Goal: Find specific page/section: Find specific page/section

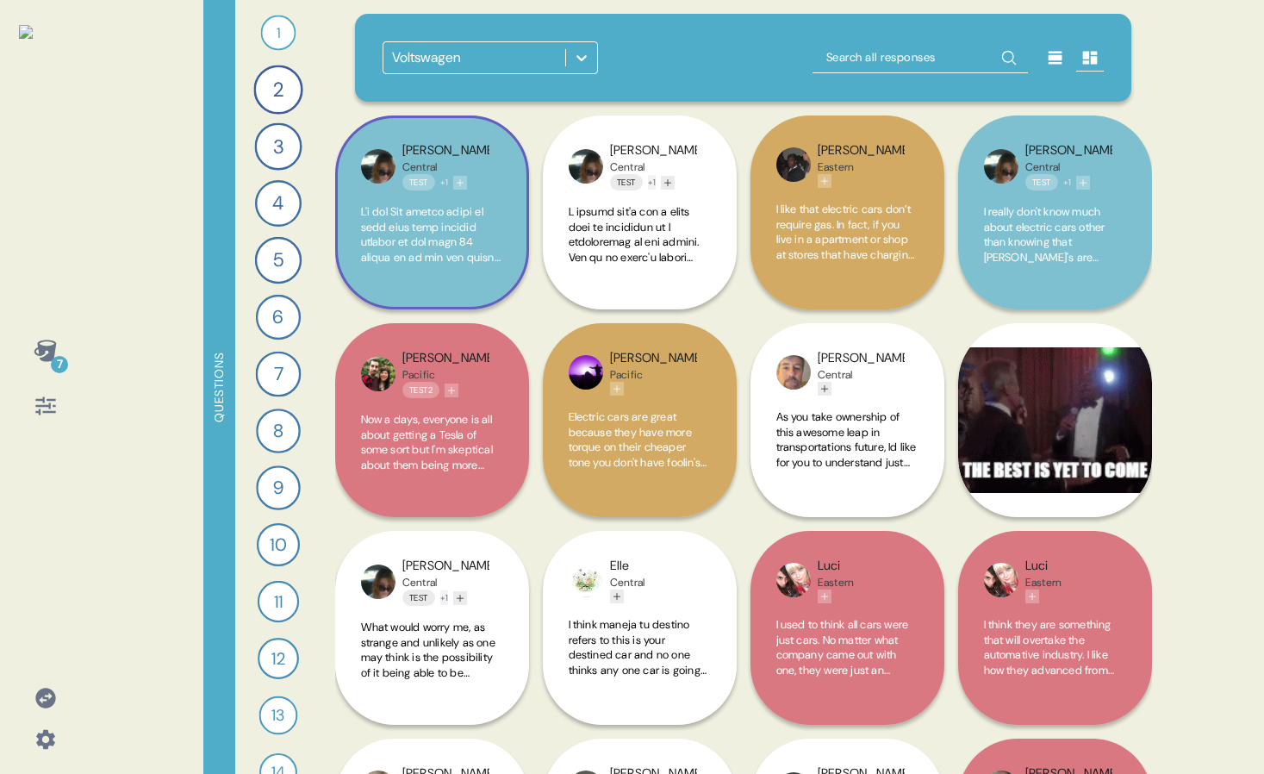
click at [448, 182] on button "+ 1" at bounding box center [444, 182] width 8 height 15
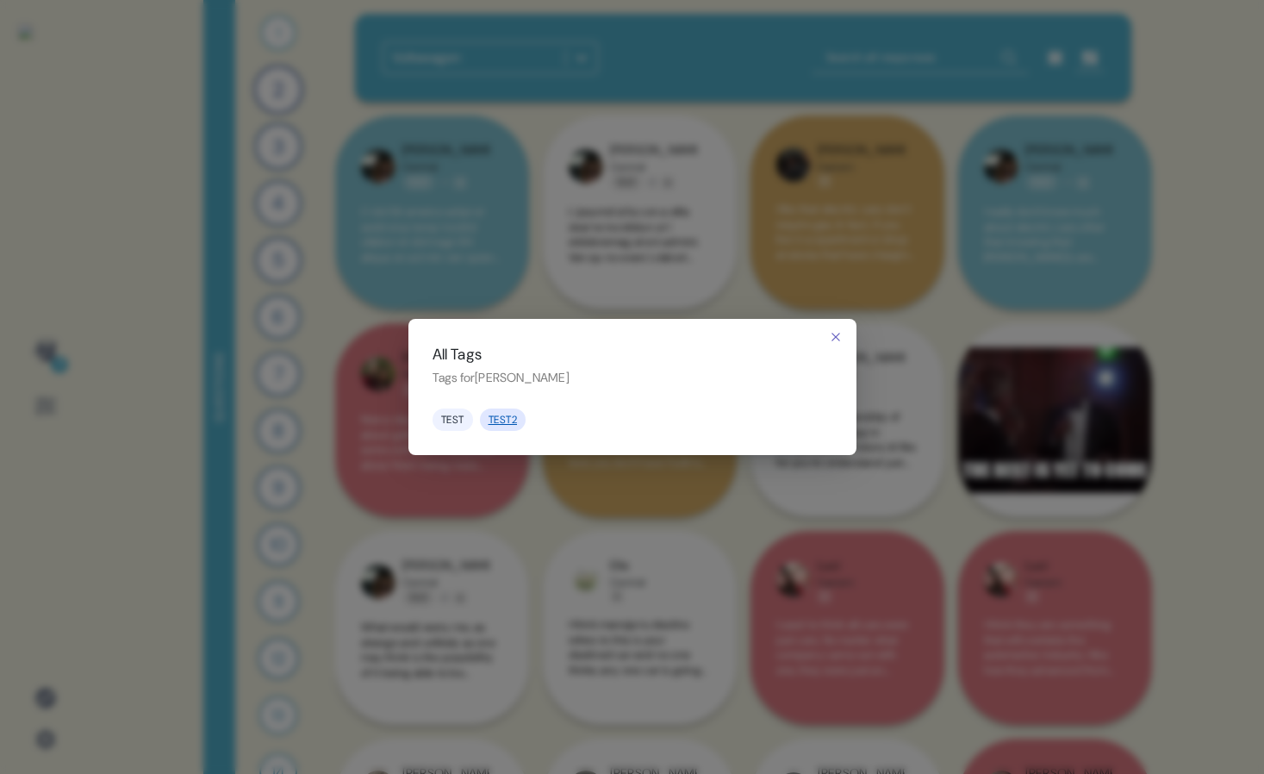
click at [506, 417] on link "Test2" at bounding box center [503, 420] width 47 height 22
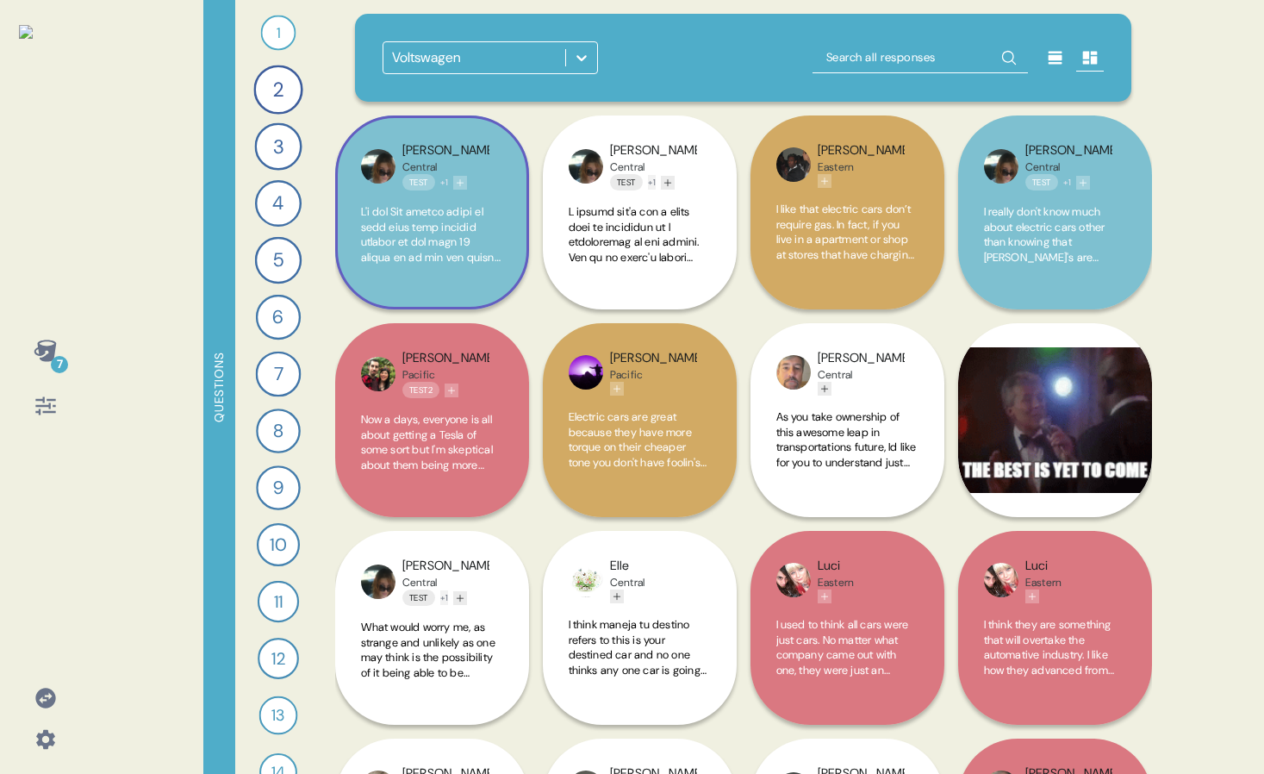
click at [447, 186] on button "+ 1" at bounding box center [444, 182] width 8 height 15
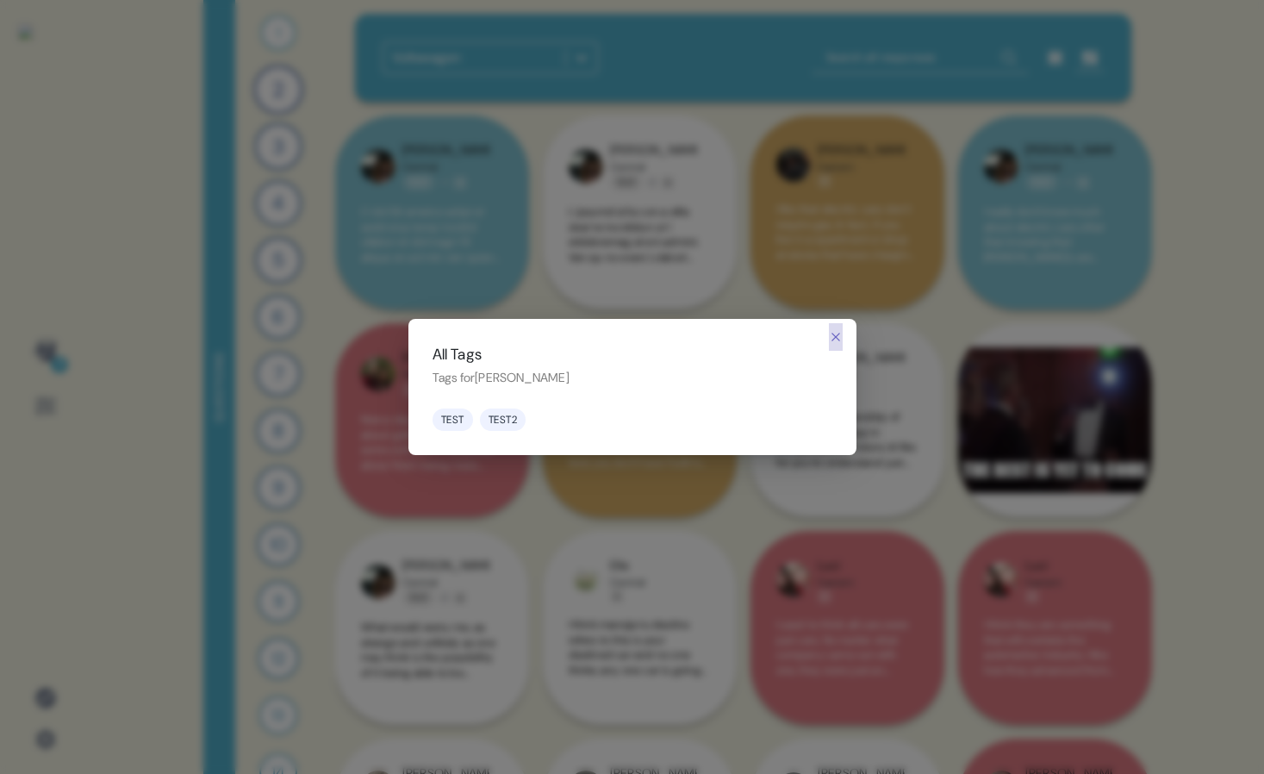
click at [834, 334] on icon "button" at bounding box center [836, 337] width 14 height 14
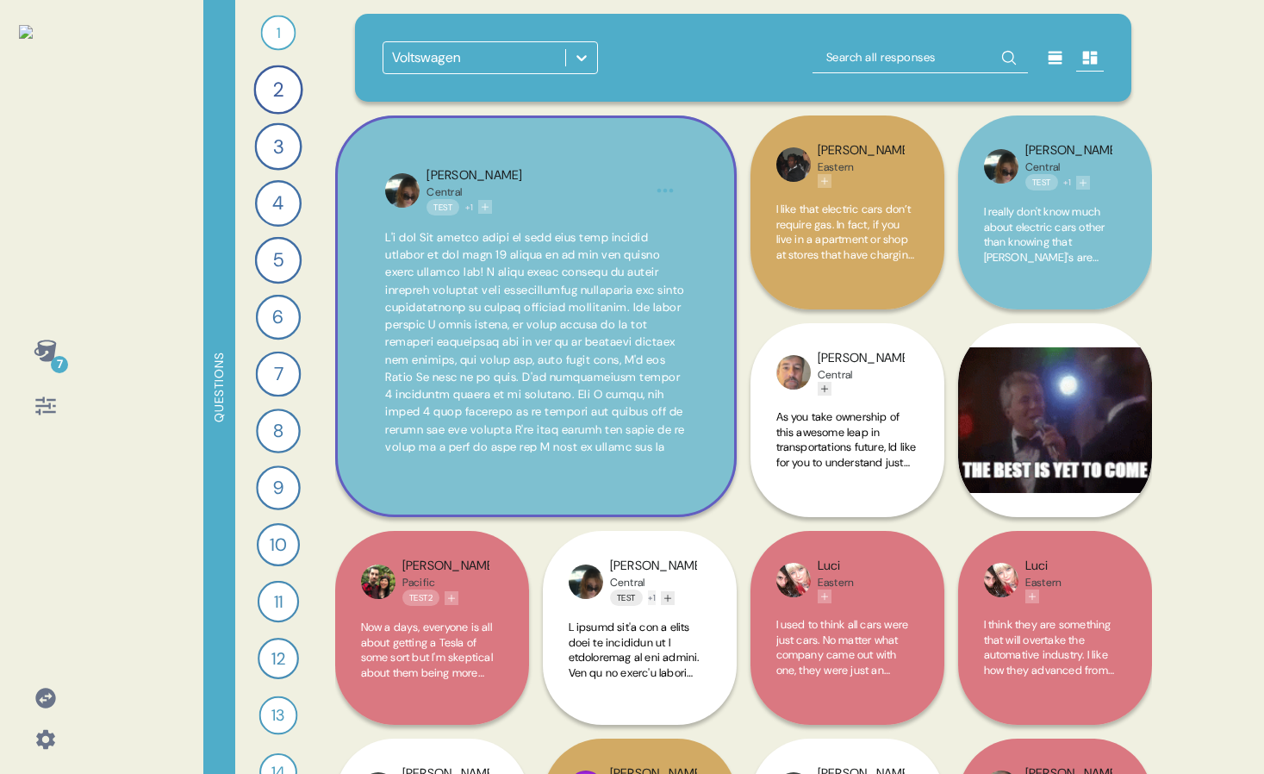
click at [672, 334] on span at bounding box center [535, 464] width 300 height 471
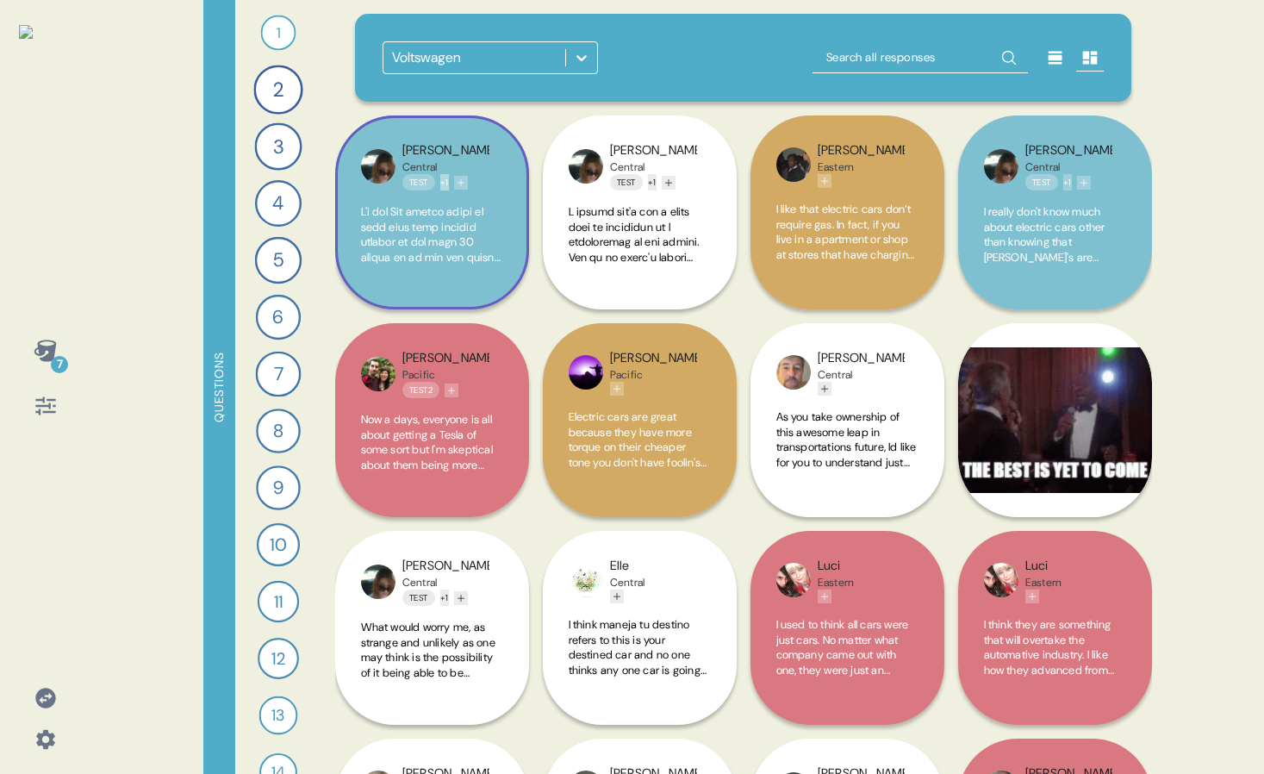
click at [449, 184] on button "+ 1" at bounding box center [444, 182] width 9 height 16
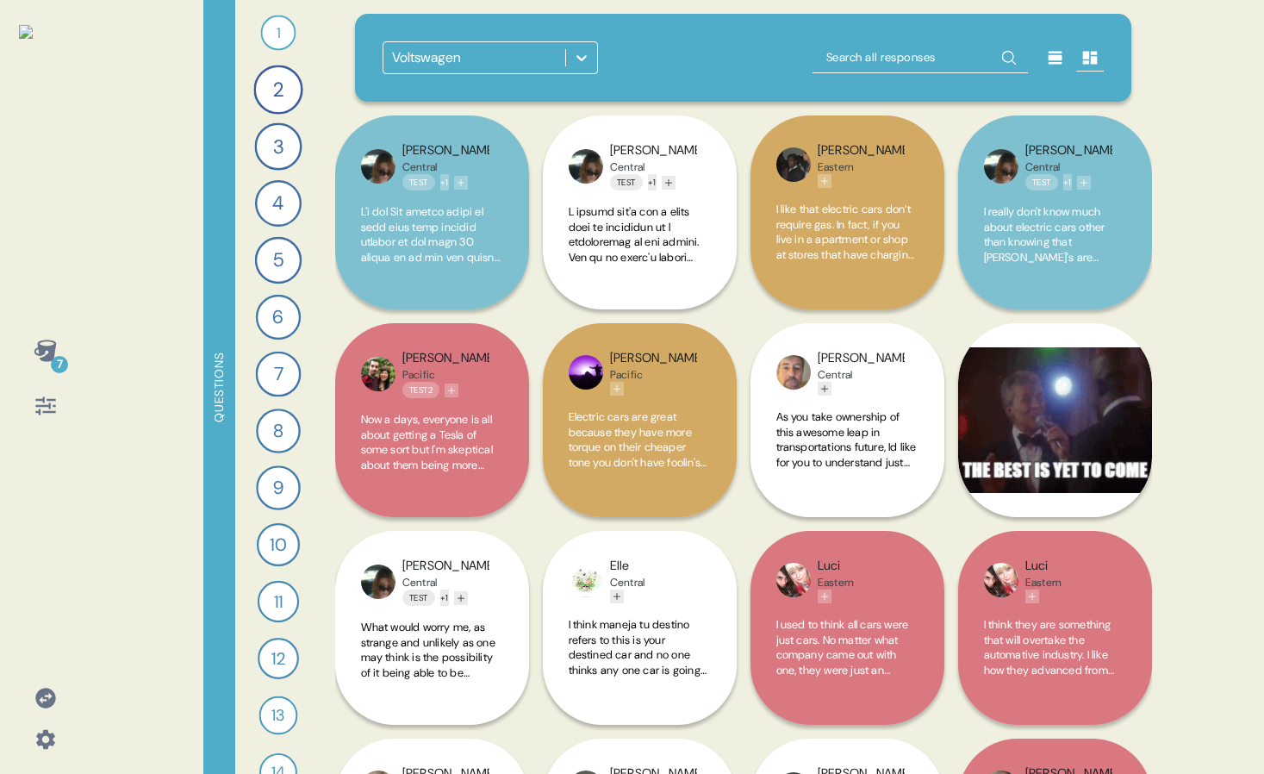
click at [540, 287] on html "7 Questions 1 Who do you think is making the most exciting cars [DATE]? 37 Resp…" at bounding box center [632, 387] width 1264 height 774
click at [449, 182] on button "+ 1" at bounding box center [444, 182] width 9 height 16
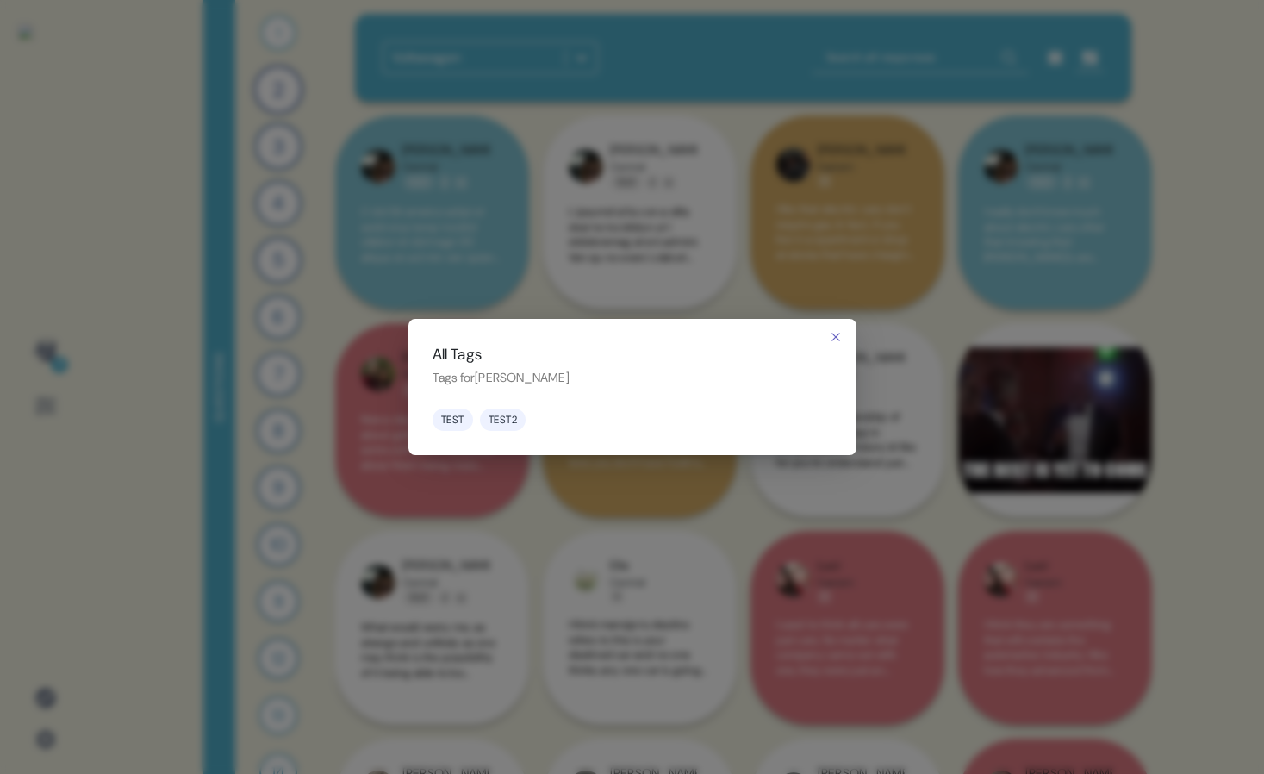
click at [663, 510] on html "7 Questions 1 Who do you think is making the most exciting cars today? 37 Respo…" at bounding box center [632, 387] width 1264 height 774
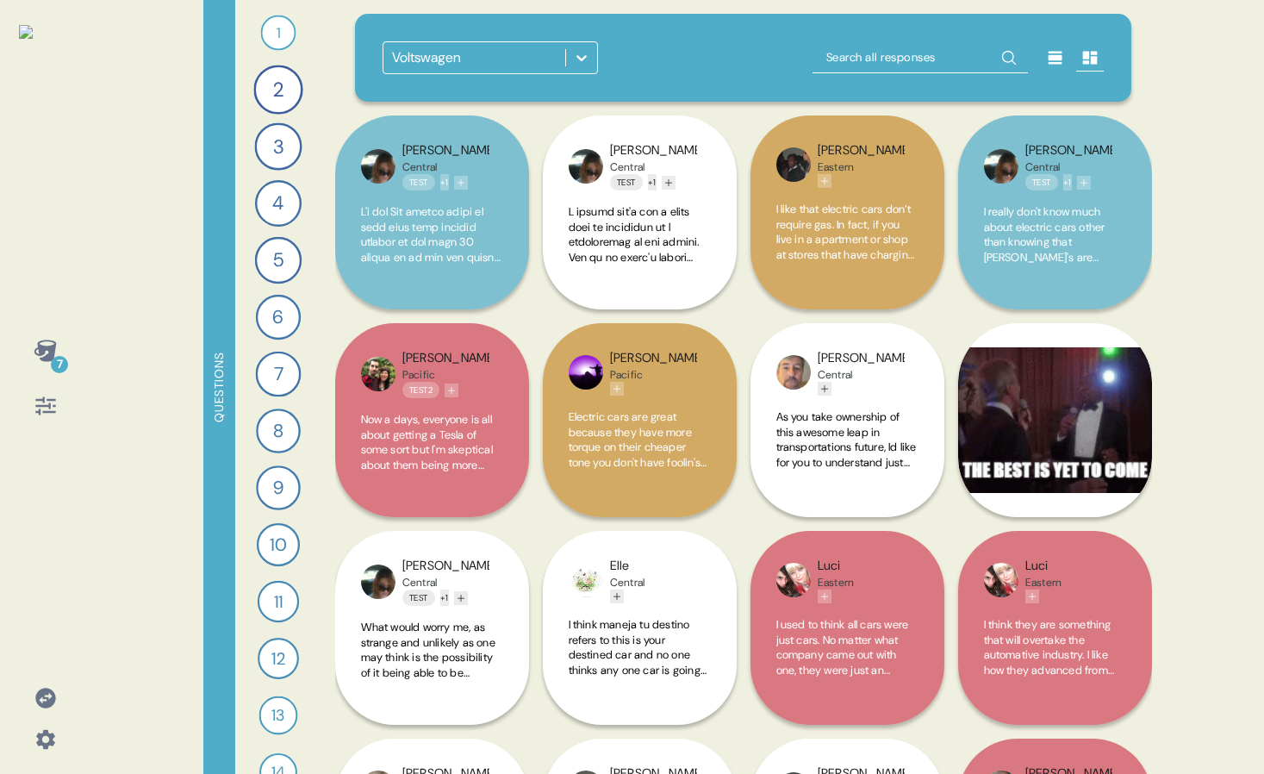
click at [449, 182] on button "+ 1" at bounding box center [444, 182] width 9 height 16
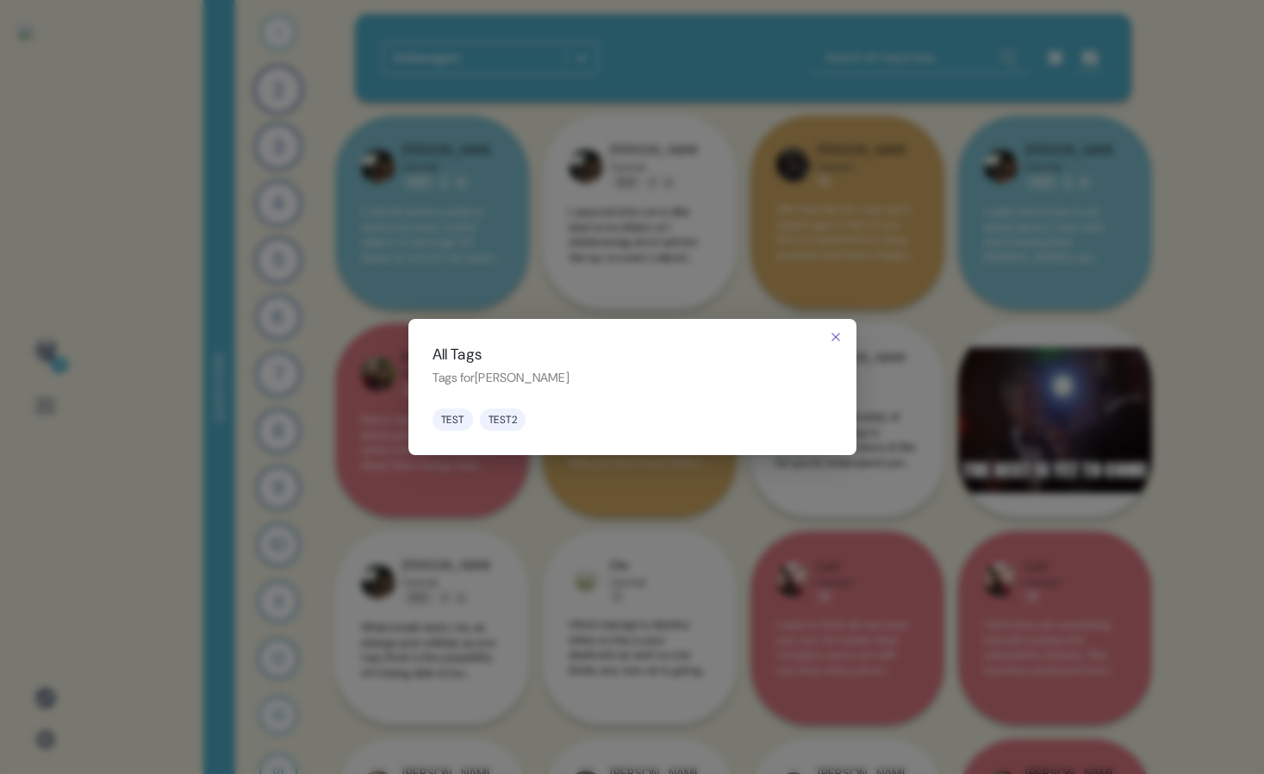
click at [580, 290] on html "7 Questions 1 Who do you think is making the most exciting cars today? 37 Respo…" at bounding box center [632, 387] width 1264 height 774
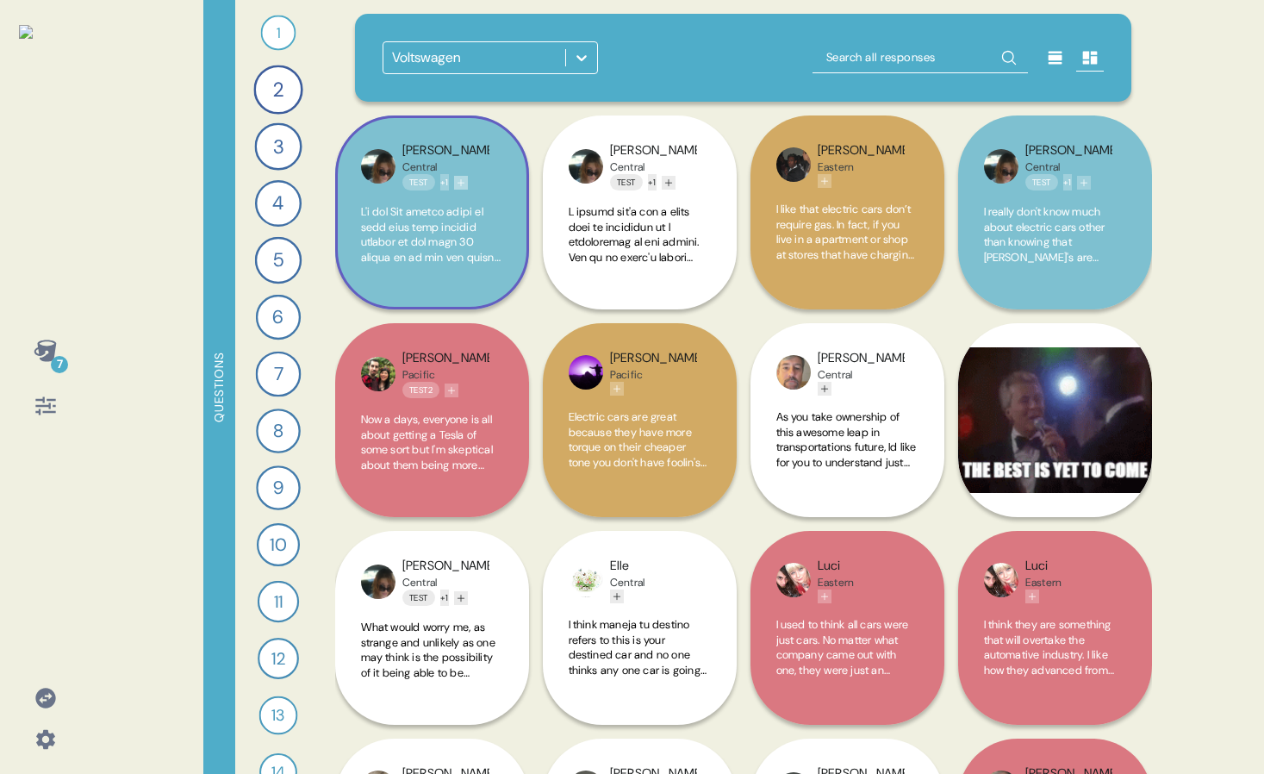
click at [465, 182] on icon "Add tag" at bounding box center [461, 181] width 7 height 7
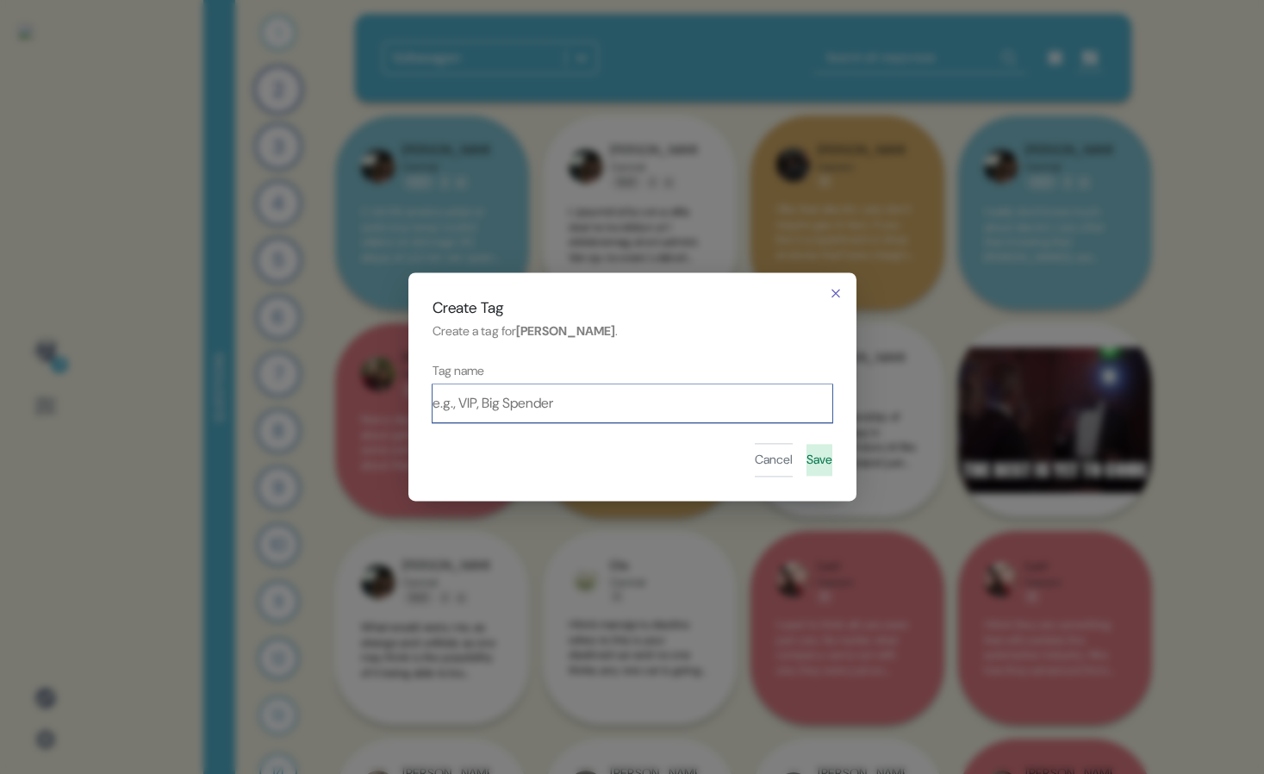
click at [562, 238] on html "7 Questions 1 Who do you think is making the most exciting cars today? 37 Respo…" at bounding box center [632, 387] width 1264 height 774
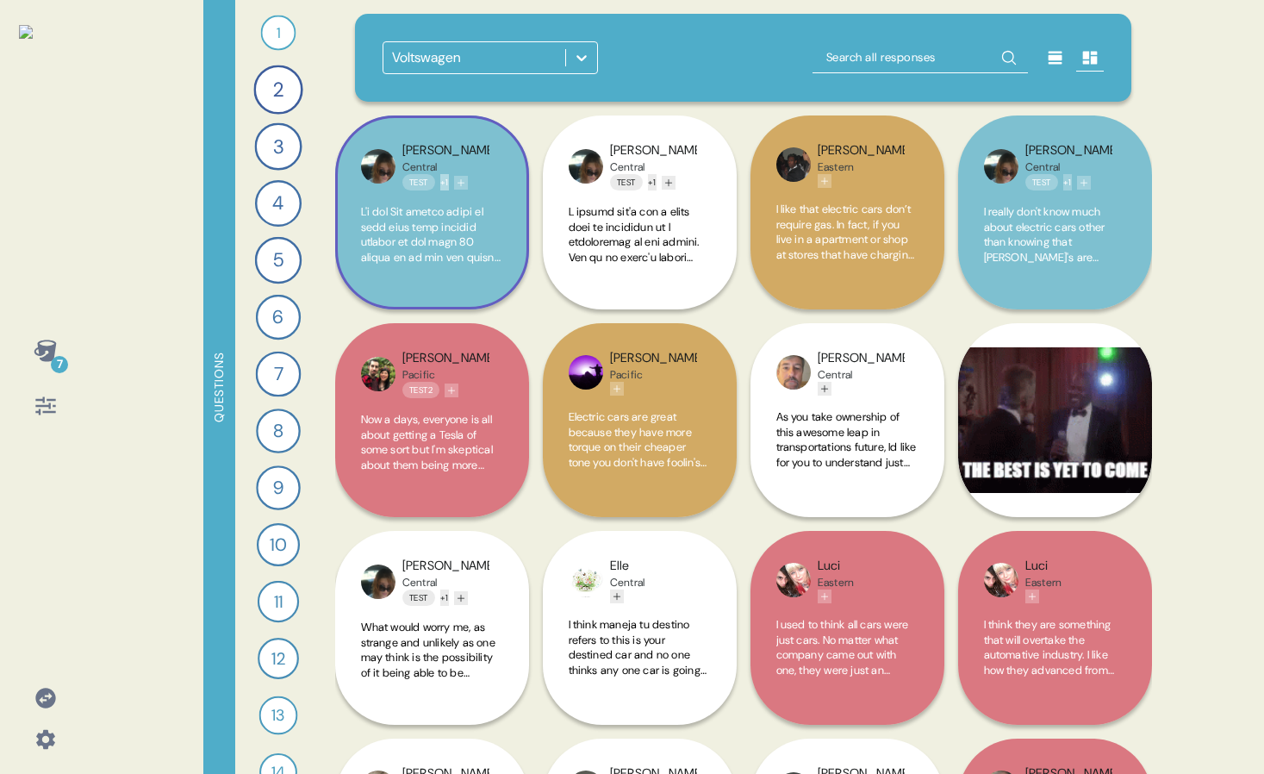
click at [446, 180] on button "+ 1" at bounding box center [444, 182] width 9 height 16
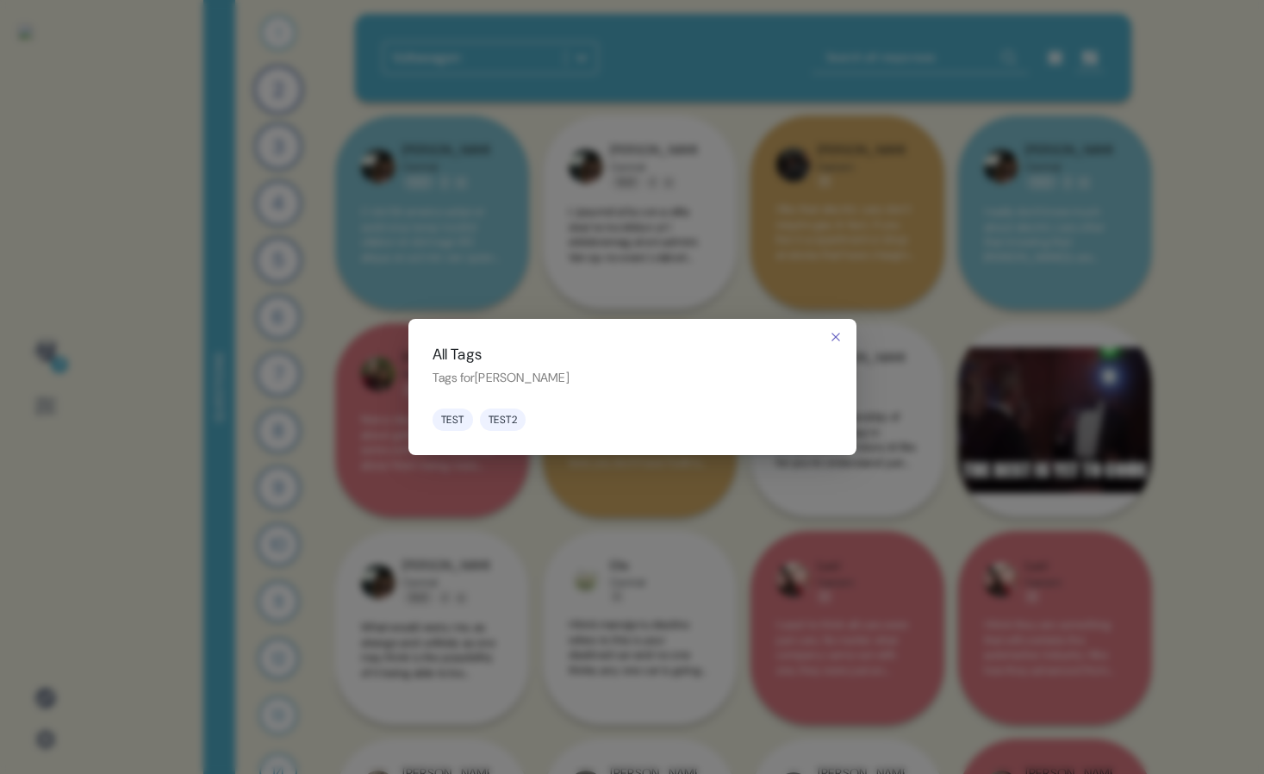
click at [550, 265] on html "7 Questions 1 Who do you think is making the most exciting cars [DATE]? 37 Resp…" at bounding box center [632, 387] width 1264 height 774
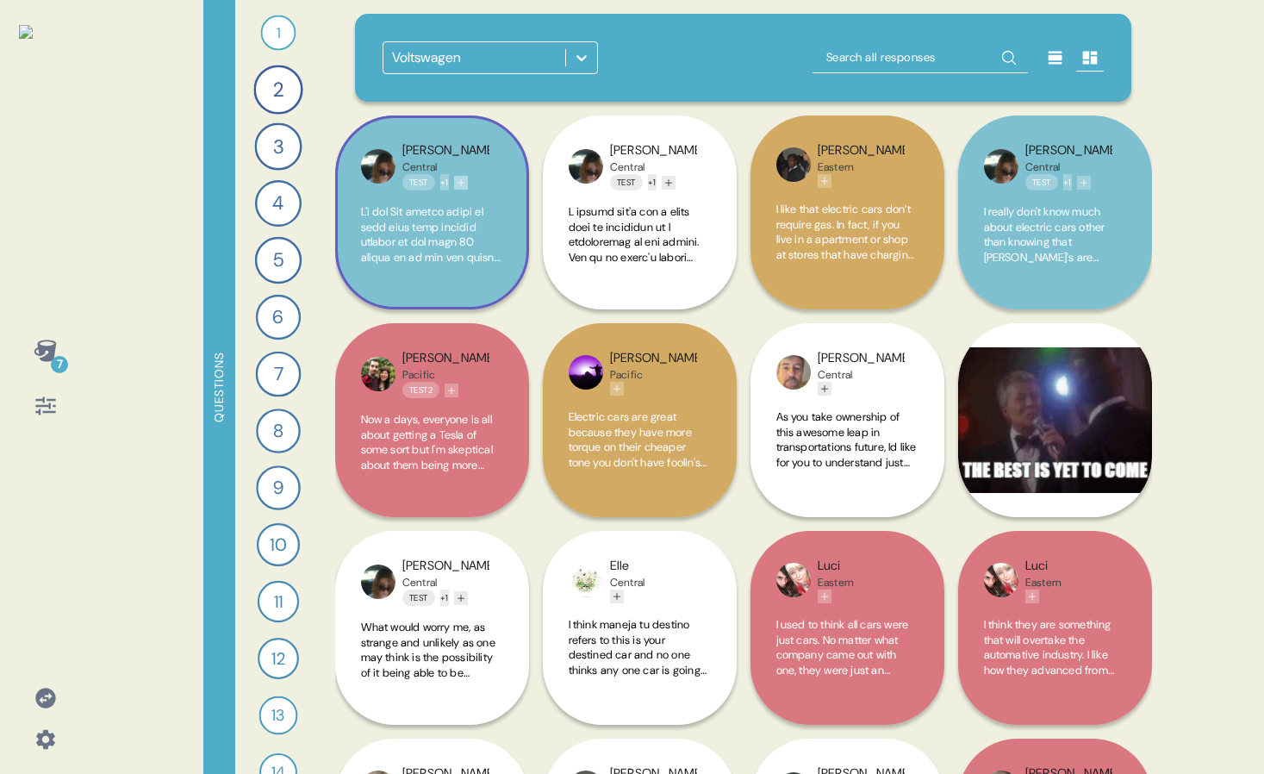
click at [466, 181] on icon "Add tag" at bounding box center [461, 183] width 10 height 10
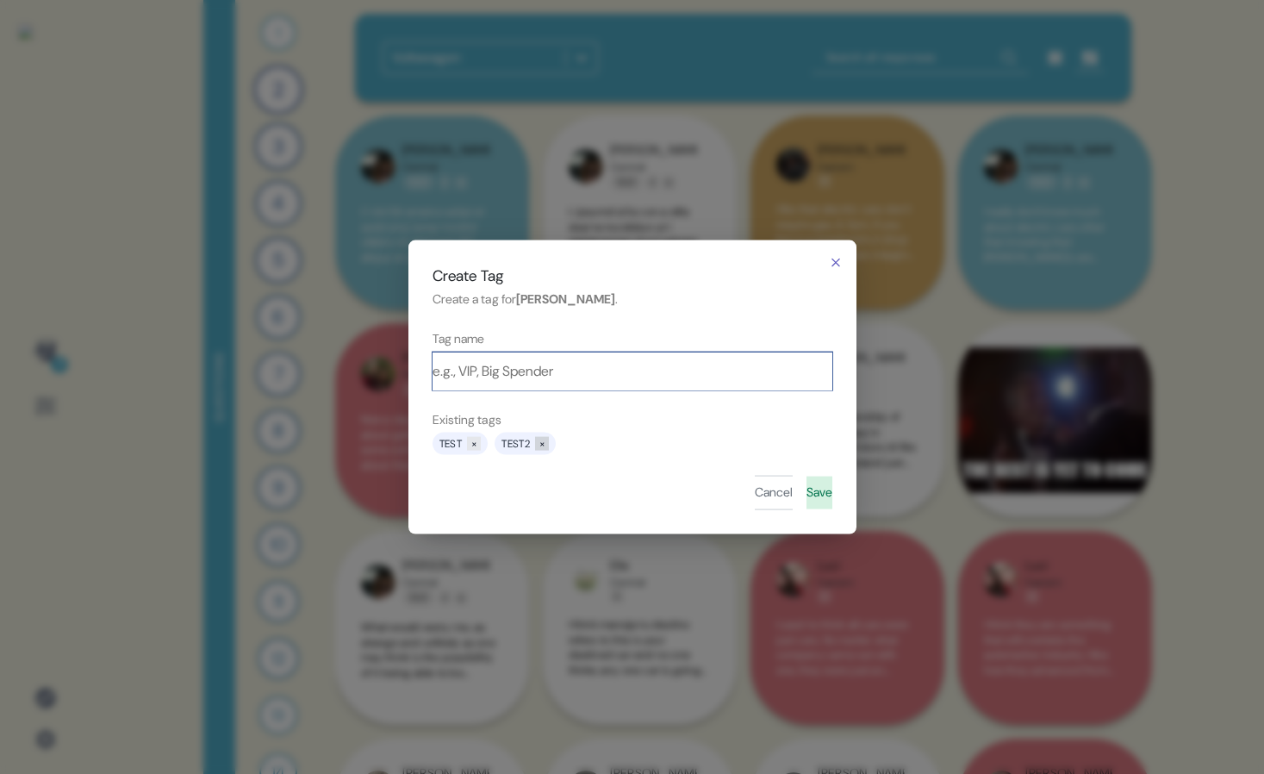
click at [541, 441] on button "×" at bounding box center [542, 444] width 14 height 14
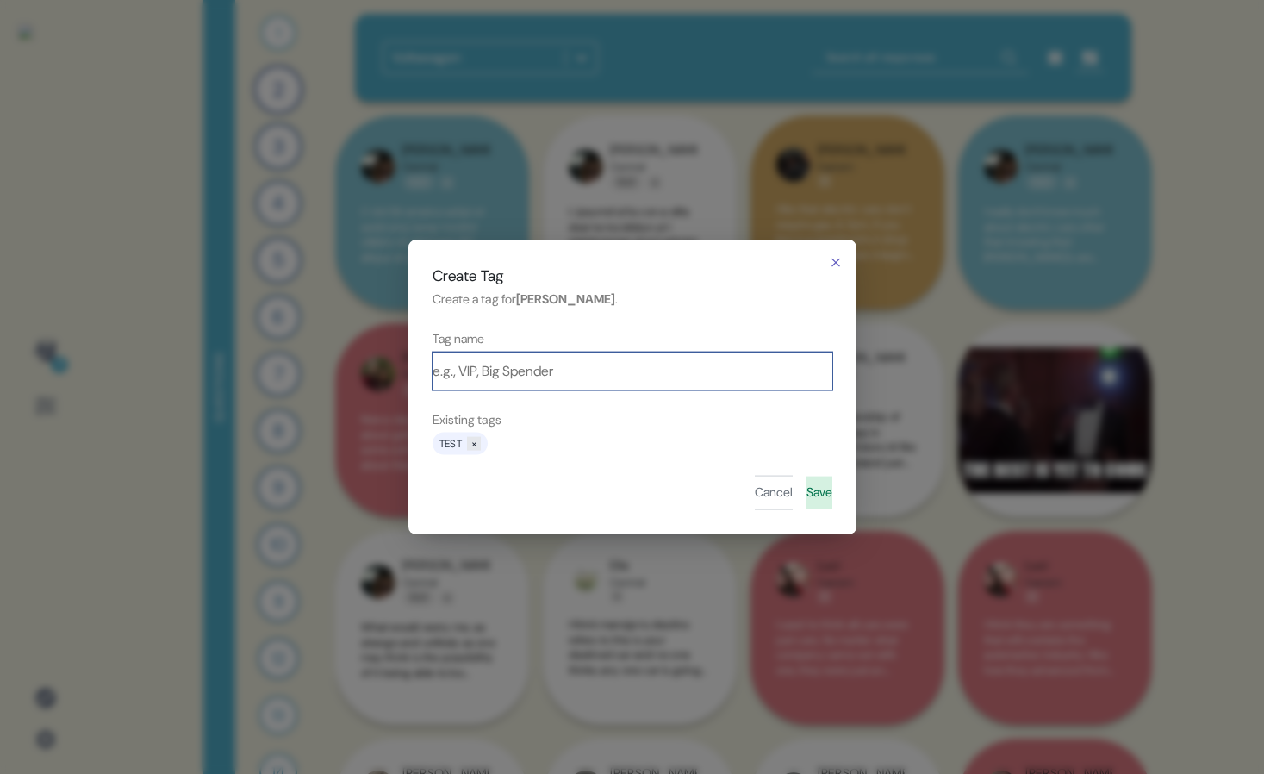
click at [1005, 259] on html "7 Questions 1 Who do you think is making the most exciting cars today? 37 Respo…" at bounding box center [632, 387] width 1264 height 774
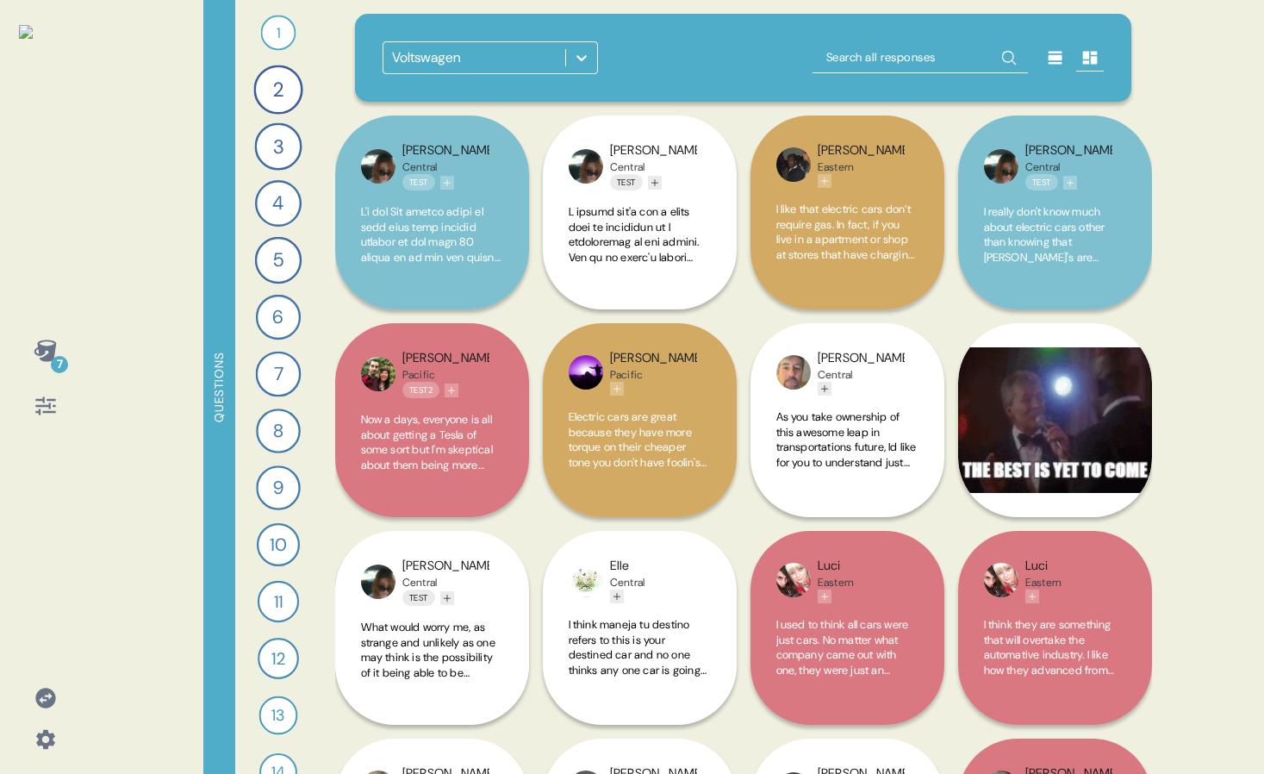
click at [120, 371] on div "7 Questions 1 Who do you think is making the most exciting cars today? 37 Respo…" at bounding box center [632, 387] width 1264 height 774
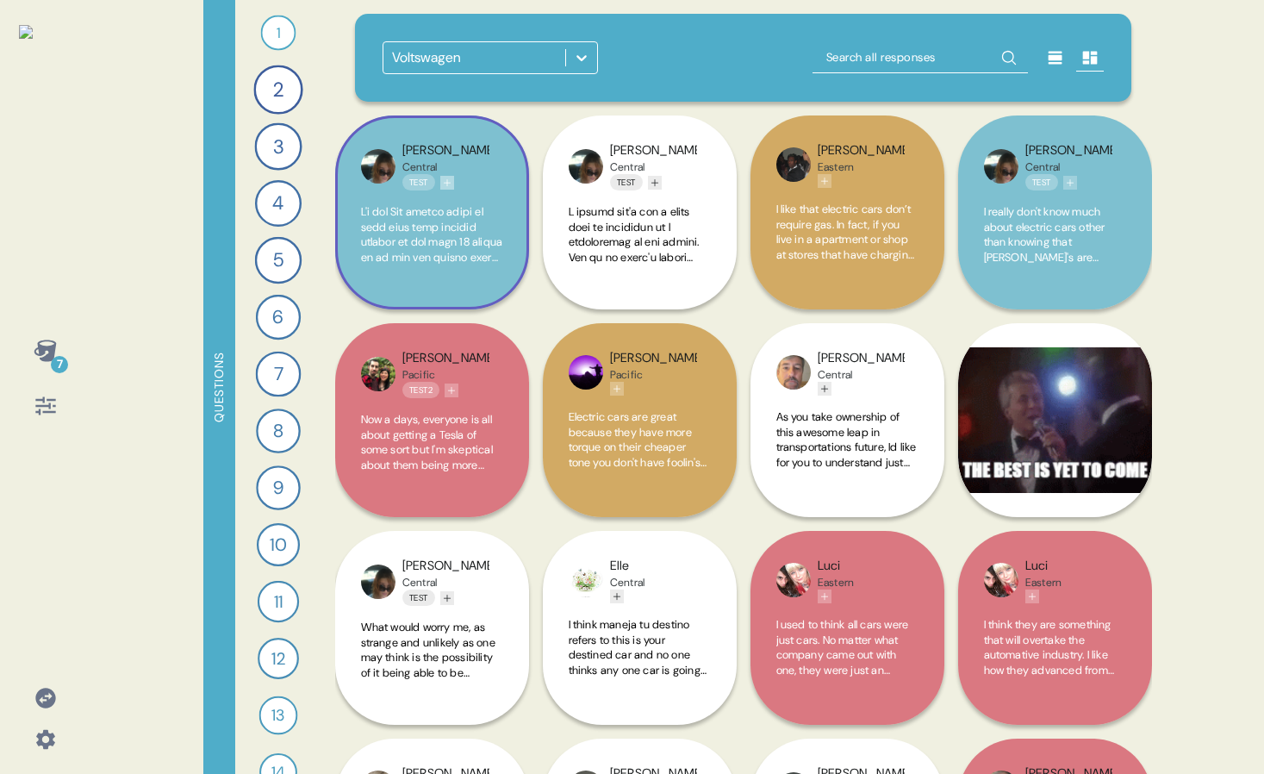
click at [451, 185] on icon "Add tag" at bounding box center [447, 183] width 10 height 10
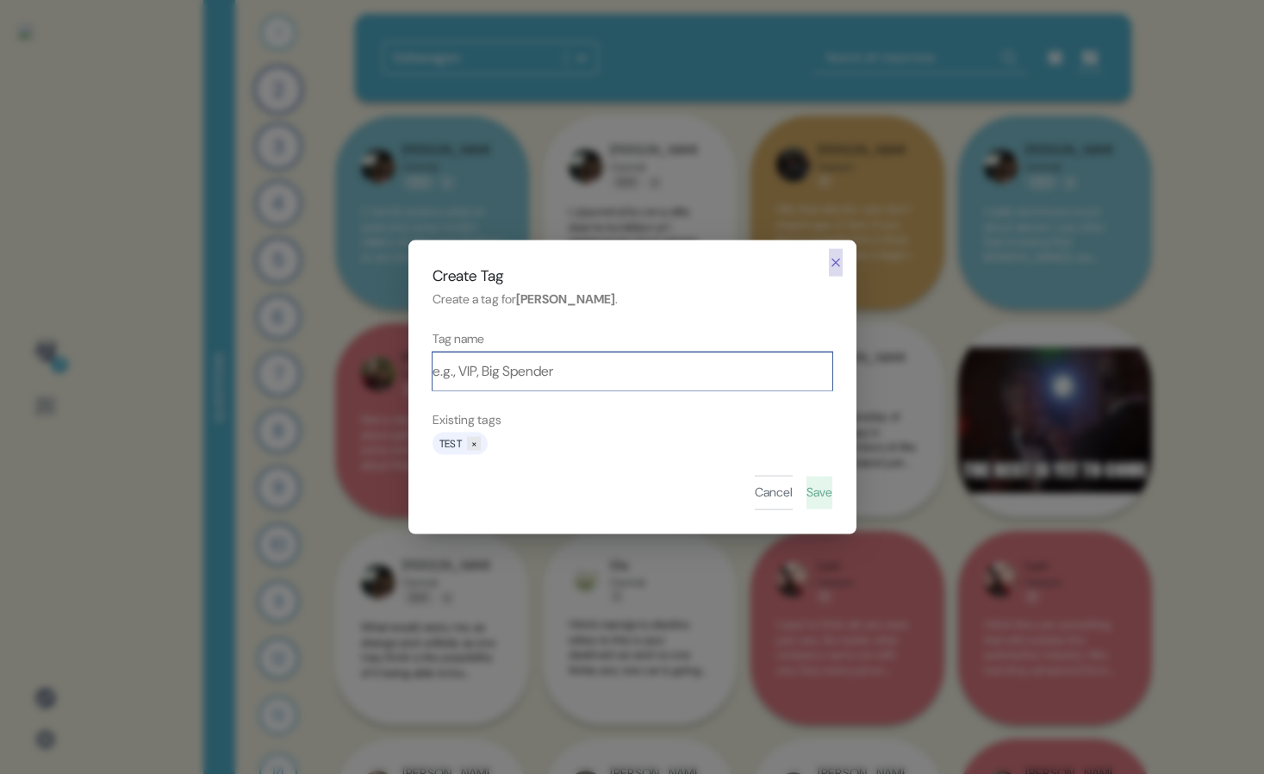
click at [829, 258] on icon "button" at bounding box center [836, 263] width 14 height 14
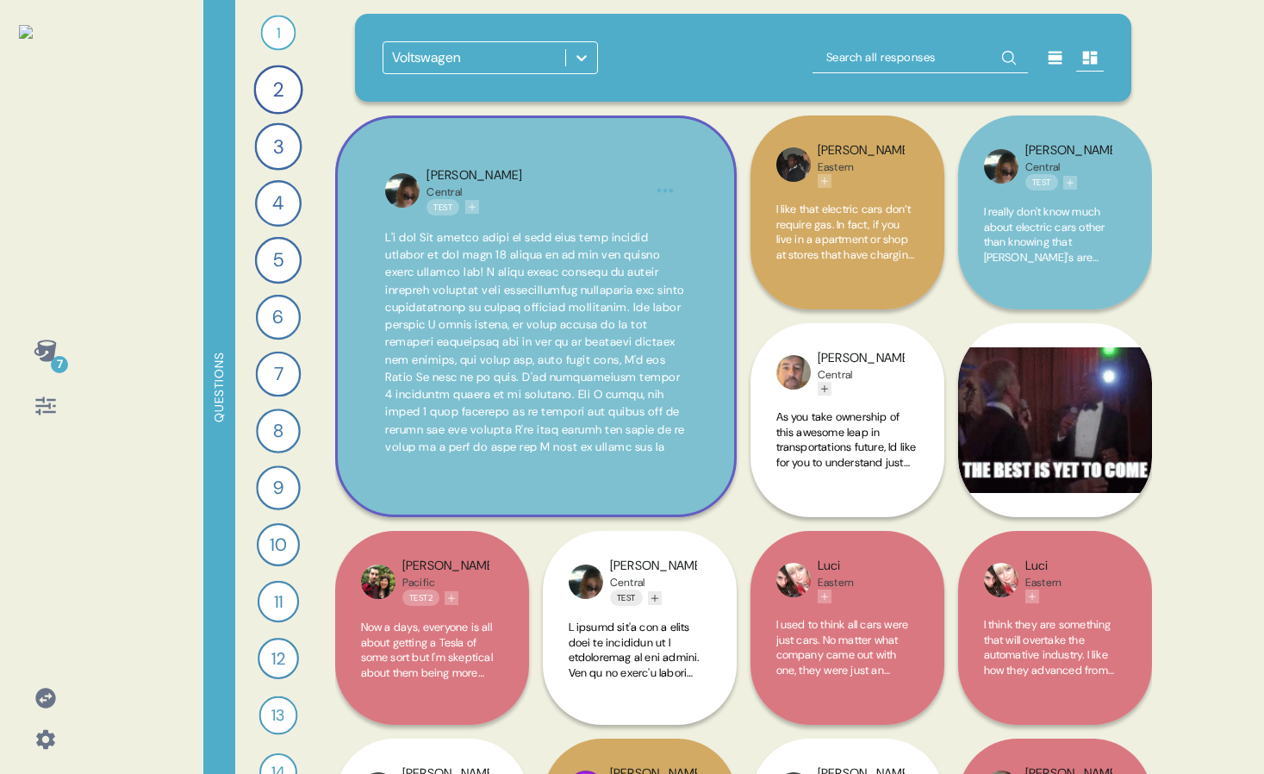
click at [560, 167] on div "Sarah Central Test" at bounding box center [535, 190] width 217 height 49
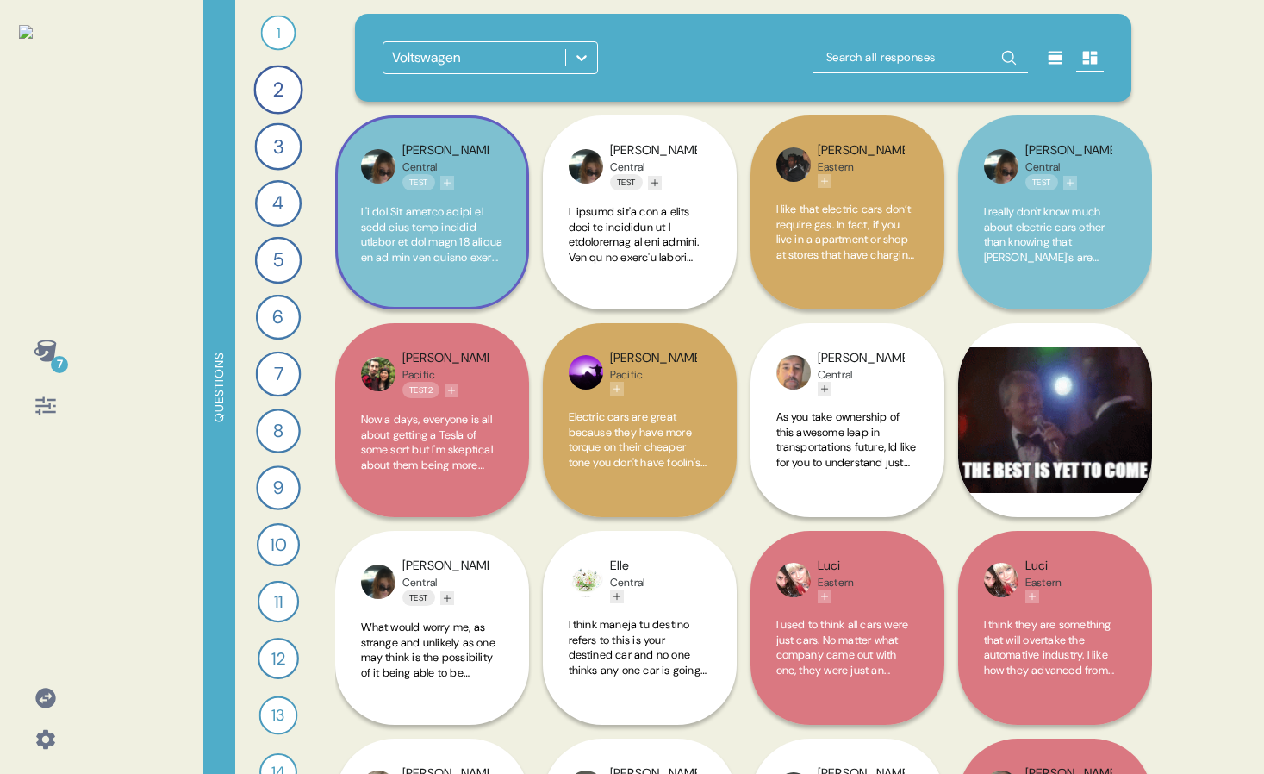
click at [475, 225] on span at bounding box center [432, 604] width 142 height 801
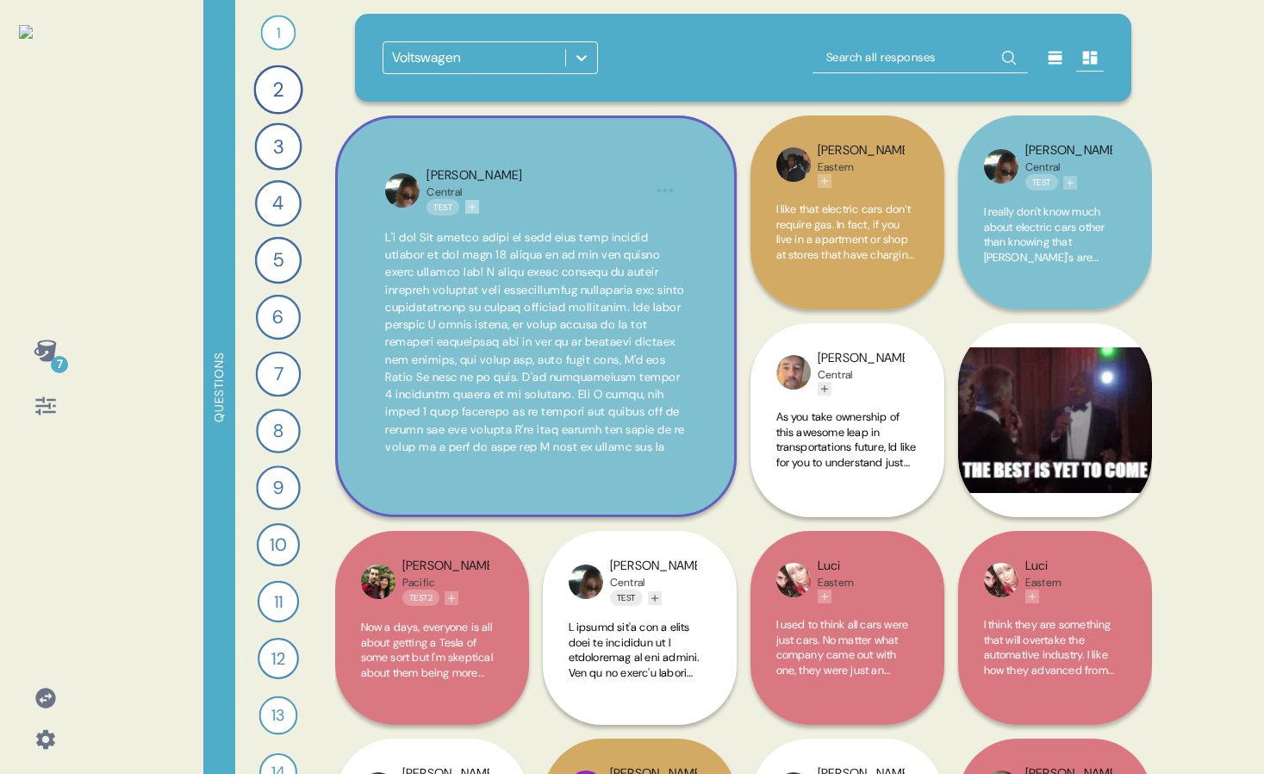
click at [471, 208] on icon "Add tag" at bounding box center [472, 207] width 10 height 10
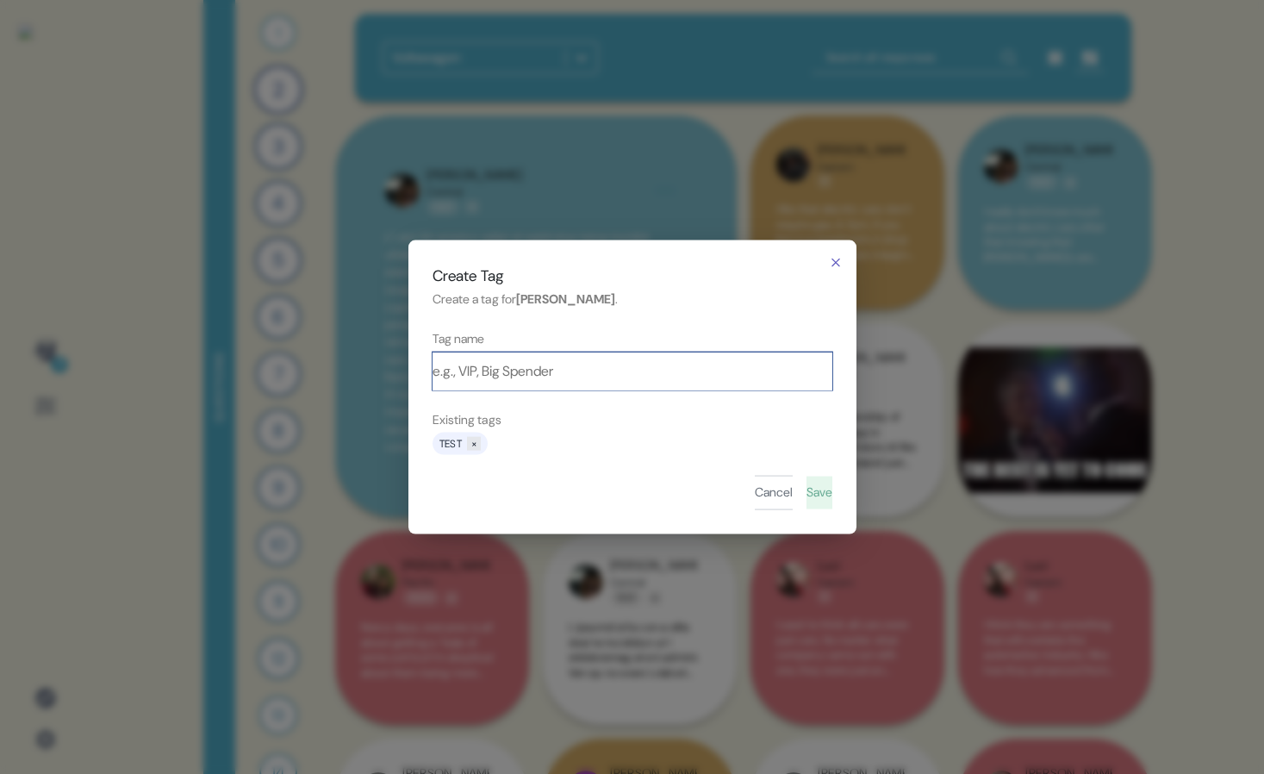
click at [488, 371] on input at bounding box center [633, 371] width 400 height 38
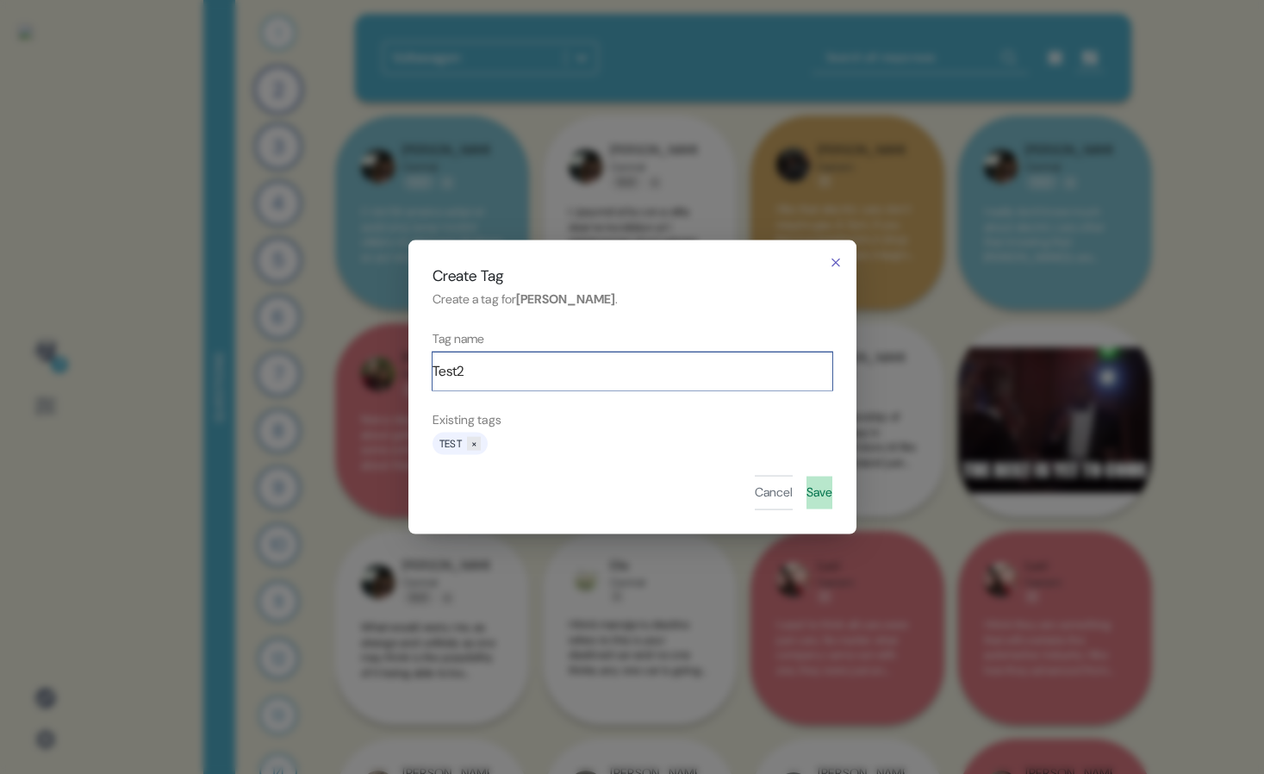
type input "Test2"
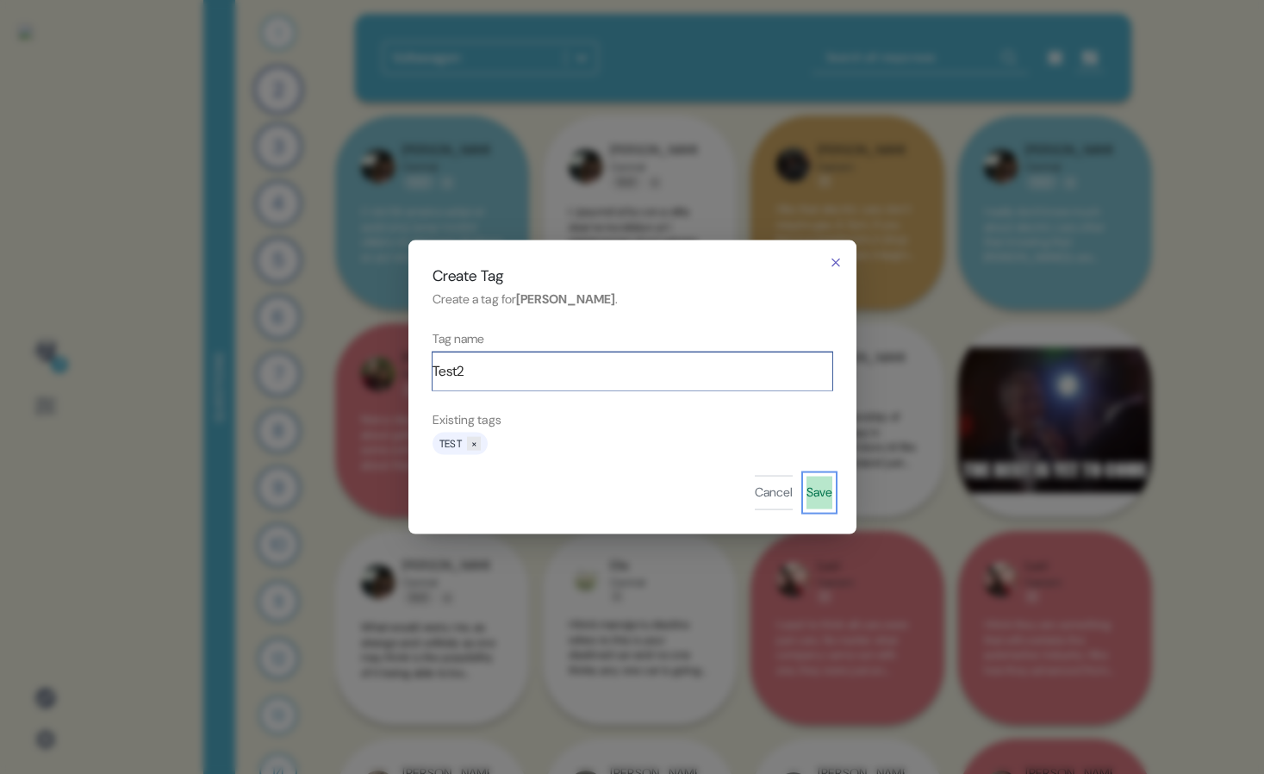
click at [807, 490] on button "Save" at bounding box center [820, 493] width 26 height 33
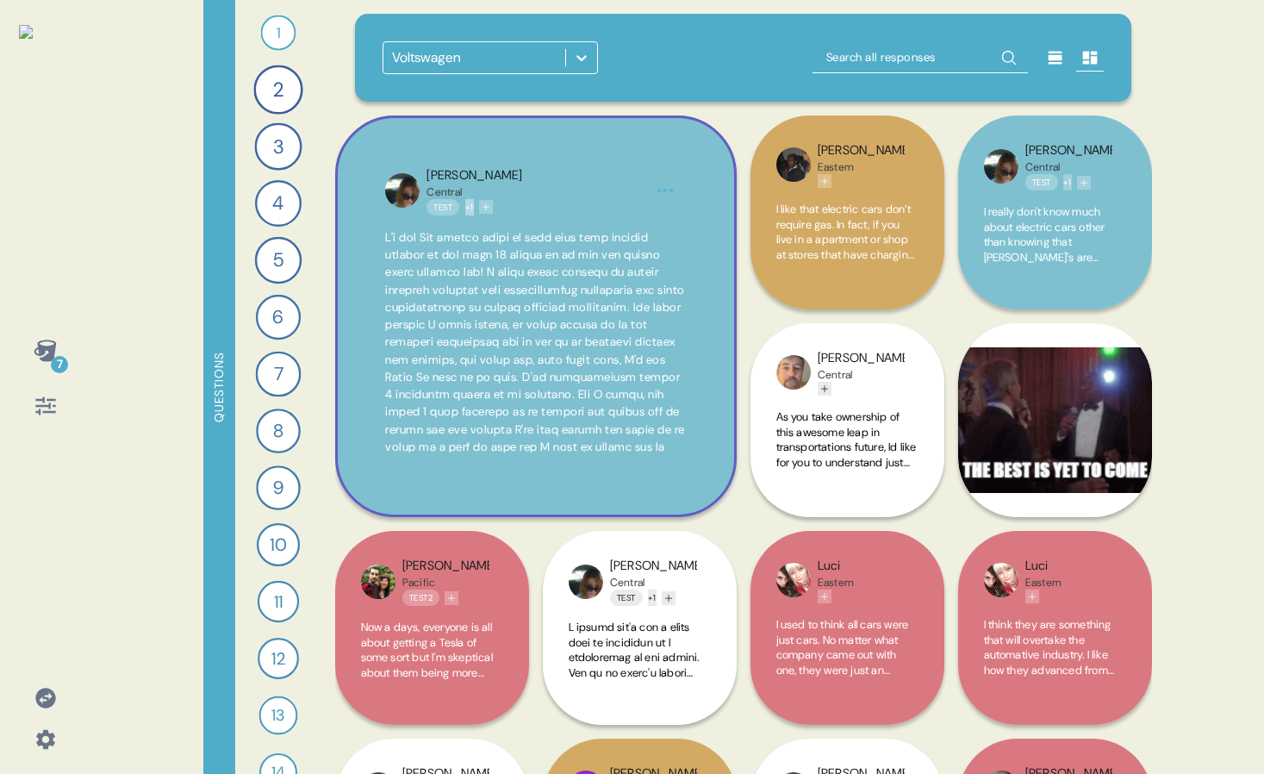
click at [474, 209] on button "+ 1" at bounding box center [469, 207] width 9 height 16
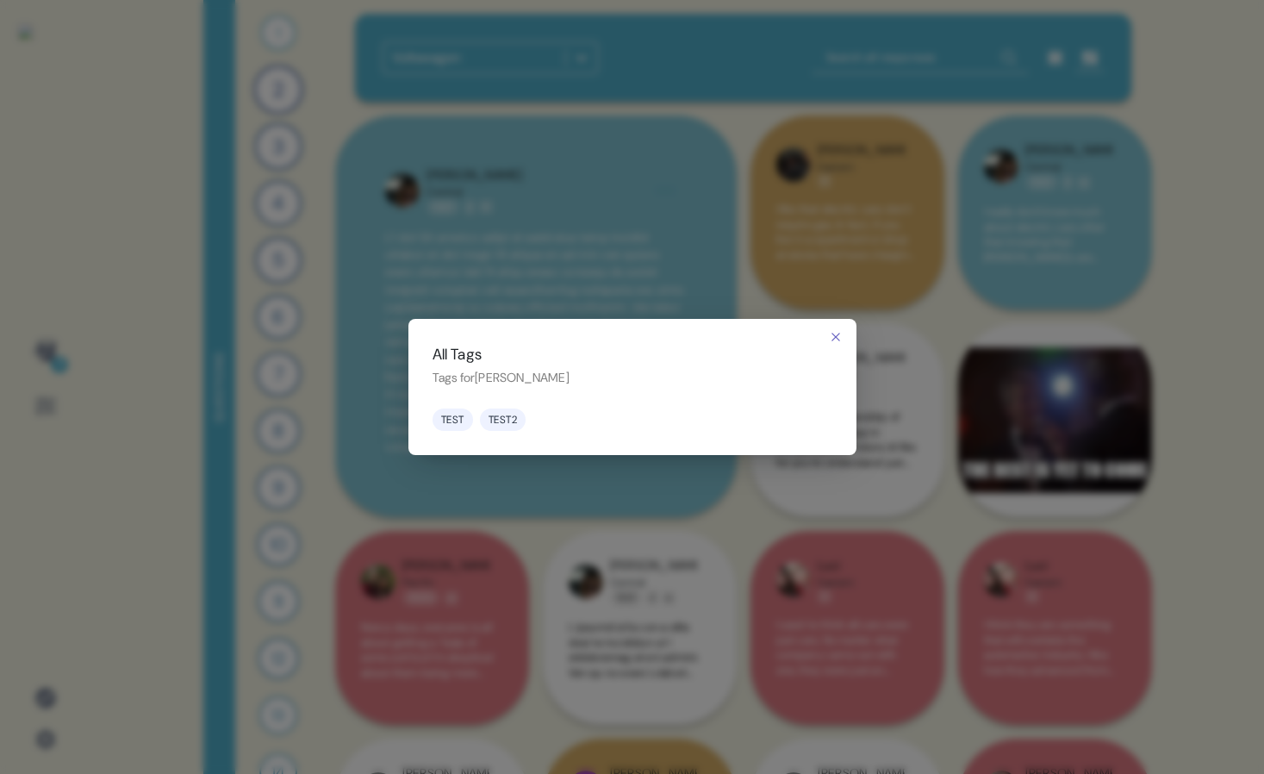
drag, startPoint x: 597, startPoint y: 503, endPoint x: 560, endPoint y: 421, distance: 89.9
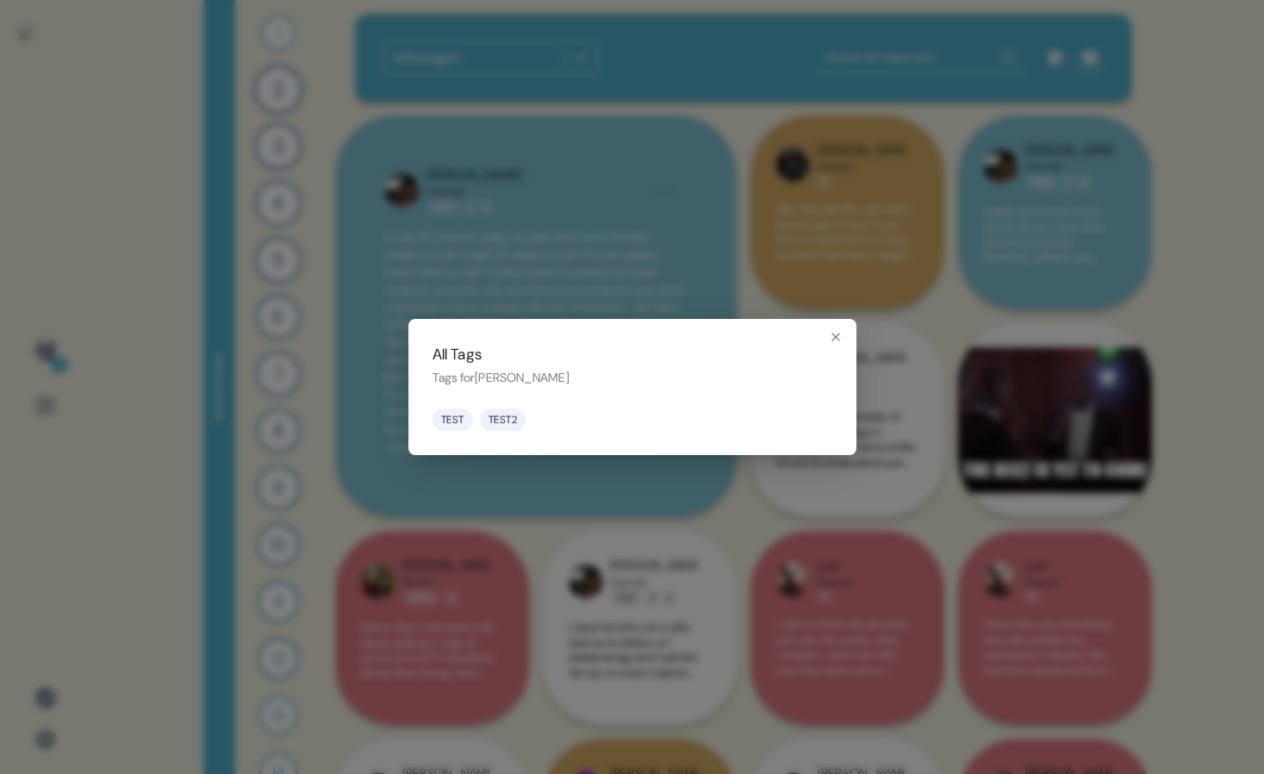
click at [596, 502] on html "7 Questions 1 Who do you think is making the most exciting cars today? 37 Respo…" at bounding box center [632, 387] width 1264 height 774
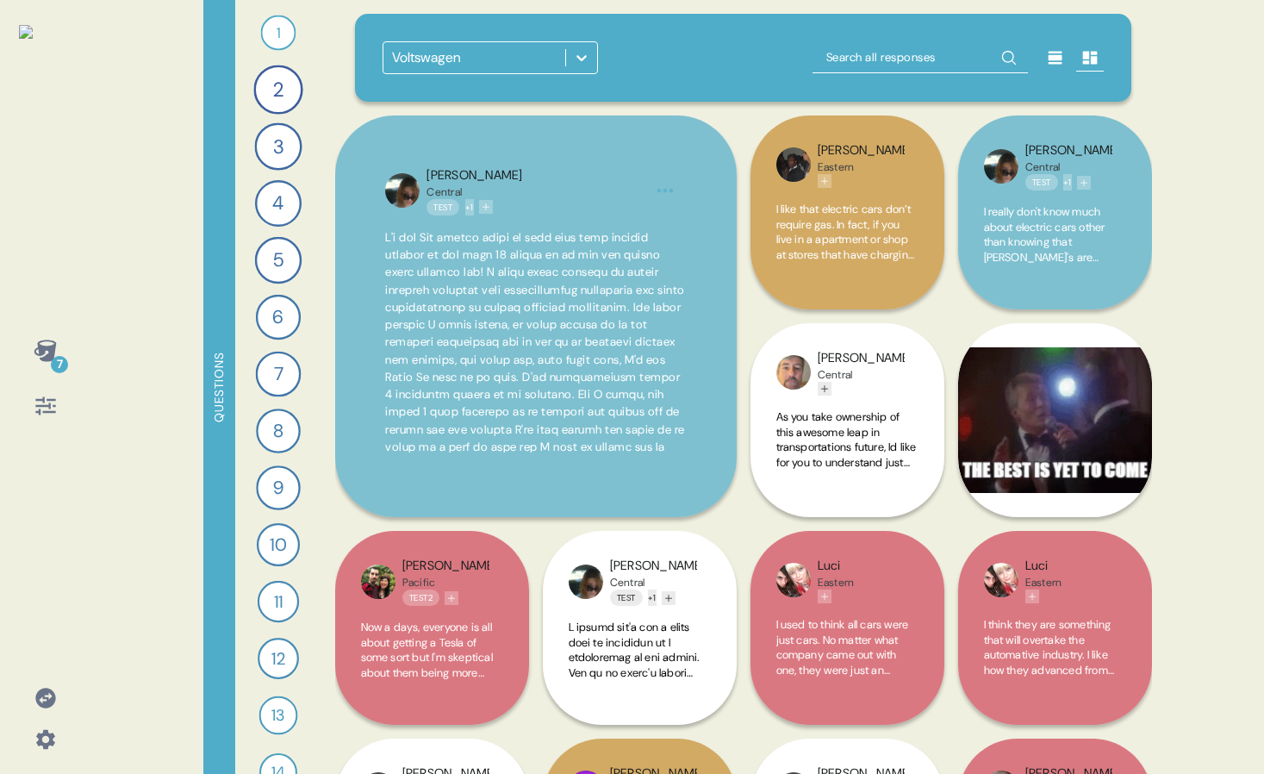
drag, startPoint x: 498, startPoint y: 209, endPoint x: 500, endPoint y: 237, distance: 28.5
click at [491, 209] on icon "Add tag" at bounding box center [486, 207] width 10 height 10
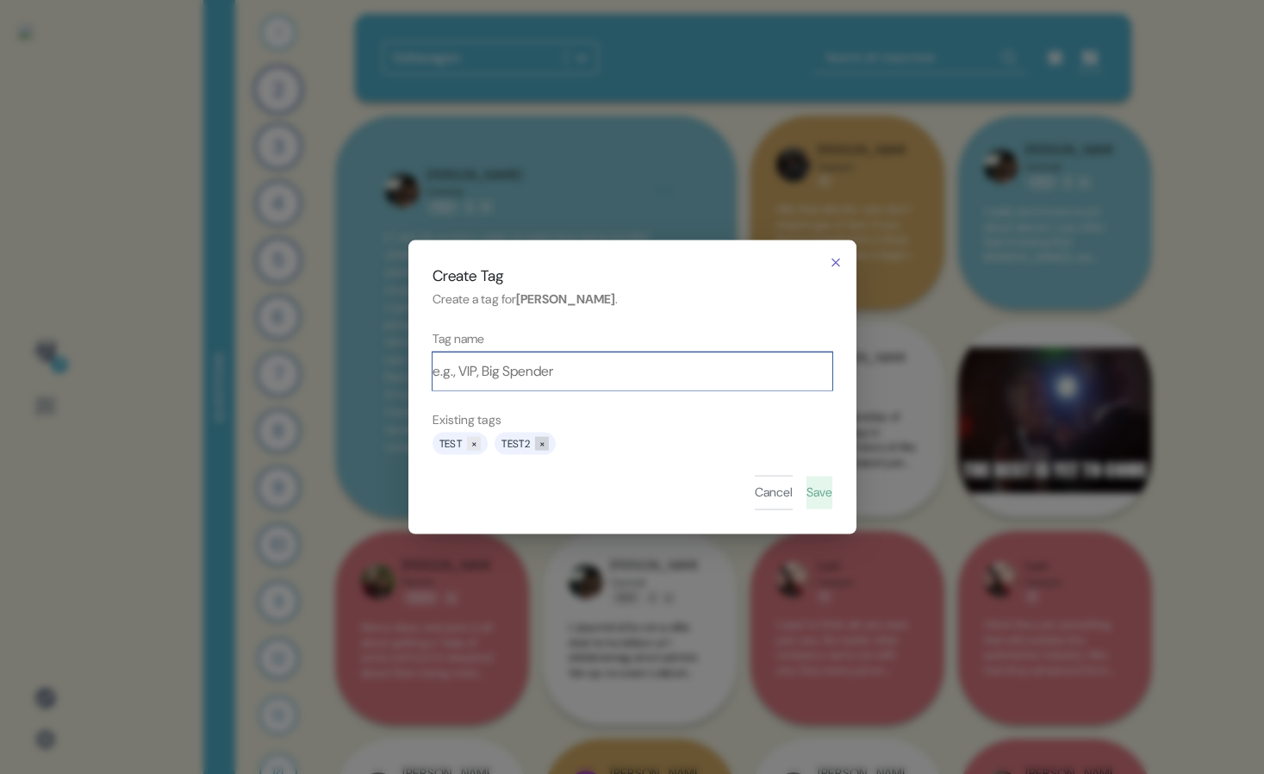
click at [548, 440] on button "×" at bounding box center [542, 444] width 14 height 14
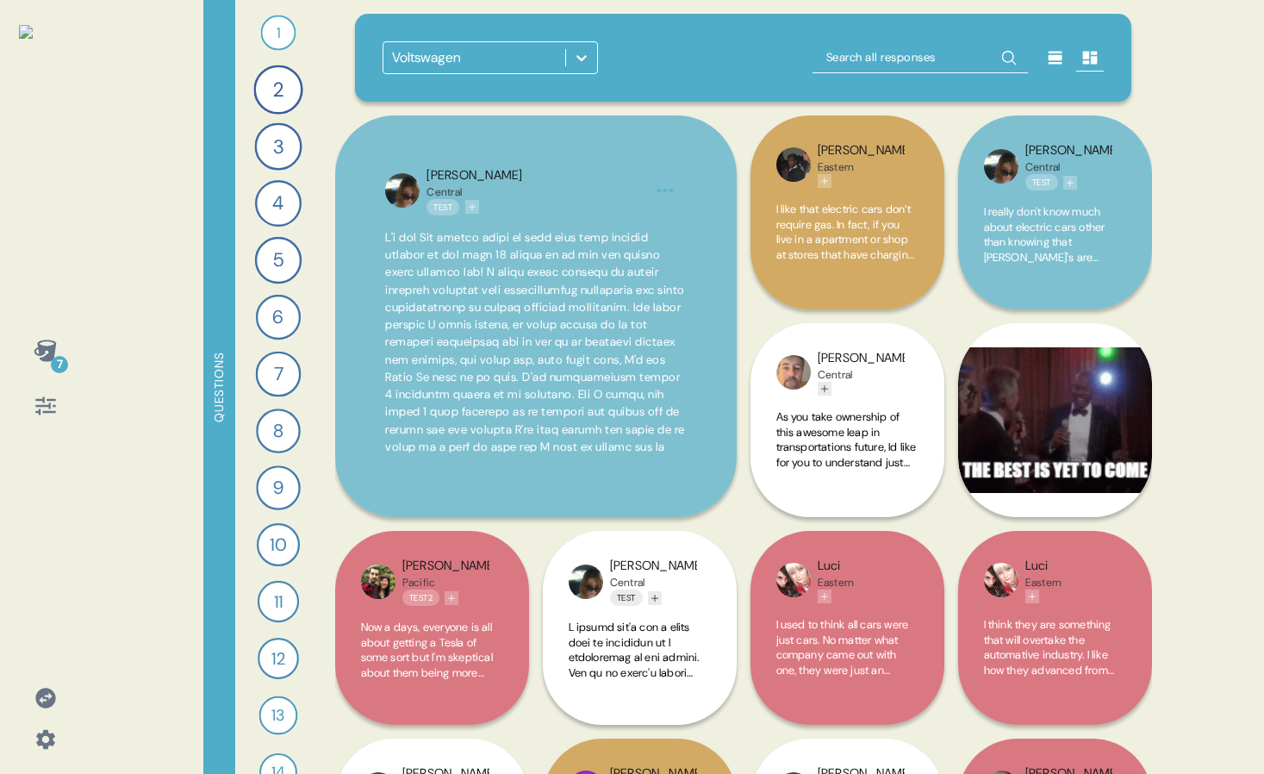
click at [946, 394] on html "7 Questions 1 Who do you think is making the most exciting cars today? 37 Respo…" at bounding box center [632, 387] width 1264 height 774
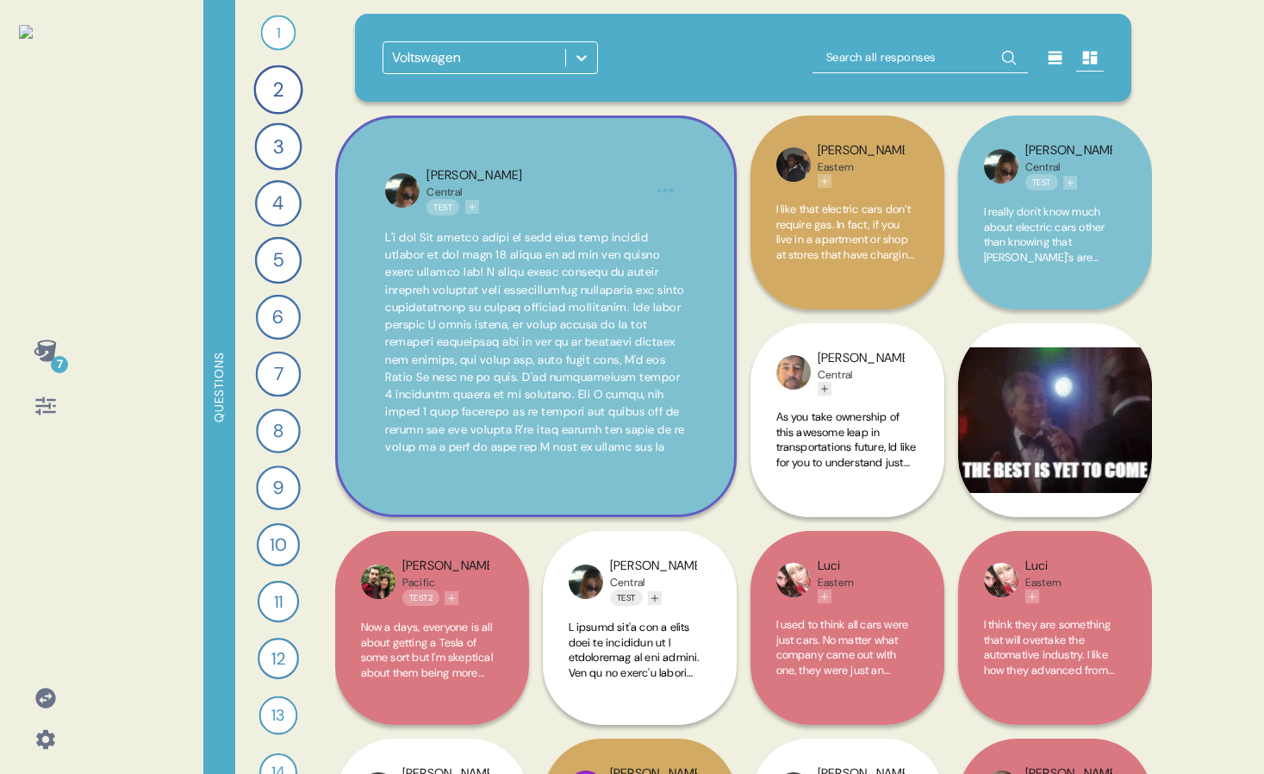
click at [630, 143] on div "Sarah Central Test" at bounding box center [536, 316] width 402 height 402
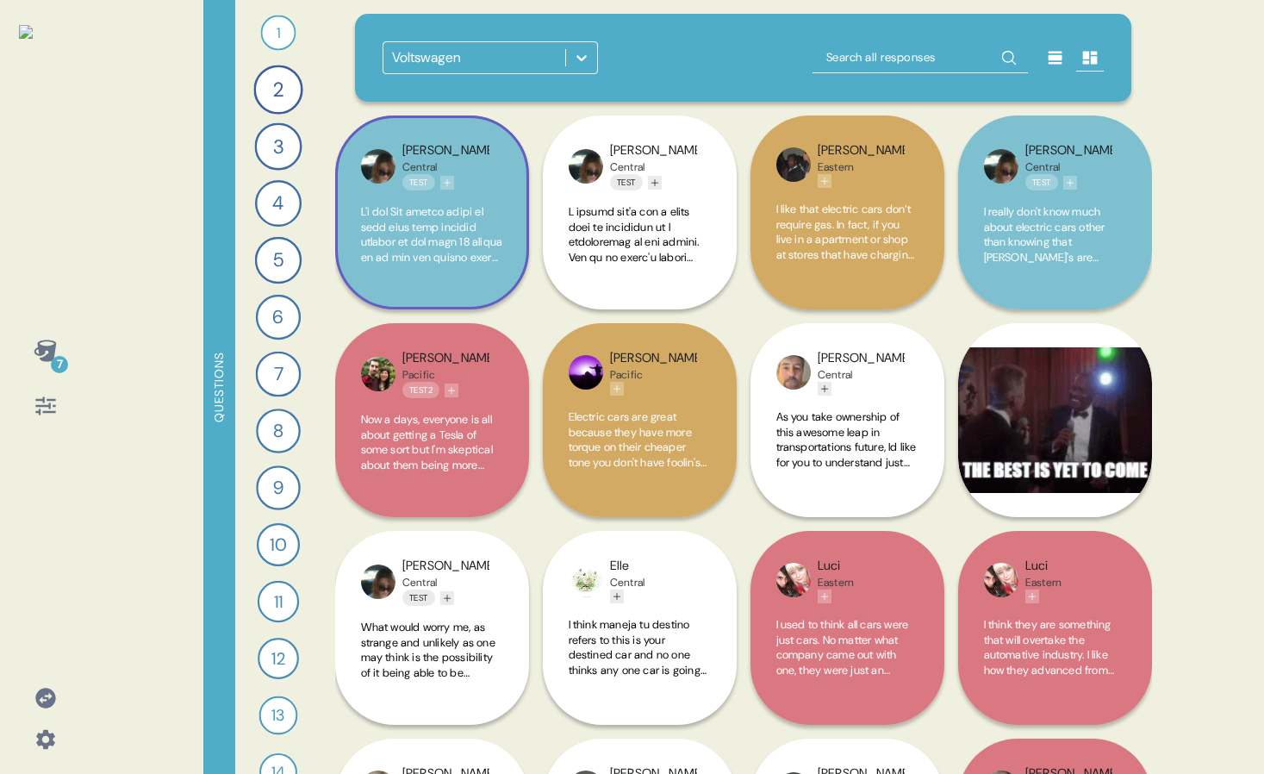
click at [425, 224] on span at bounding box center [432, 604] width 142 height 801
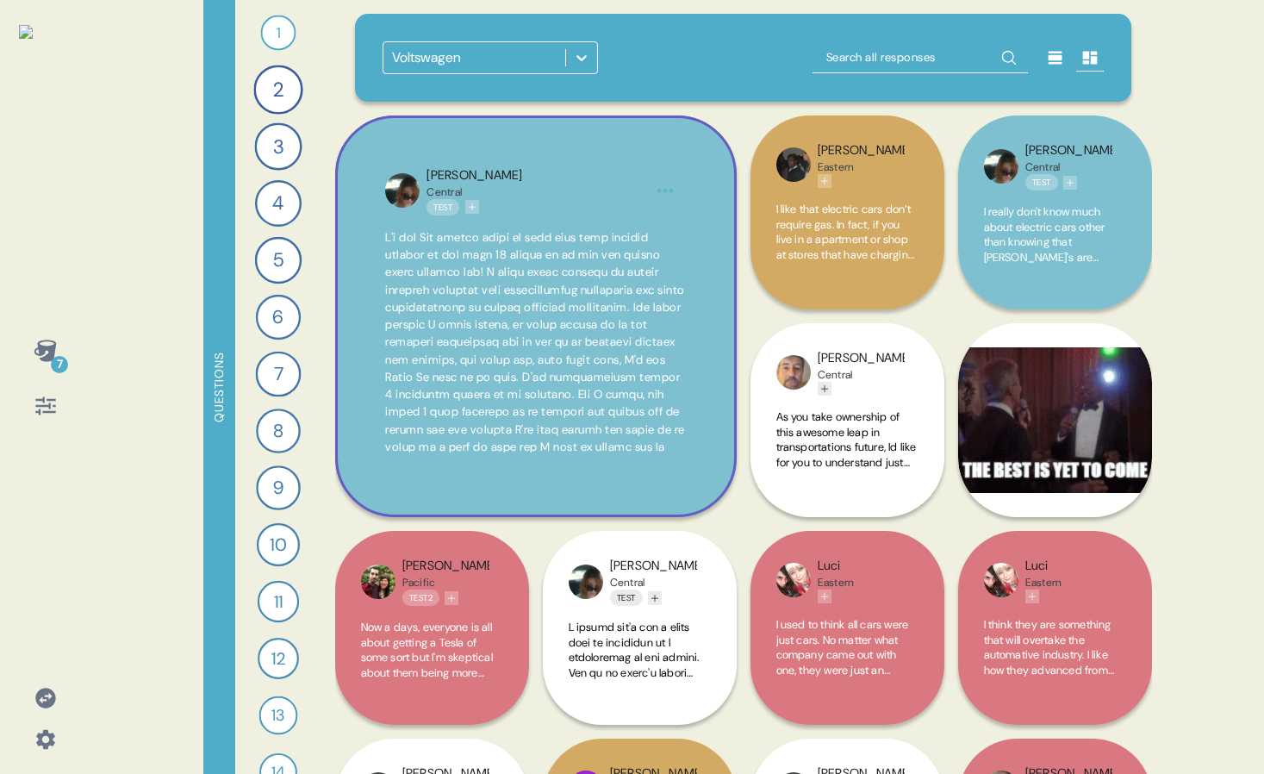
click at [597, 172] on div "Sarah Central Test" at bounding box center [535, 190] width 217 height 49
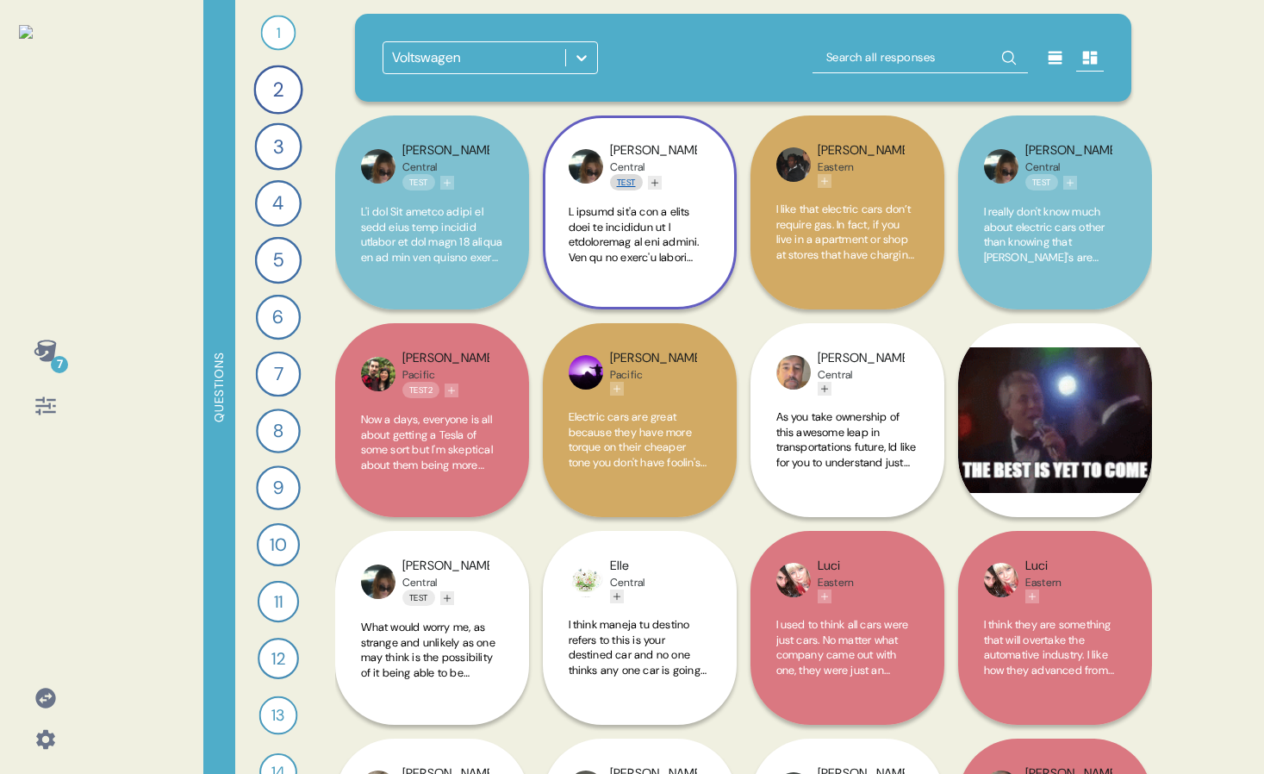
click at [617, 179] on link "Test" at bounding box center [626, 182] width 33 height 16
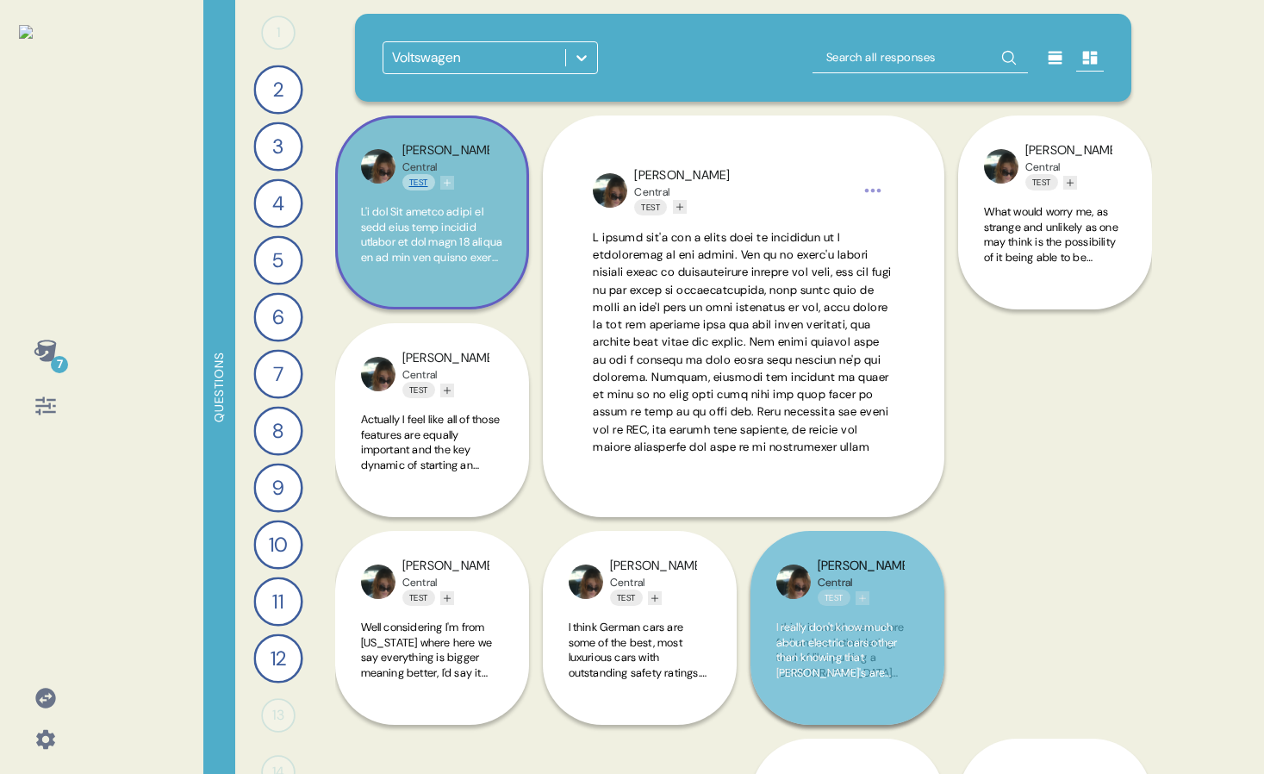
click at [414, 181] on link "Test" at bounding box center [418, 182] width 33 height 16
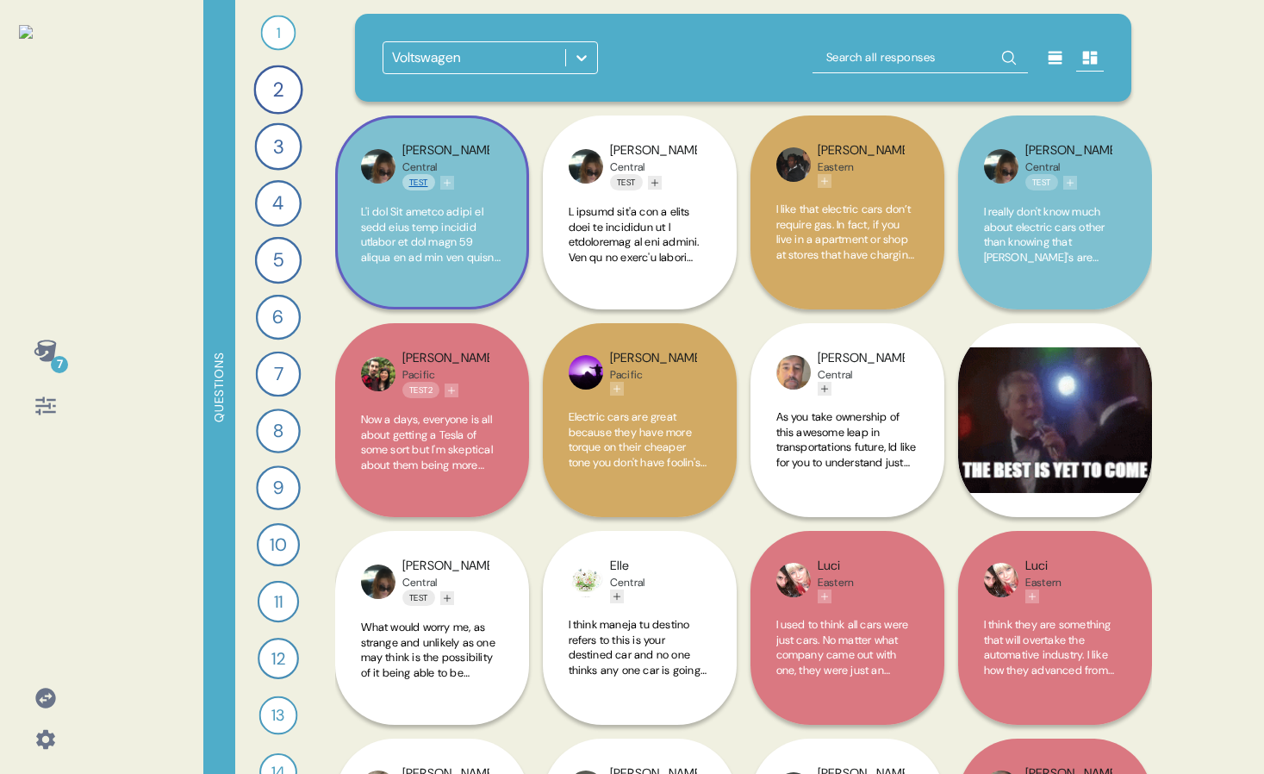
click at [422, 181] on link "Test" at bounding box center [418, 182] width 33 height 16
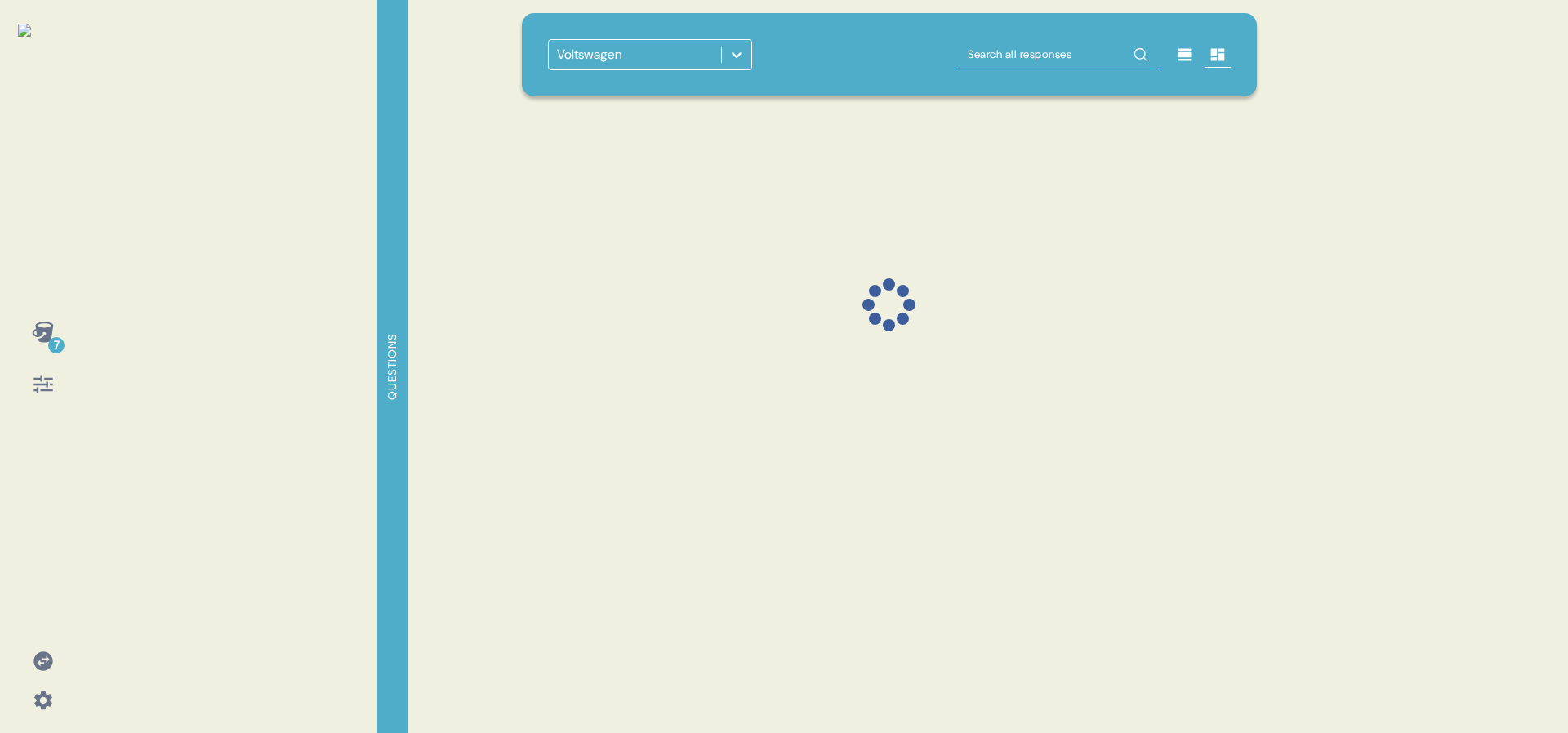
click at [1369, 326] on div "7 Questions Voltswagen" at bounding box center [784, 366] width 1568 height 733
click at [1415, 244] on div "7 Questions Voltswagen" at bounding box center [784, 366] width 1568 height 733
click at [1414, 234] on div "7 Questions Voltswagen" at bounding box center [784, 366] width 1568 height 733
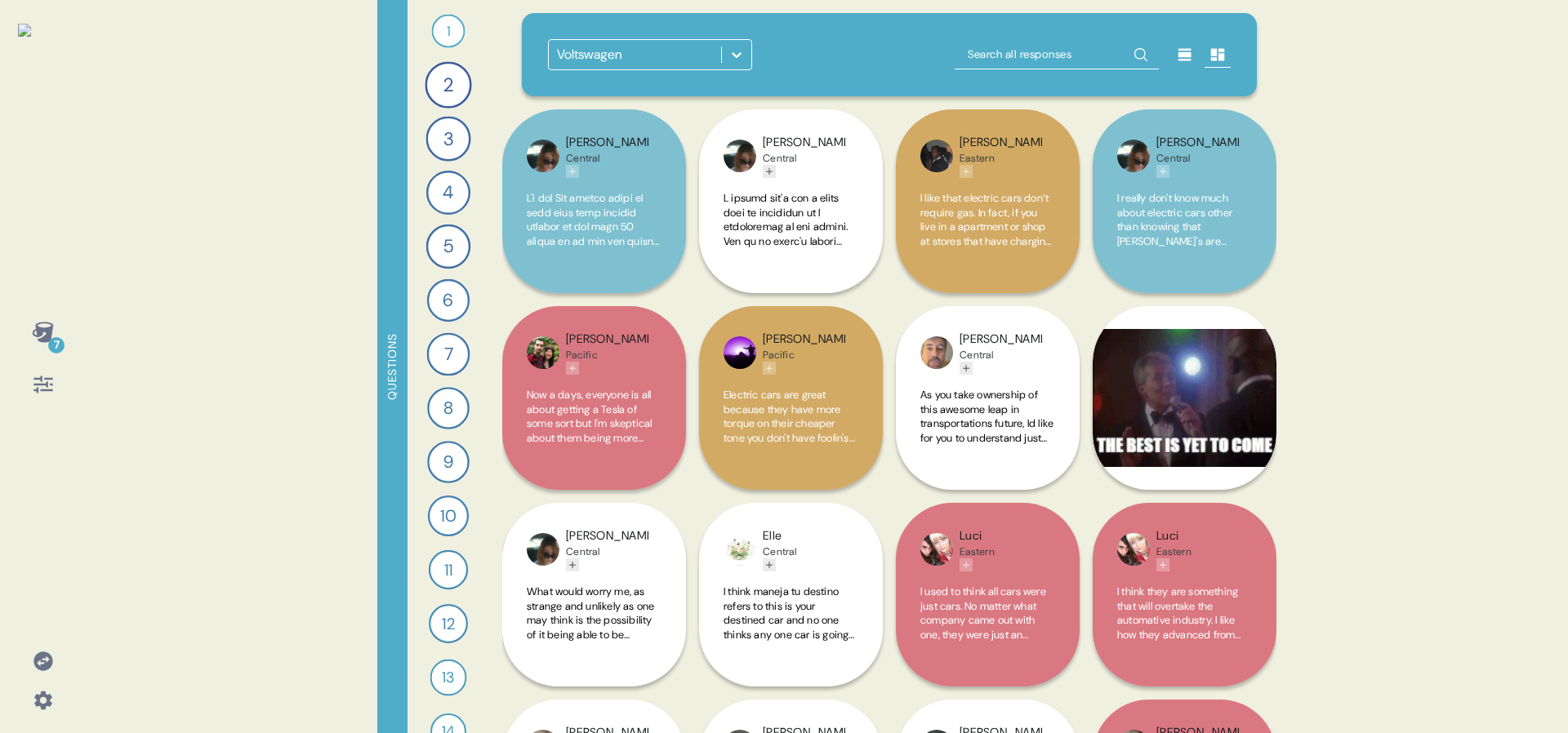
click at [1413, 234] on div "7 Questions 1 Who do you think is making the most exciting cars [DATE]? 37 Resp…" at bounding box center [784, 366] width 1568 height 733
drag, startPoint x: 1404, startPoint y: 209, endPoint x: 1185, endPoint y: 310, distance: 241.2
click at [1390, 210] on div "7 Questions 1 Who do you think is making the most exciting cars [DATE]? 37 Resp…" at bounding box center [784, 366] width 1568 height 733
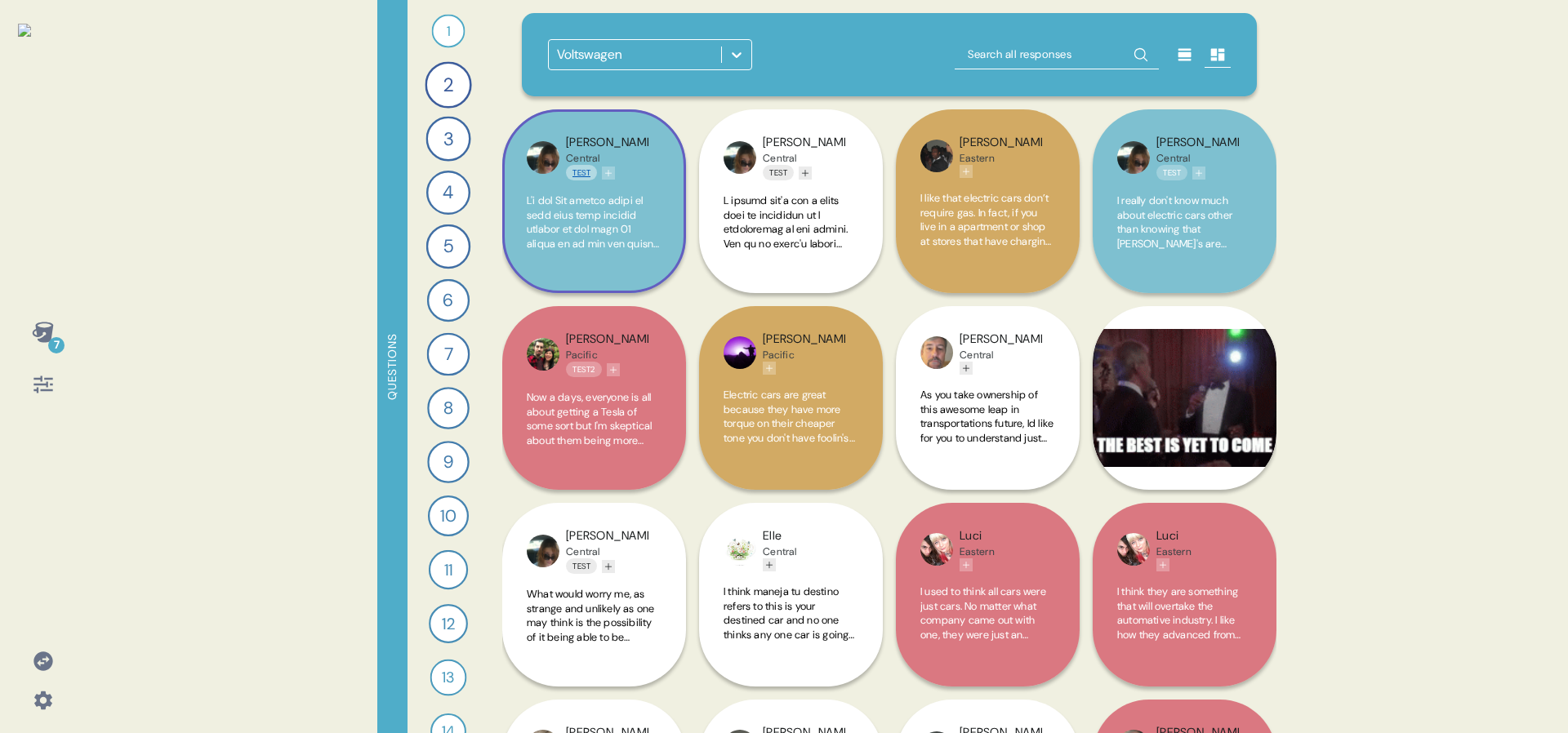
click at [589, 177] on link "Test" at bounding box center [581, 172] width 31 height 15
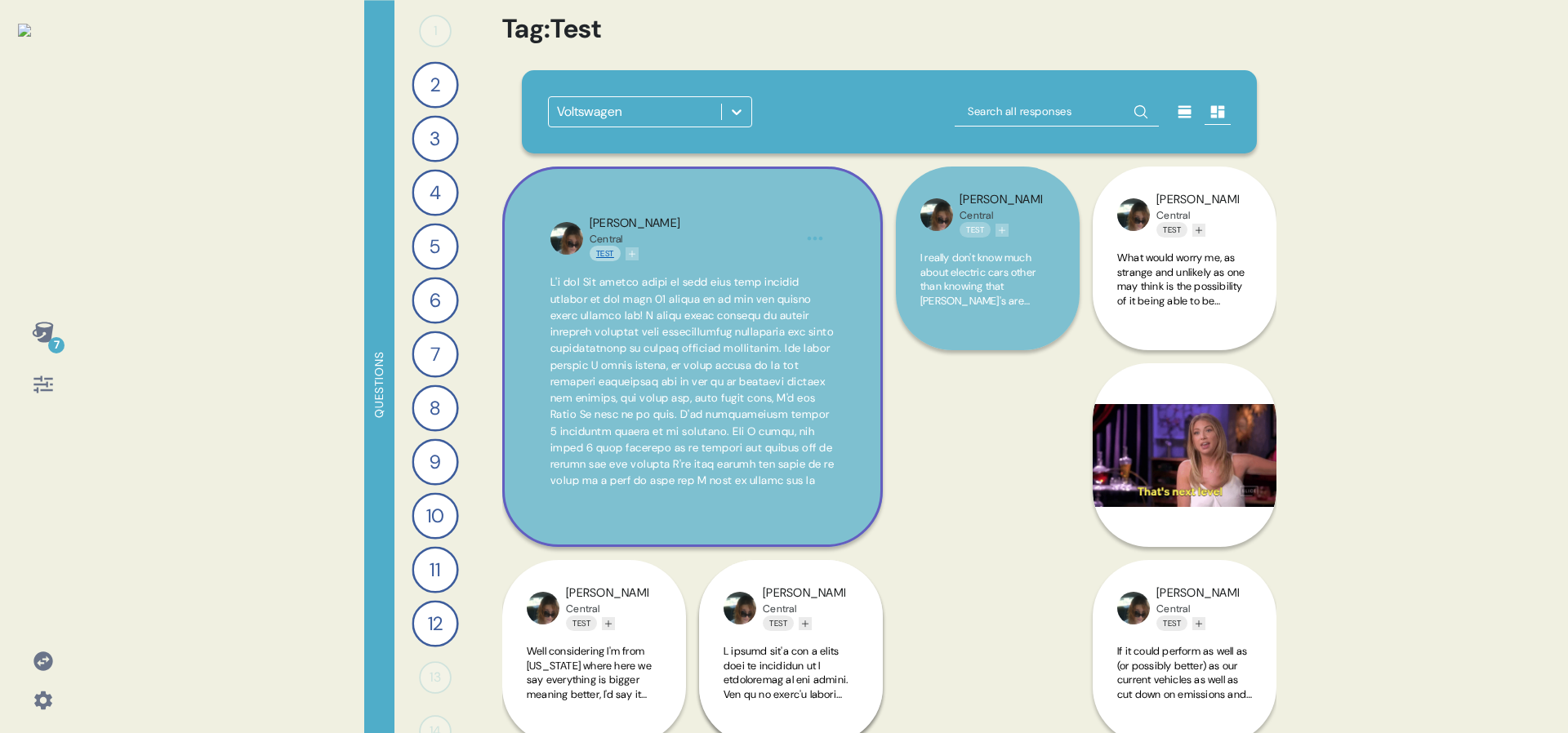
click at [602, 252] on link "Test" at bounding box center [604, 253] width 31 height 15
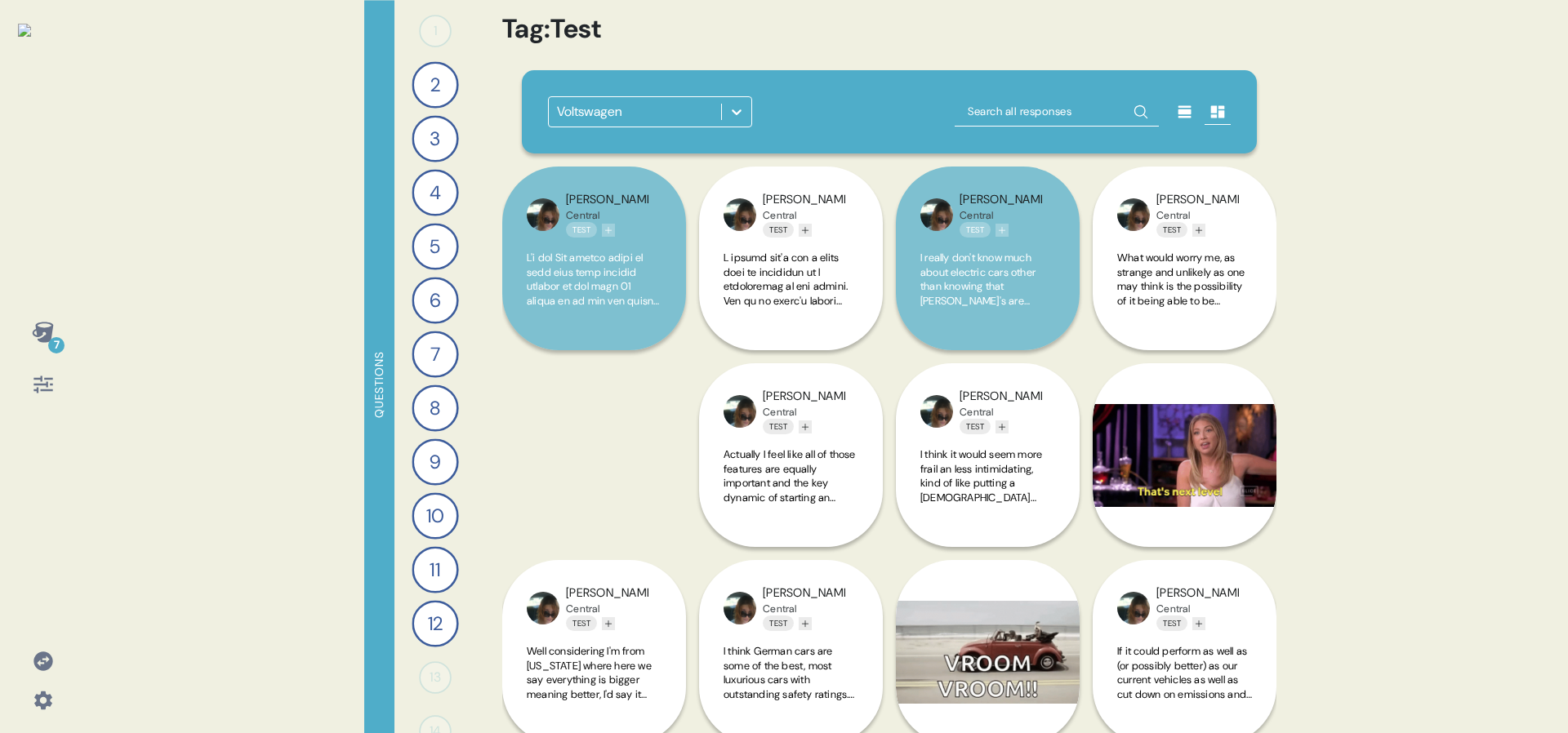
drag, startPoint x: 259, startPoint y: 286, endPoint x: 219, endPoint y: 309, distance: 46.1
click at [259, 286] on div "7 Questions 1 0 Responses Responses 2 Who do you think is making the most excit…" at bounding box center [784, 366] width 1568 height 733
click at [182, 293] on div "7 Questions 1 0 Responses Responses 2 Who do you think is making the most excit…" at bounding box center [784, 366] width 1568 height 733
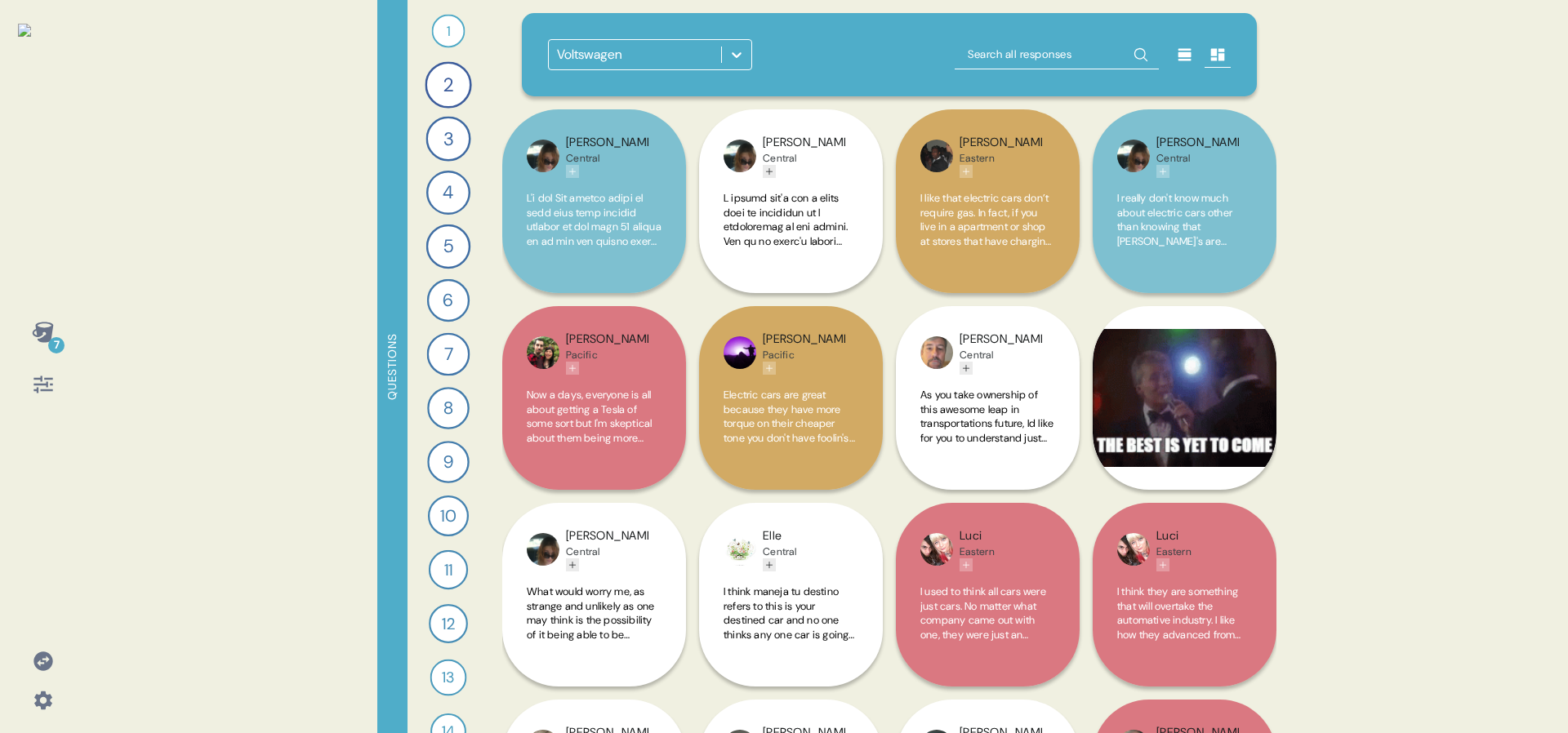
click at [50, 321] on icon at bounding box center [44, 332] width 23 height 23
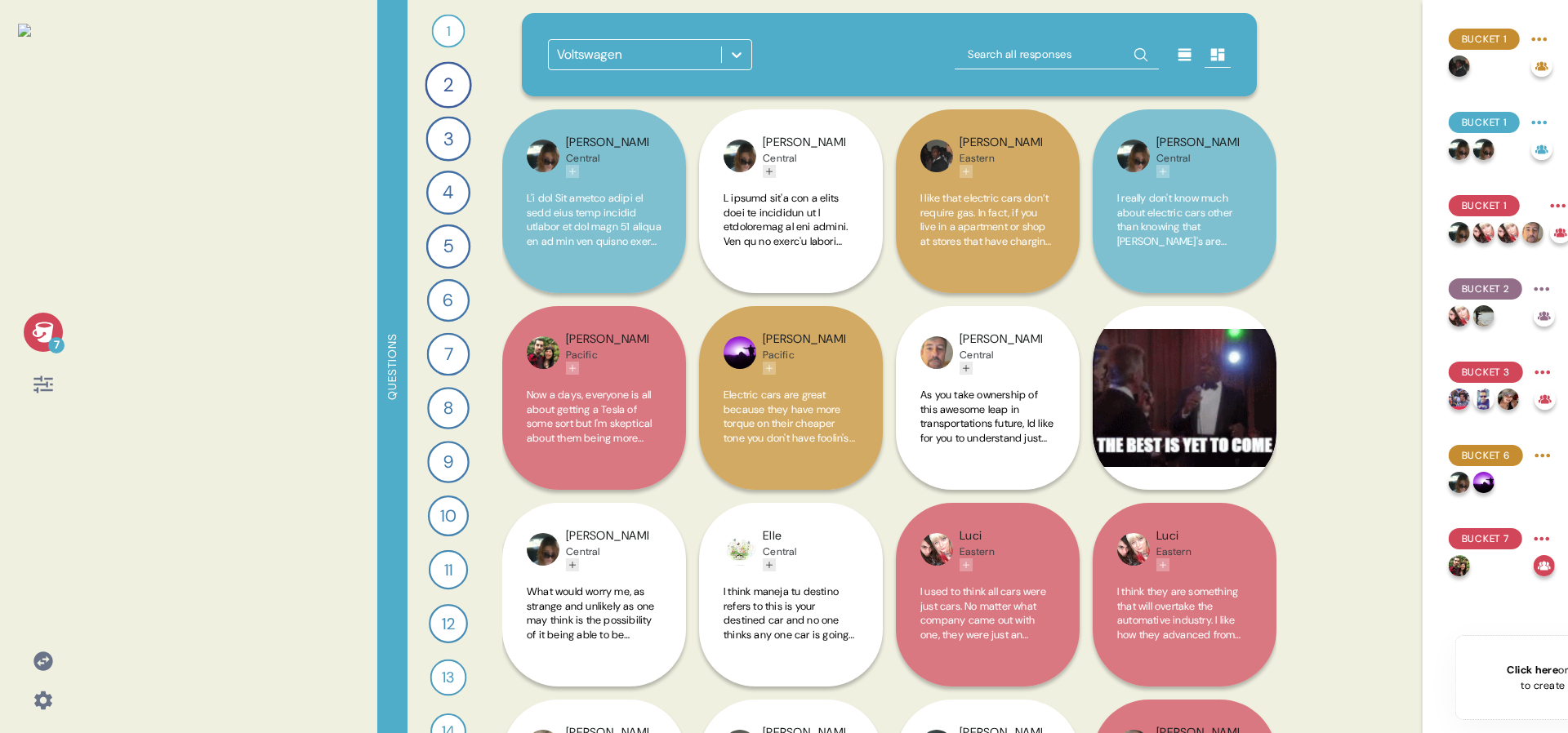
click at [52, 330] on icon at bounding box center [44, 332] width 23 height 23
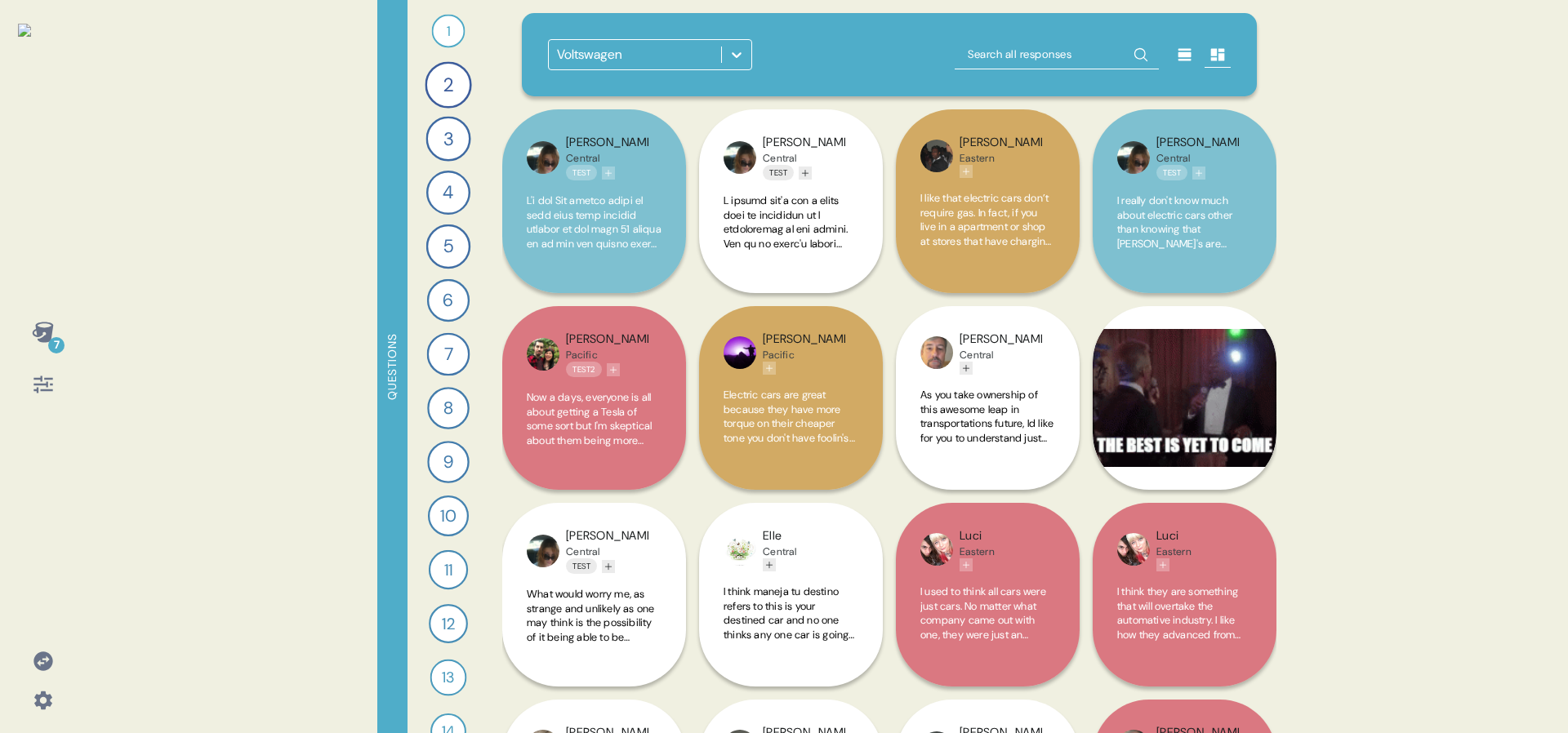
drag, startPoint x: 46, startPoint y: 334, endPoint x: 117, endPoint y: 358, distance: 74.9
click at [46, 334] on icon at bounding box center [43, 332] width 21 height 21
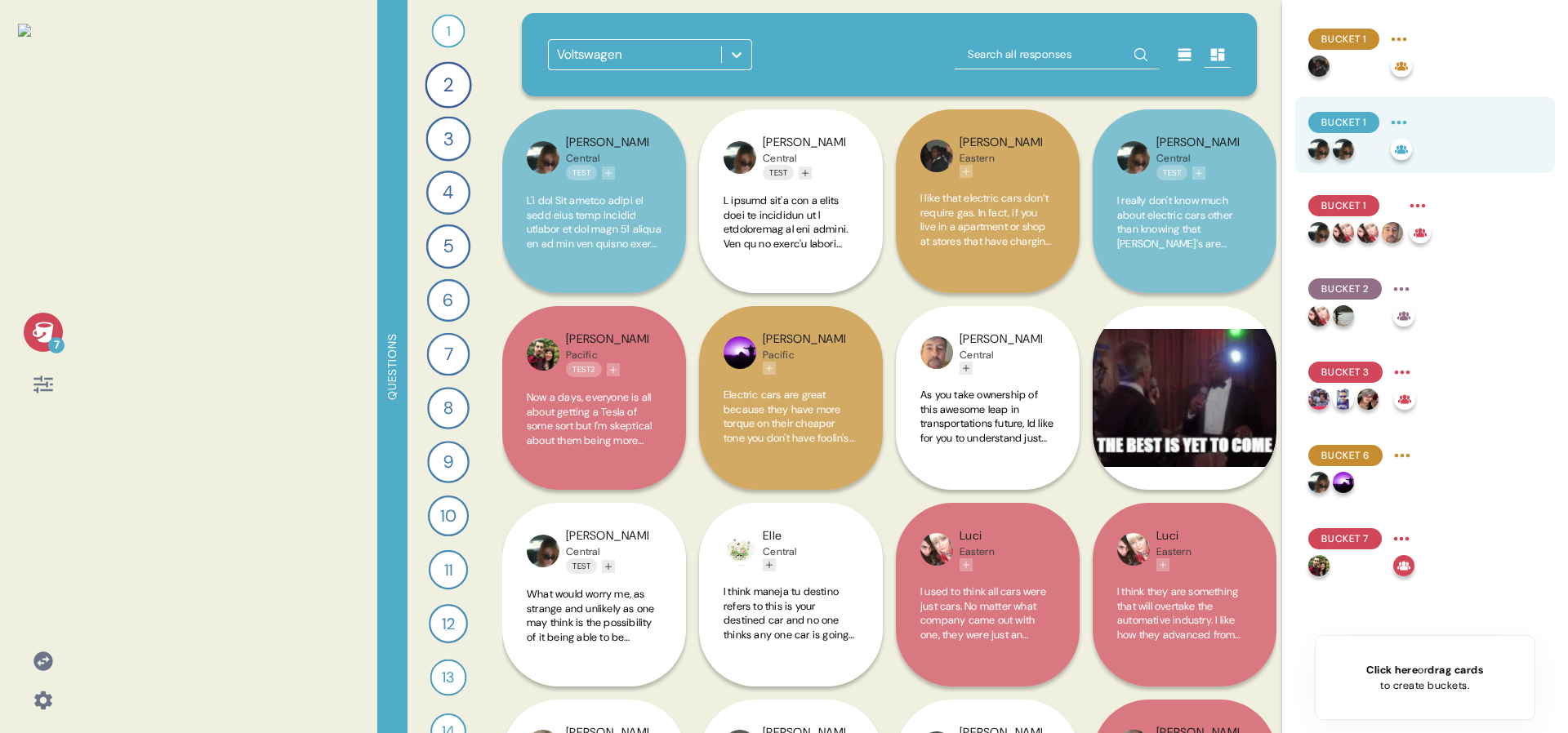
click at [1346, 139] on img at bounding box center [1343, 150] width 21 height 21
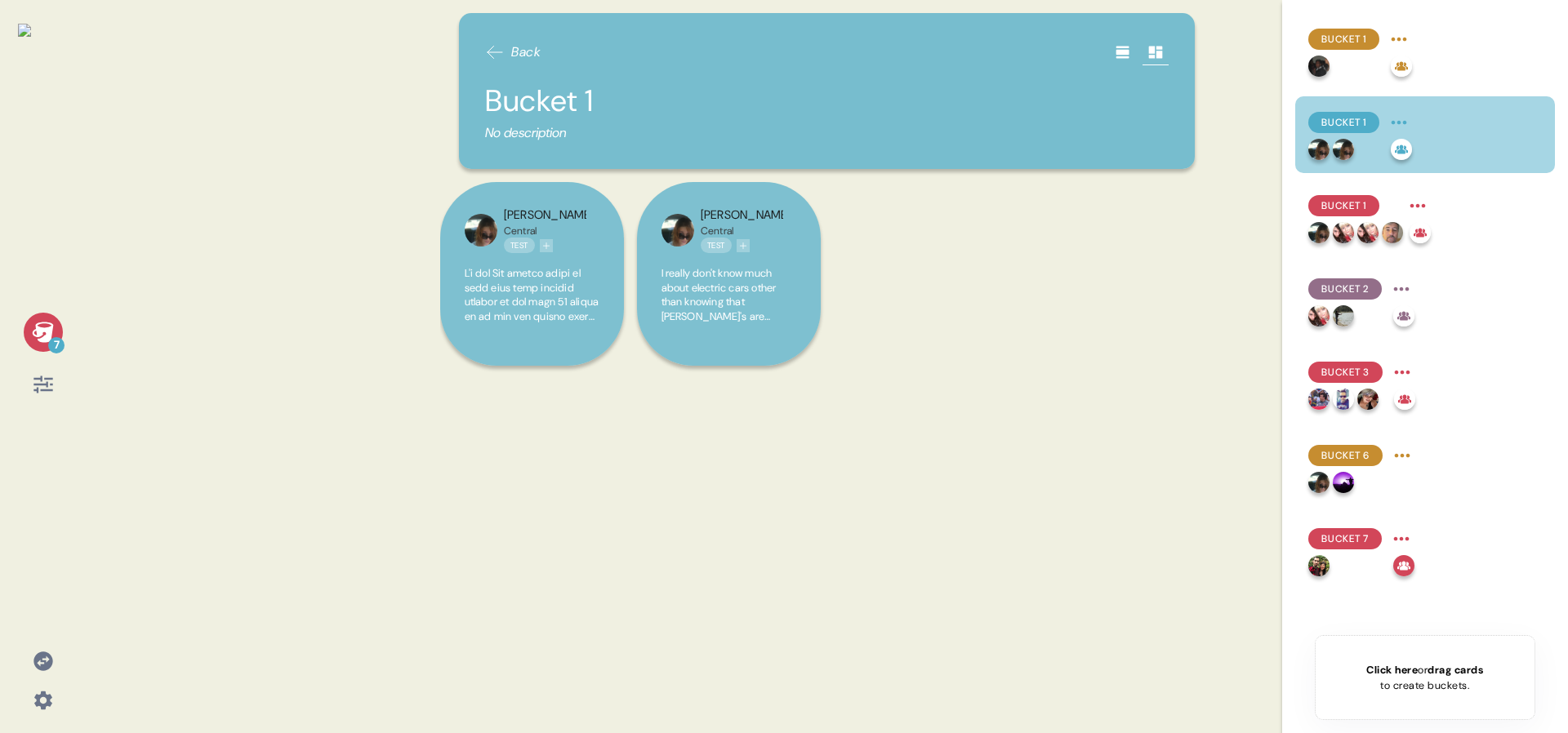
click at [407, 117] on div "7 Back Bucket 1 No description Sarah Central Test Sarah Central Test I really d…" at bounding box center [784, 366] width 1568 height 733
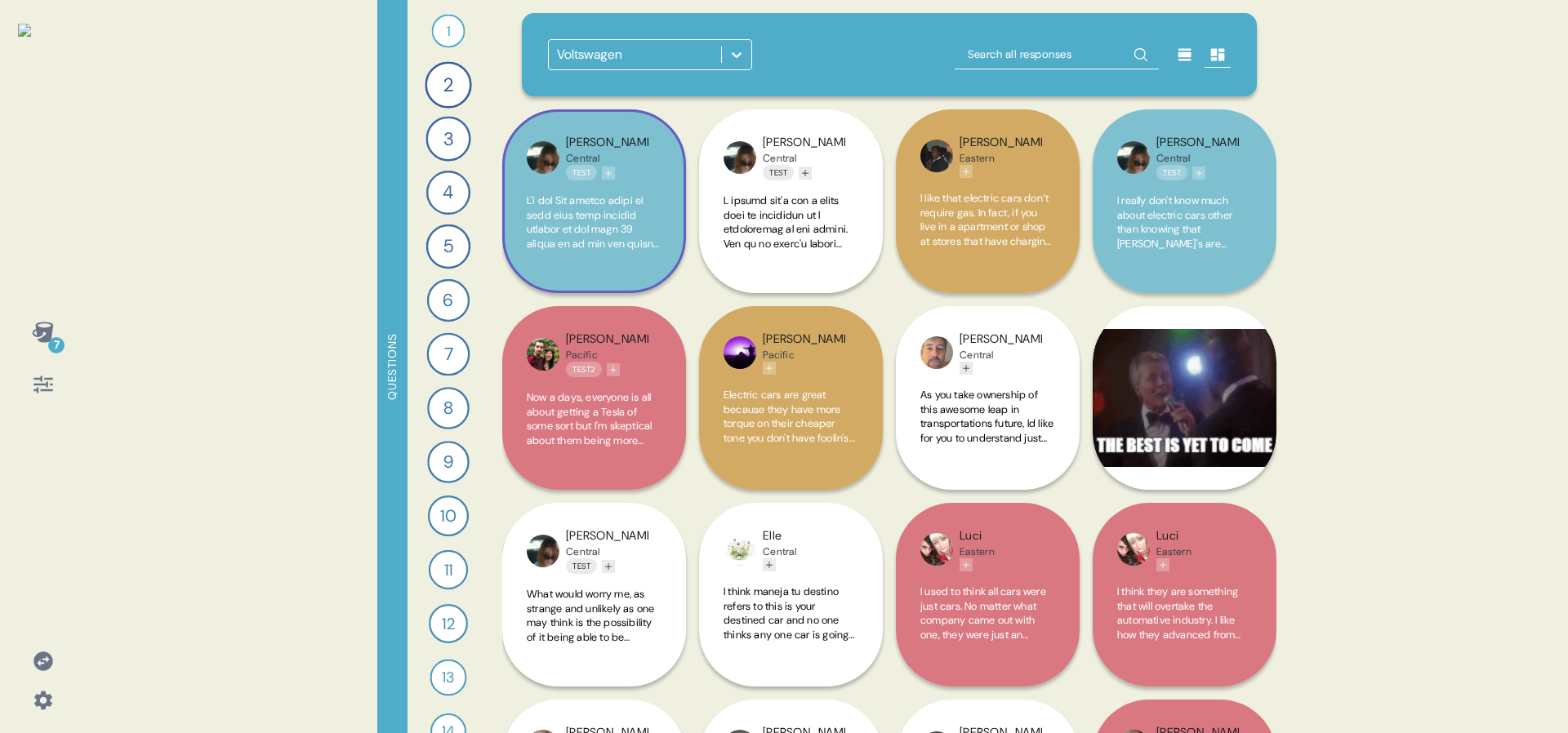
click at [586, 188] on div "Sarah Central Test" at bounding box center [594, 201] width 184 height 184
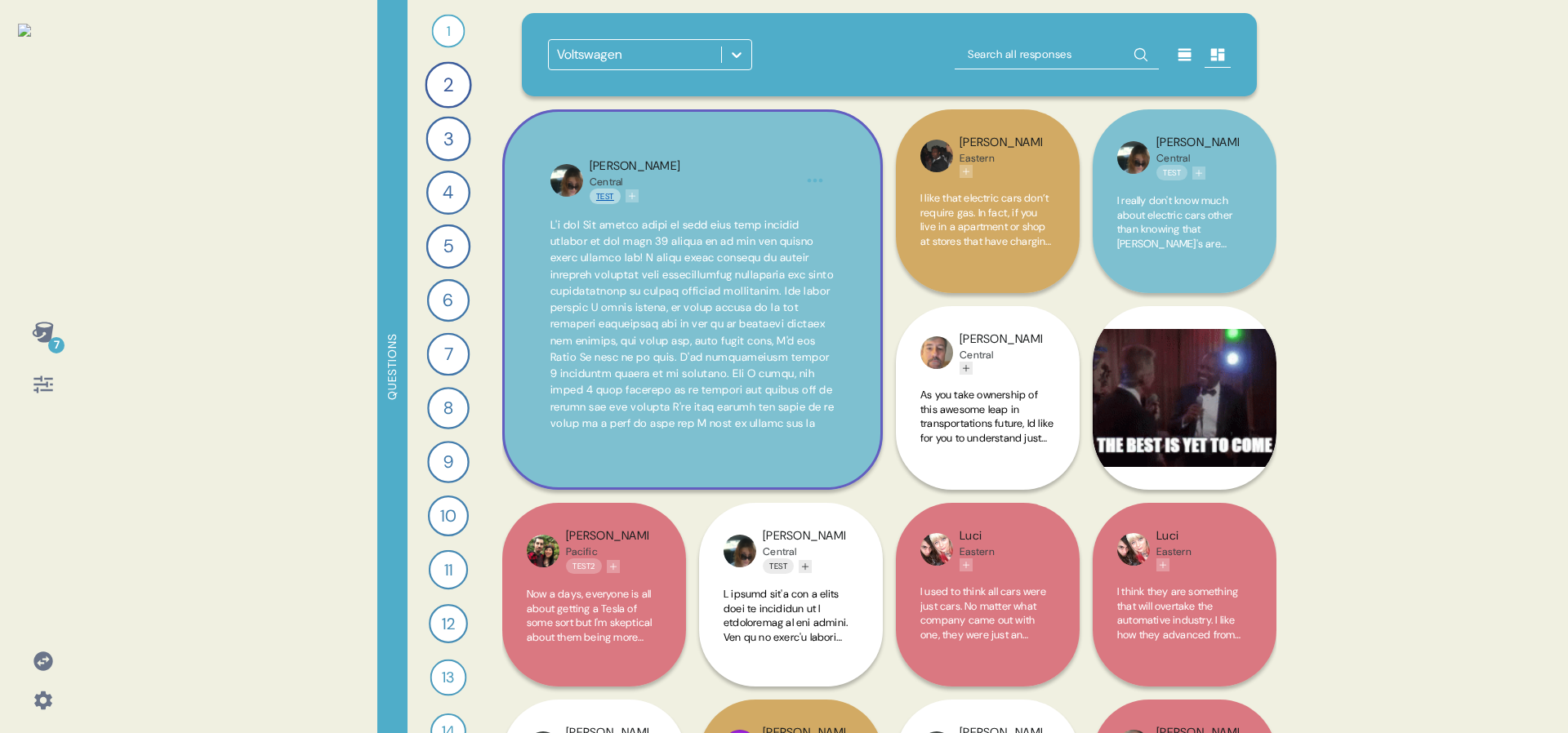
click at [603, 193] on link "Test" at bounding box center [604, 196] width 31 height 15
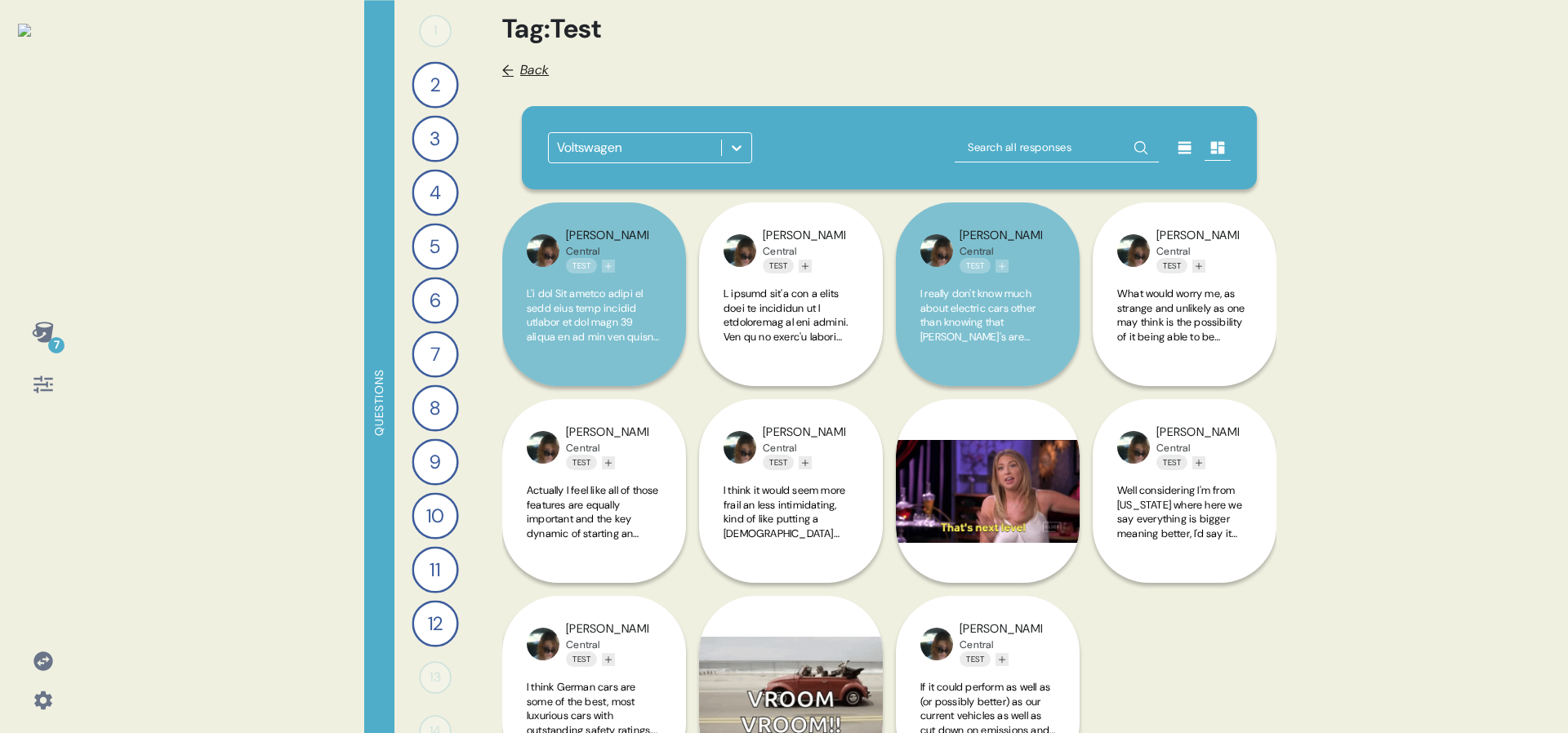
click at [529, 66] on span "Back" at bounding box center [534, 70] width 28 height 20
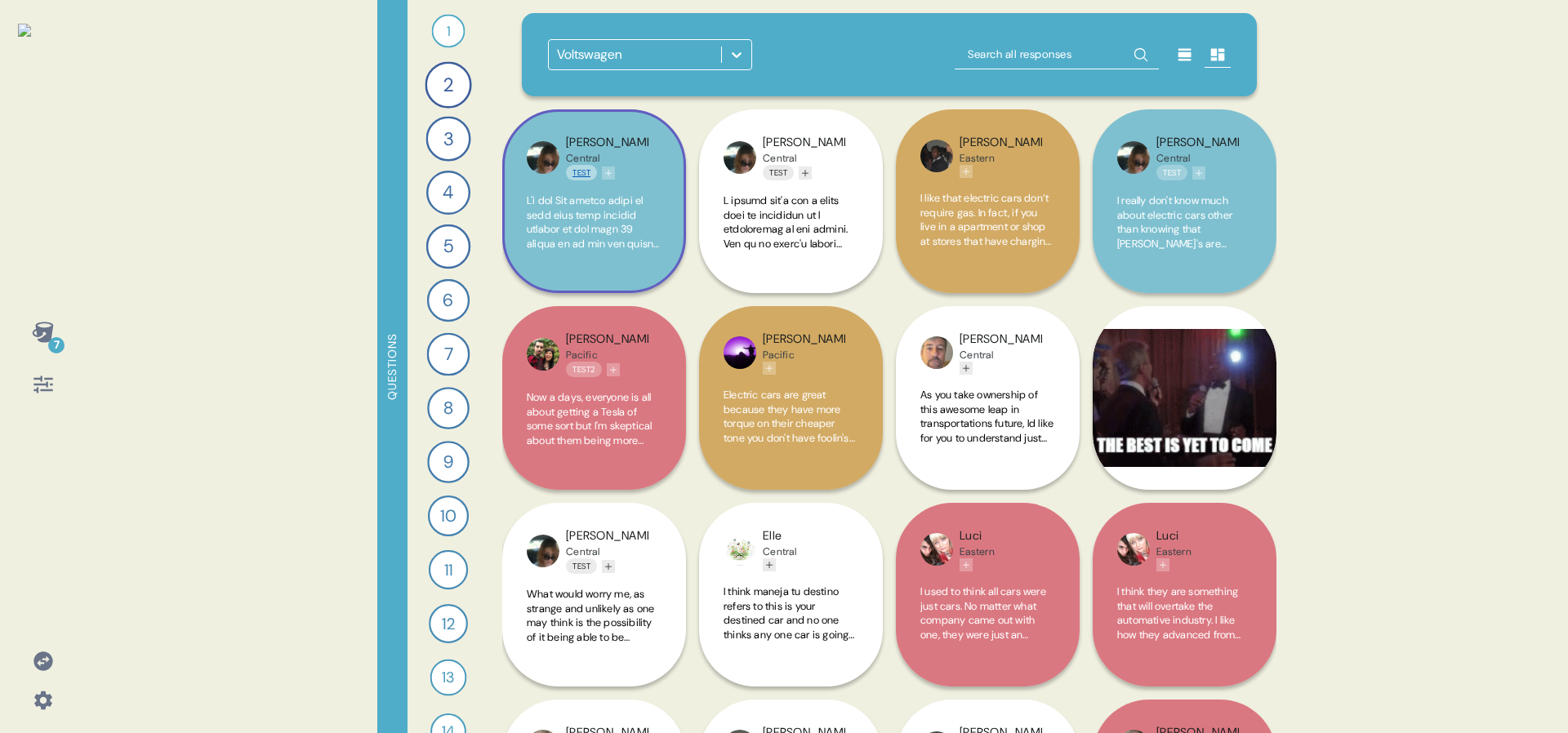
click at [583, 172] on link "Test" at bounding box center [581, 172] width 31 height 15
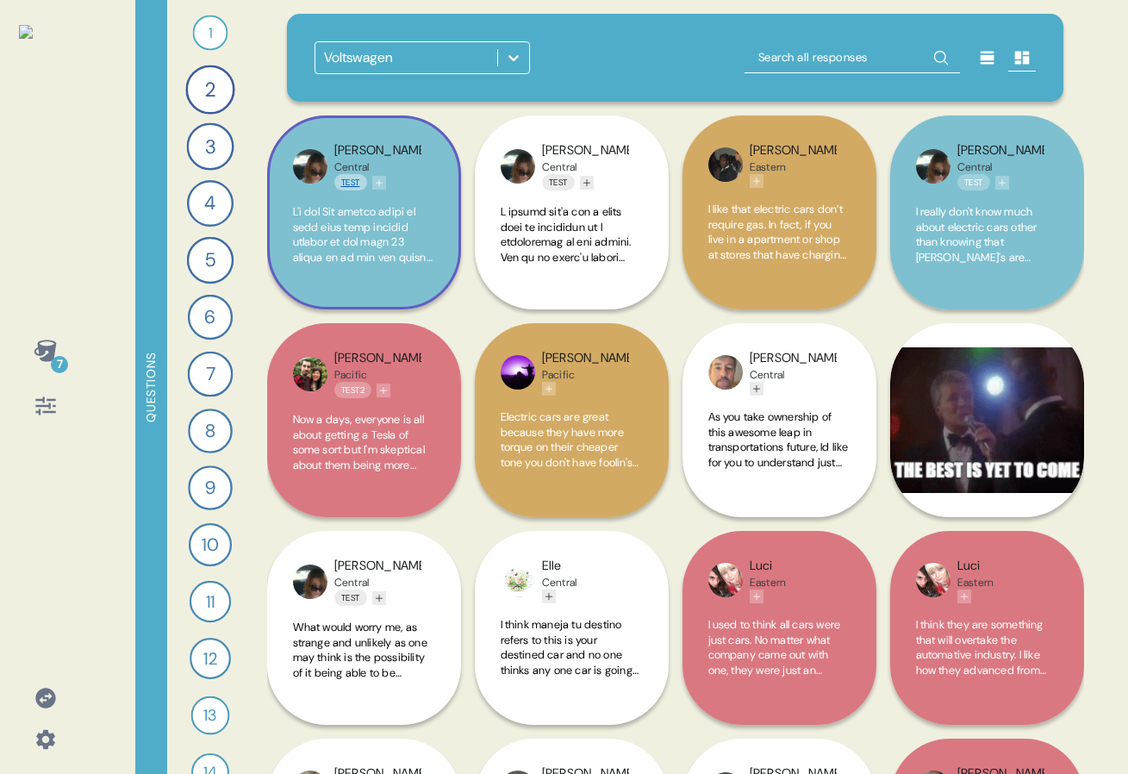
click at [355, 182] on link "Test" at bounding box center [350, 182] width 33 height 16
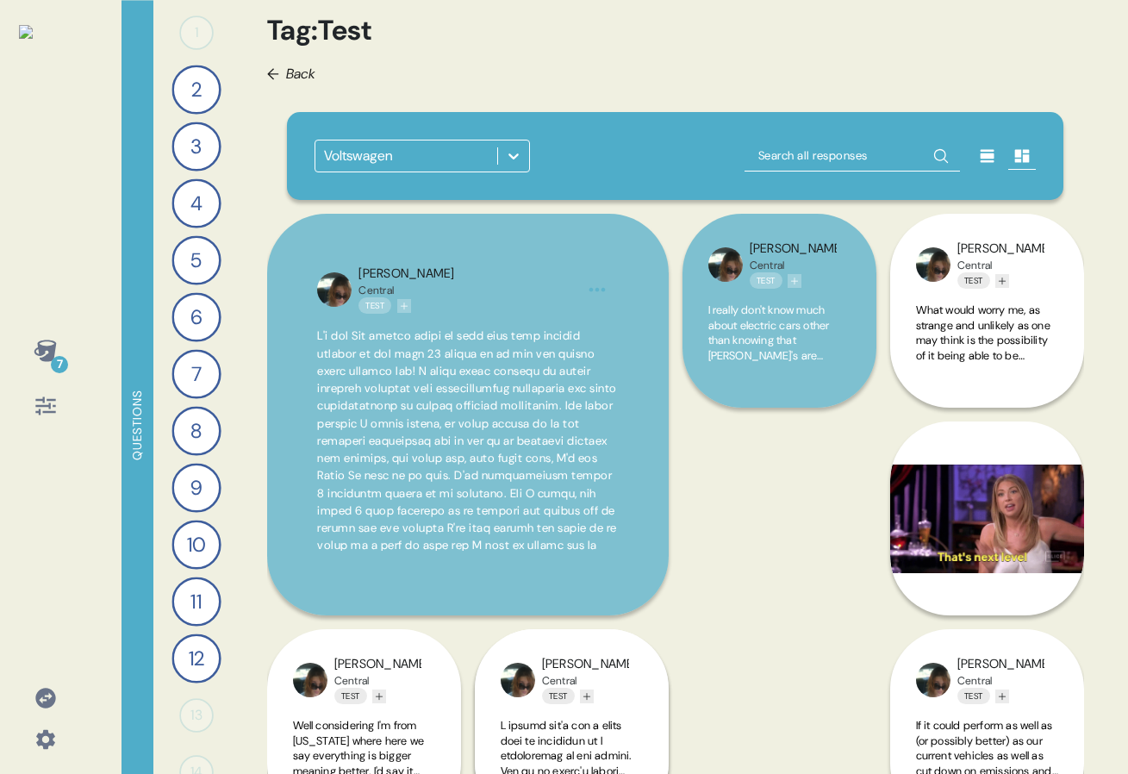
click at [281, 62] on div "Tag: Test ← Back Voltswagen [PERSON_NAME] Central Test Actually I feel like all…" at bounding box center [675, 425] width 845 height 851
click at [273, 75] on span "←" at bounding box center [273, 74] width 12 height 16
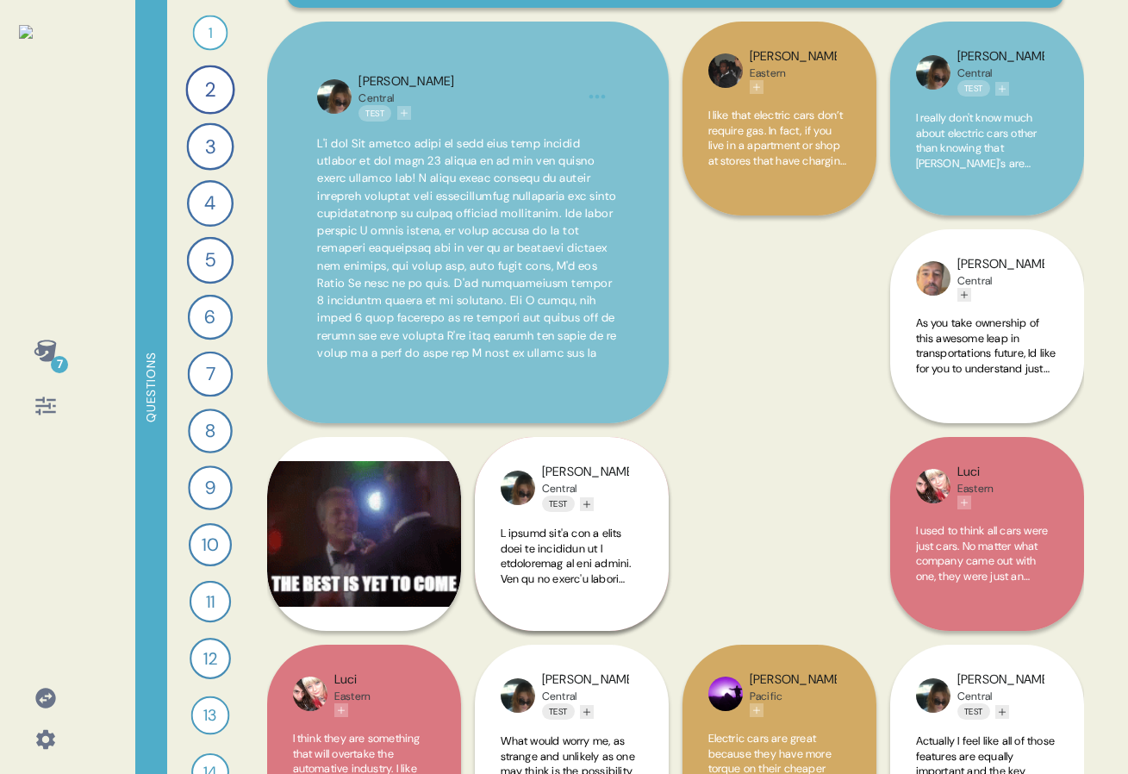
scroll to position [95, 0]
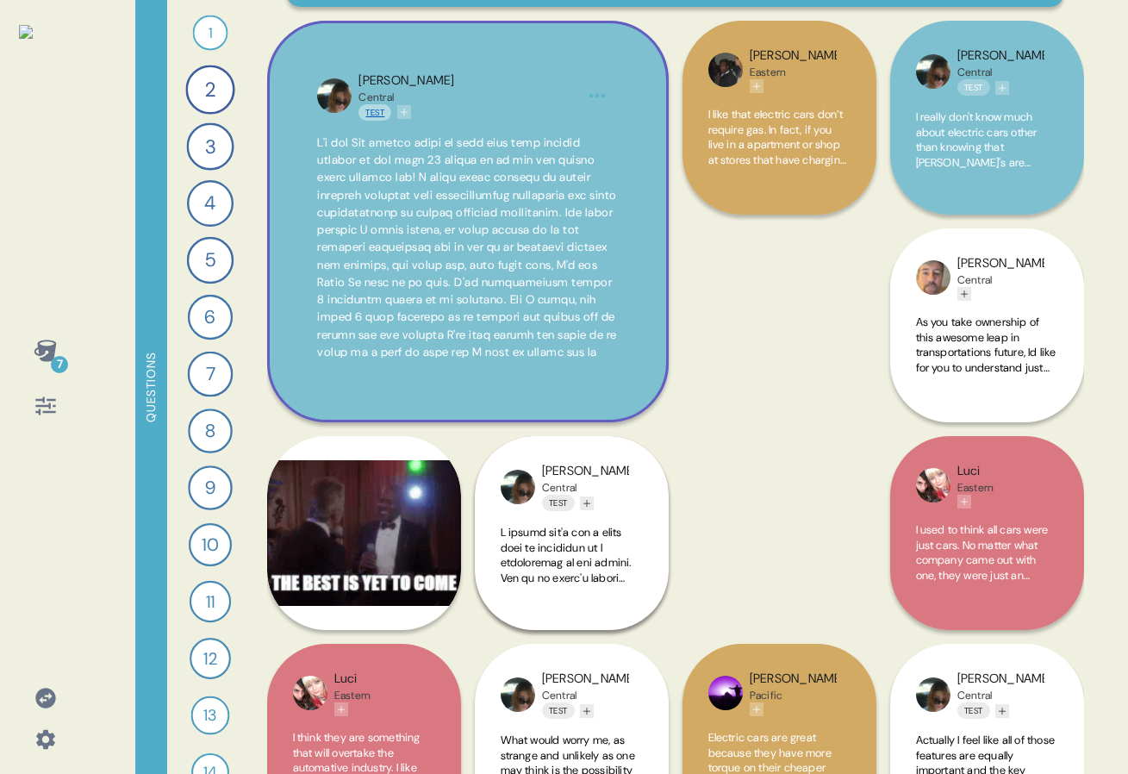
click at [376, 111] on link "Test" at bounding box center [375, 112] width 33 height 16
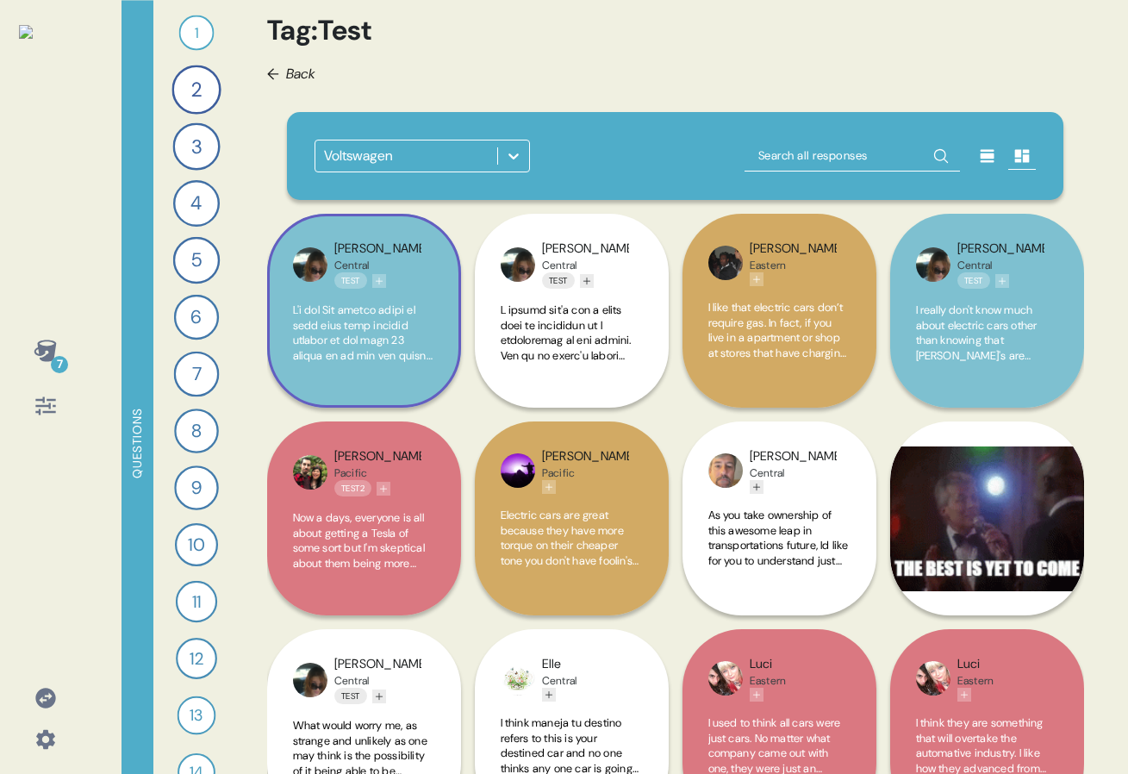
click at [417, 357] on span at bounding box center [364, 333] width 142 height 60
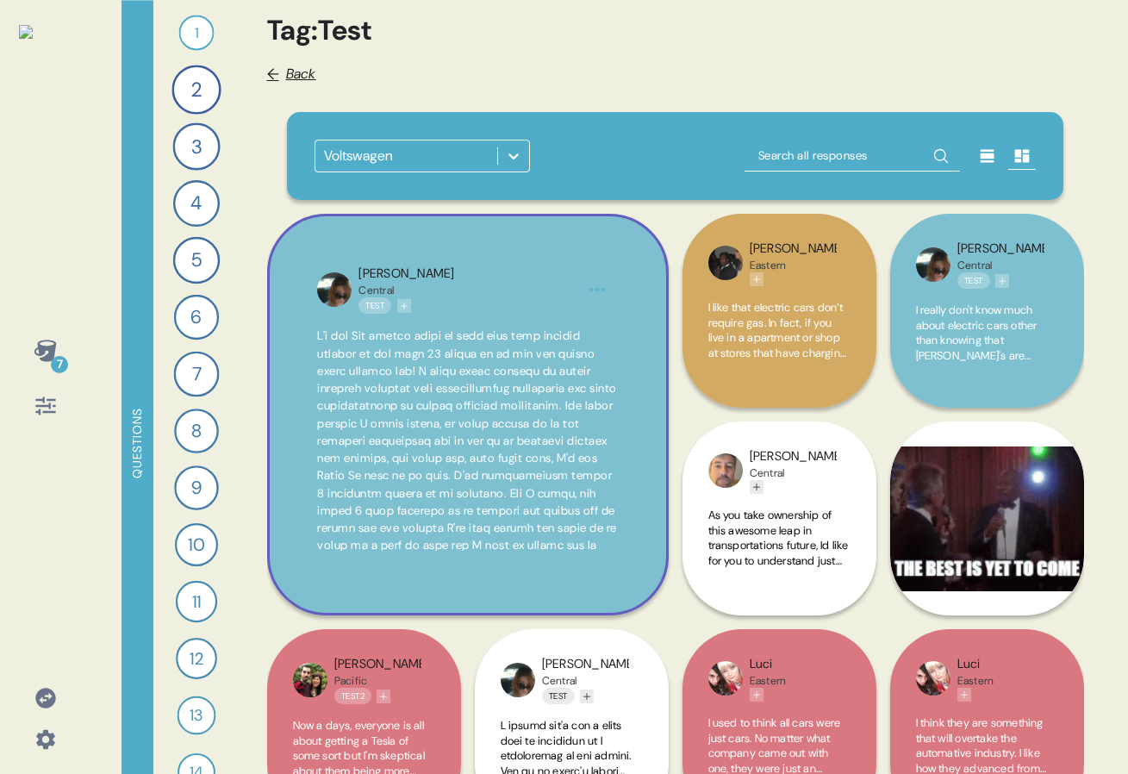
click at [284, 78] on div "← Back" at bounding box center [291, 74] width 49 height 21
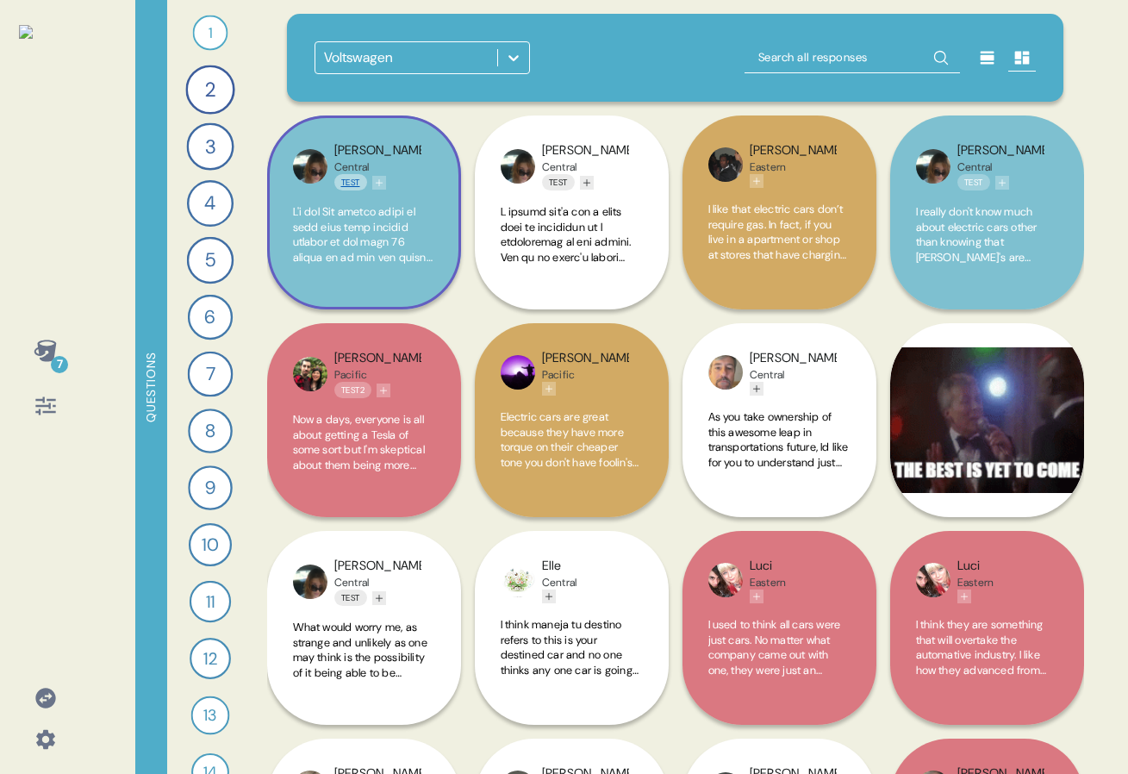
click at [345, 181] on link "Test" at bounding box center [350, 182] width 33 height 16
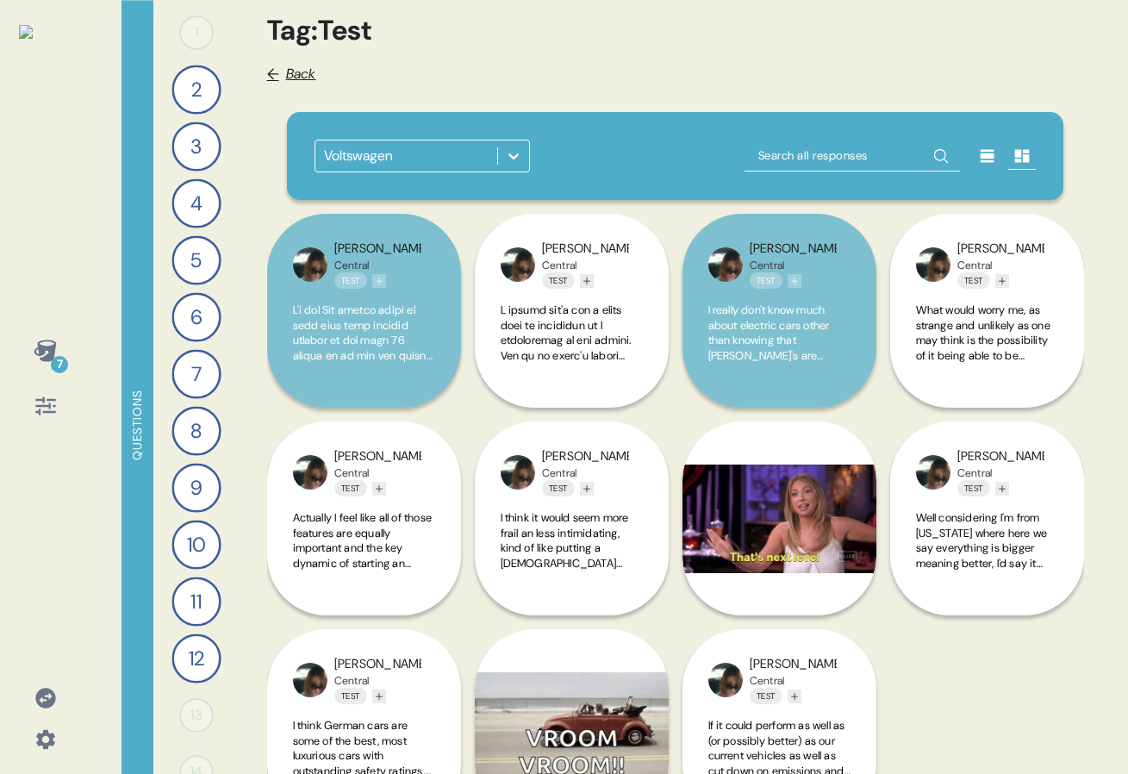
click at [295, 73] on span "Back" at bounding box center [301, 74] width 30 height 21
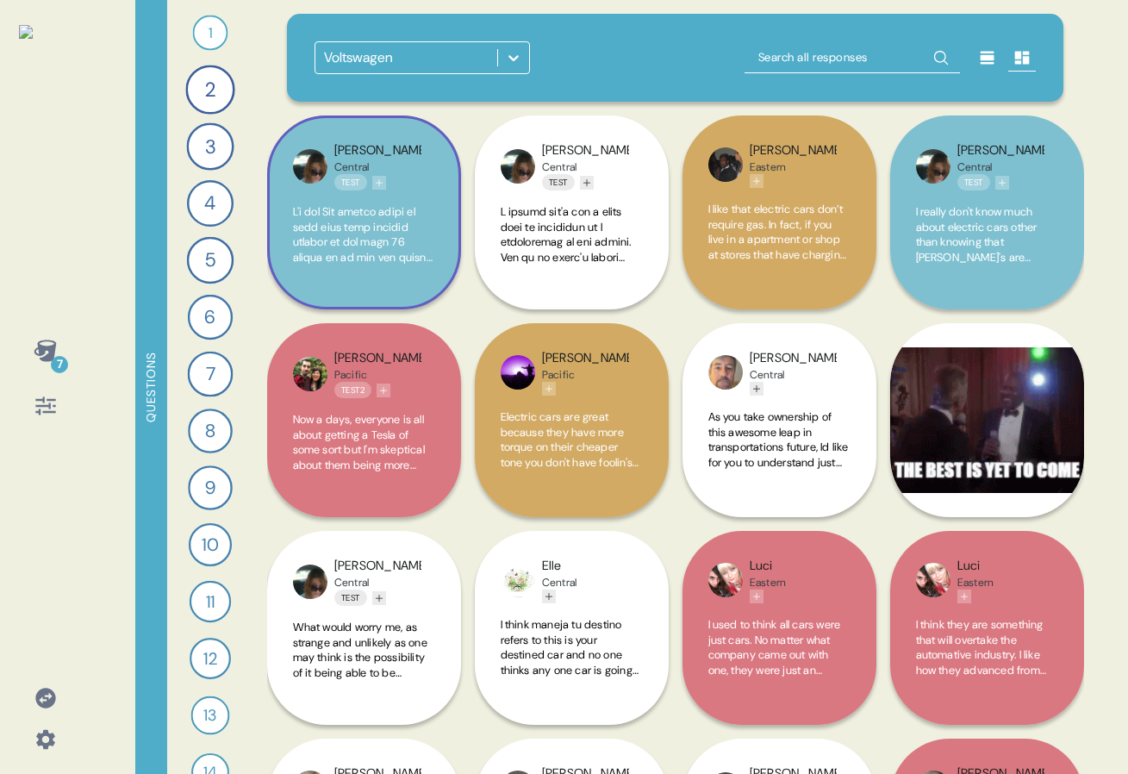
click at [380, 254] on span at bounding box center [363, 604] width 140 height 801
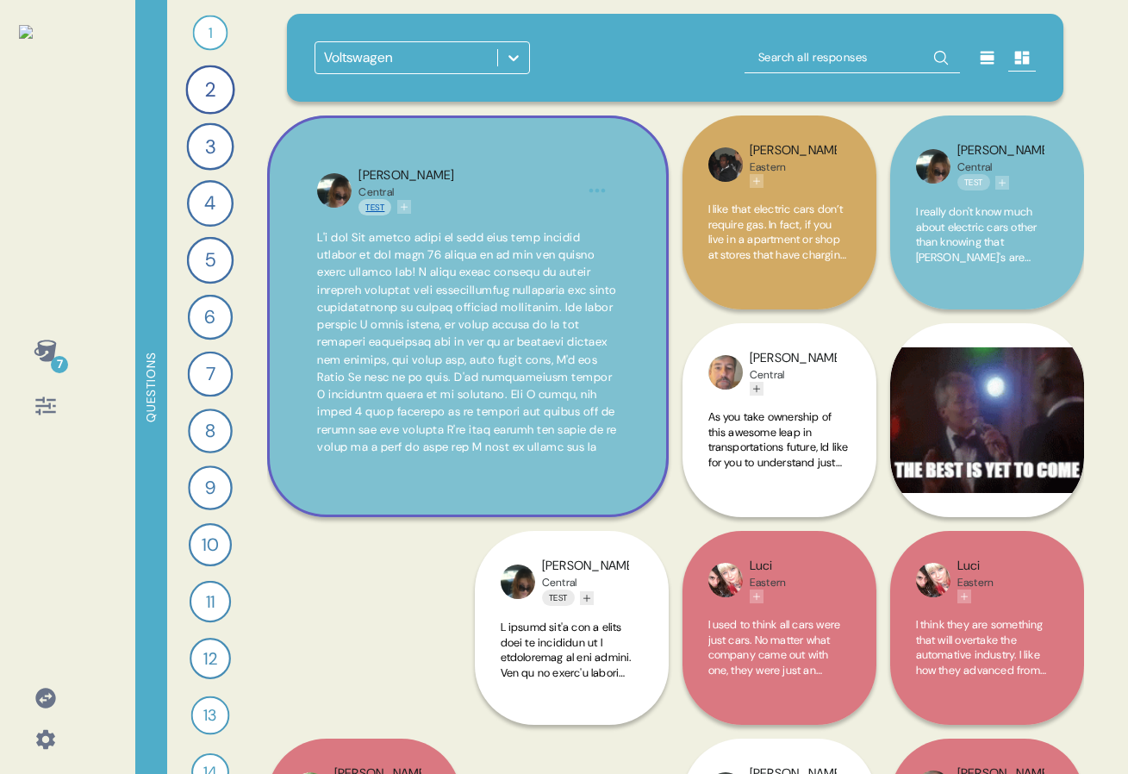
click at [379, 211] on link "Test" at bounding box center [375, 207] width 33 height 16
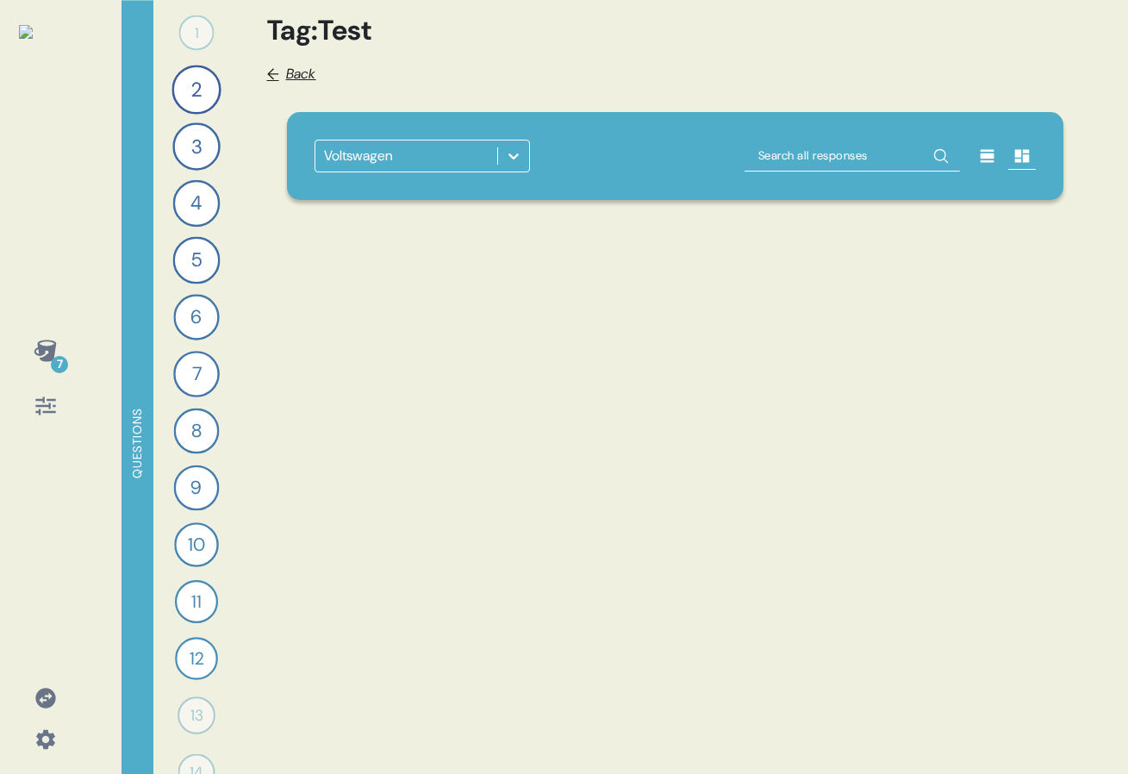
click at [296, 78] on span "Back" at bounding box center [301, 74] width 30 height 21
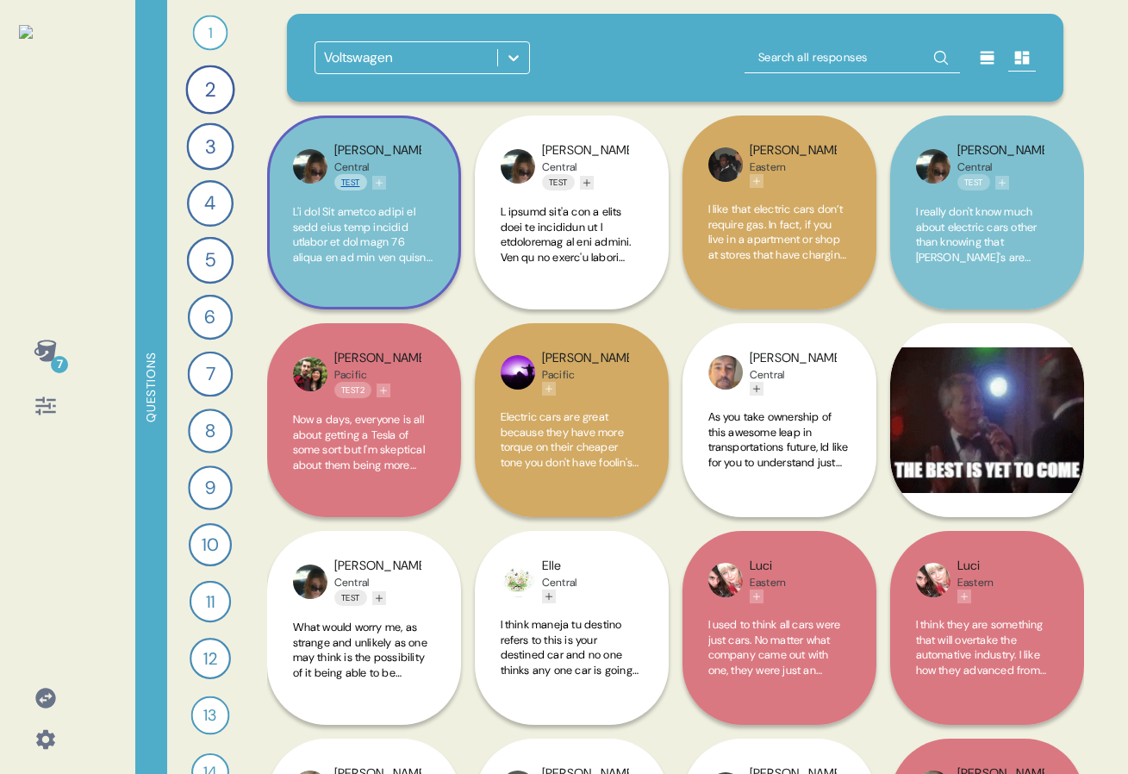
click at [344, 178] on link "Test" at bounding box center [350, 182] width 33 height 16
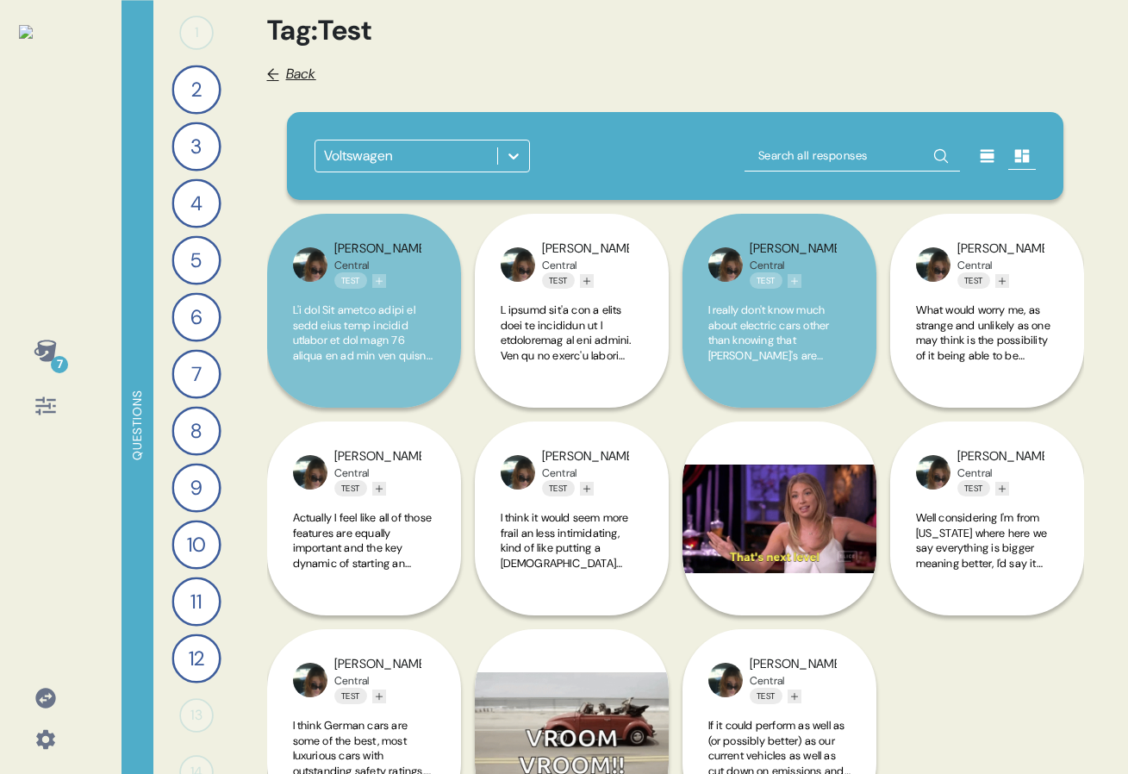
click at [292, 76] on span "Back" at bounding box center [301, 74] width 30 height 21
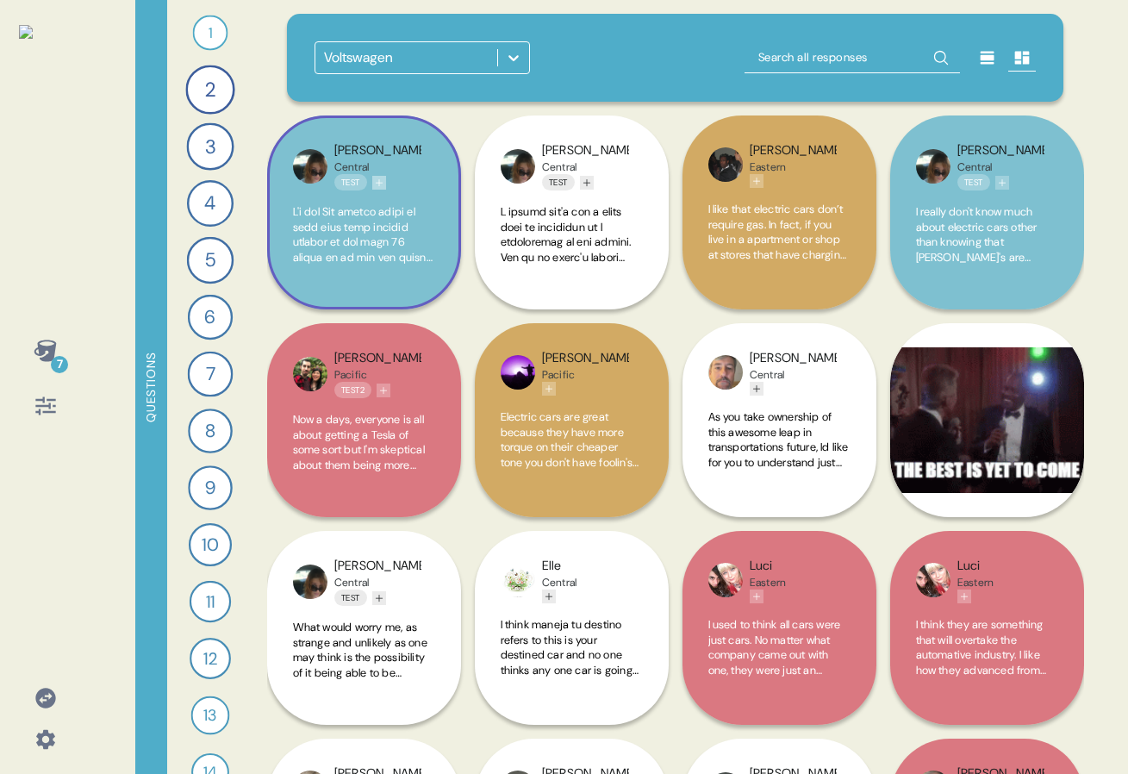
drag, startPoint x: 378, startPoint y: 181, endPoint x: 468, endPoint y: 239, distance: 106.6
click at [378, 181] on icon "Add tag" at bounding box center [379, 183] width 10 height 10
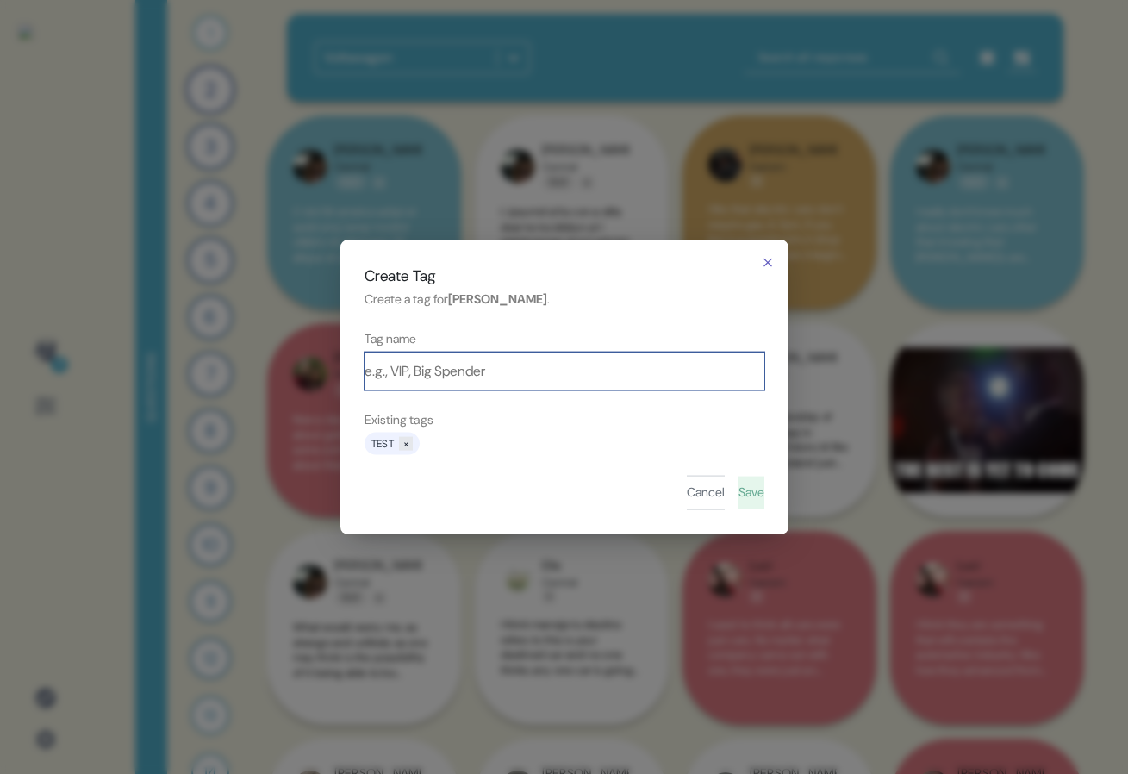
click at [468, 371] on input at bounding box center [565, 371] width 400 height 38
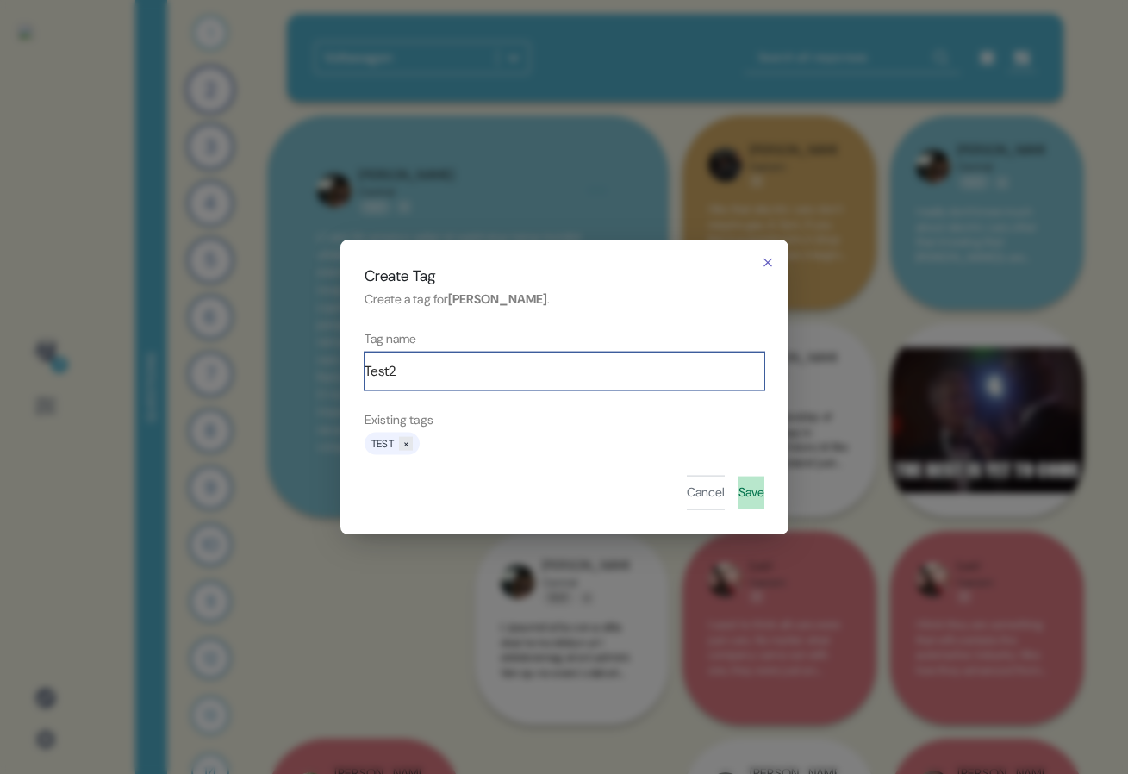
type input "Test2"
click at [747, 501] on button "Save" at bounding box center [752, 493] width 26 height 33
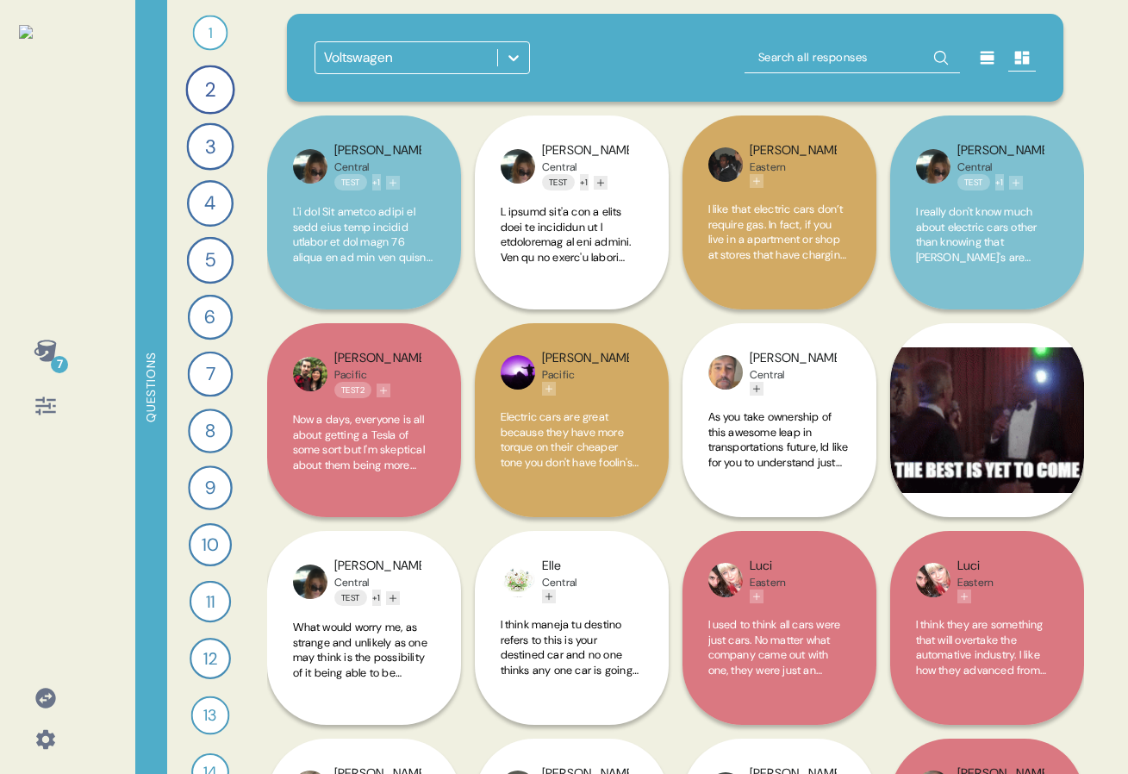
click at [983, 67] on div at bounding box center [988, 58] width 28 height 28
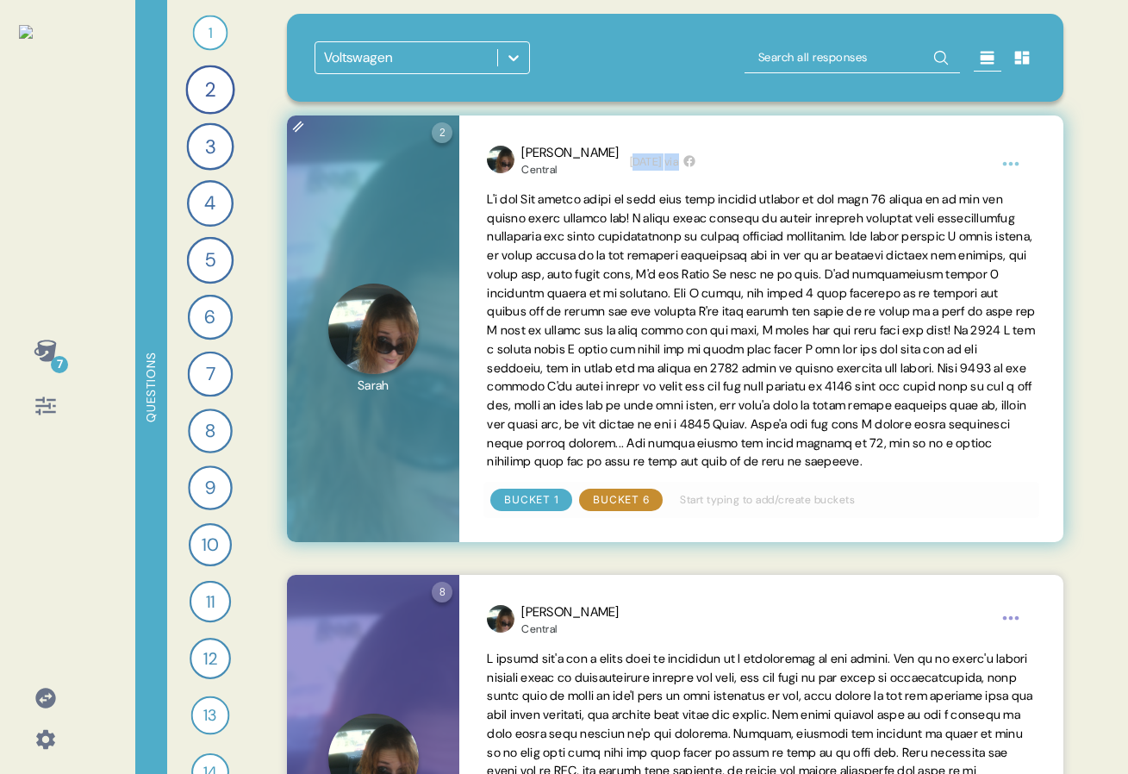
drag, startPoint x: 576, startPoint y: 164, endPoint x: 651, endPoint y: 162, distance: 75.0
click at [651, 160] on div "[DATE] via" at bounding box center [663, 161] width 66 height 17
click at [658, 223] on span at bounding box center [761, 330] width 548 height 278
